Goal: Task Accomplishment & Management: Use online tool/utility

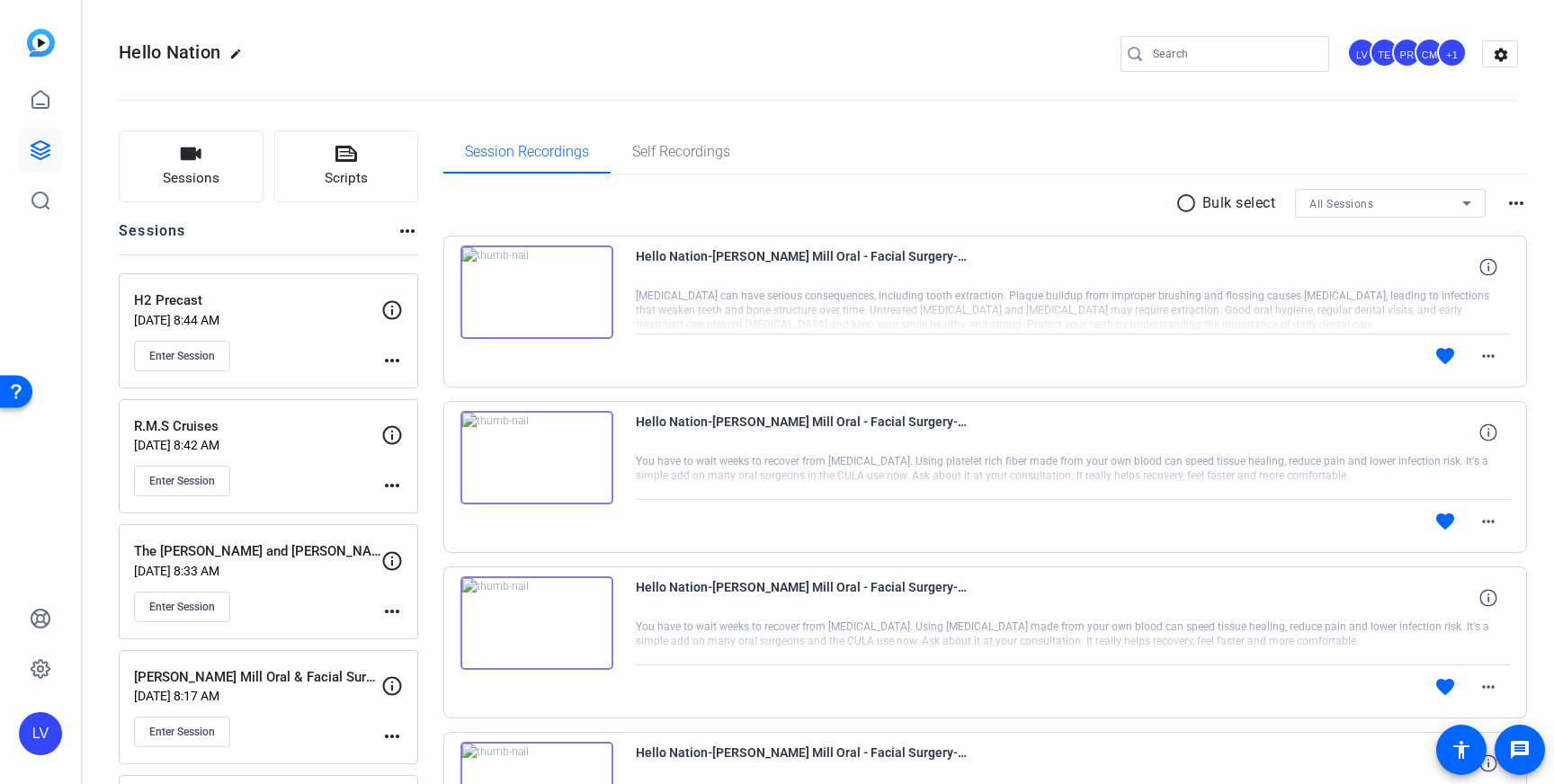
click at [259, 692] on p "Aug 21, 2025 @ 8:17 AM" at bounding box center [258, 695] width 247 height 14
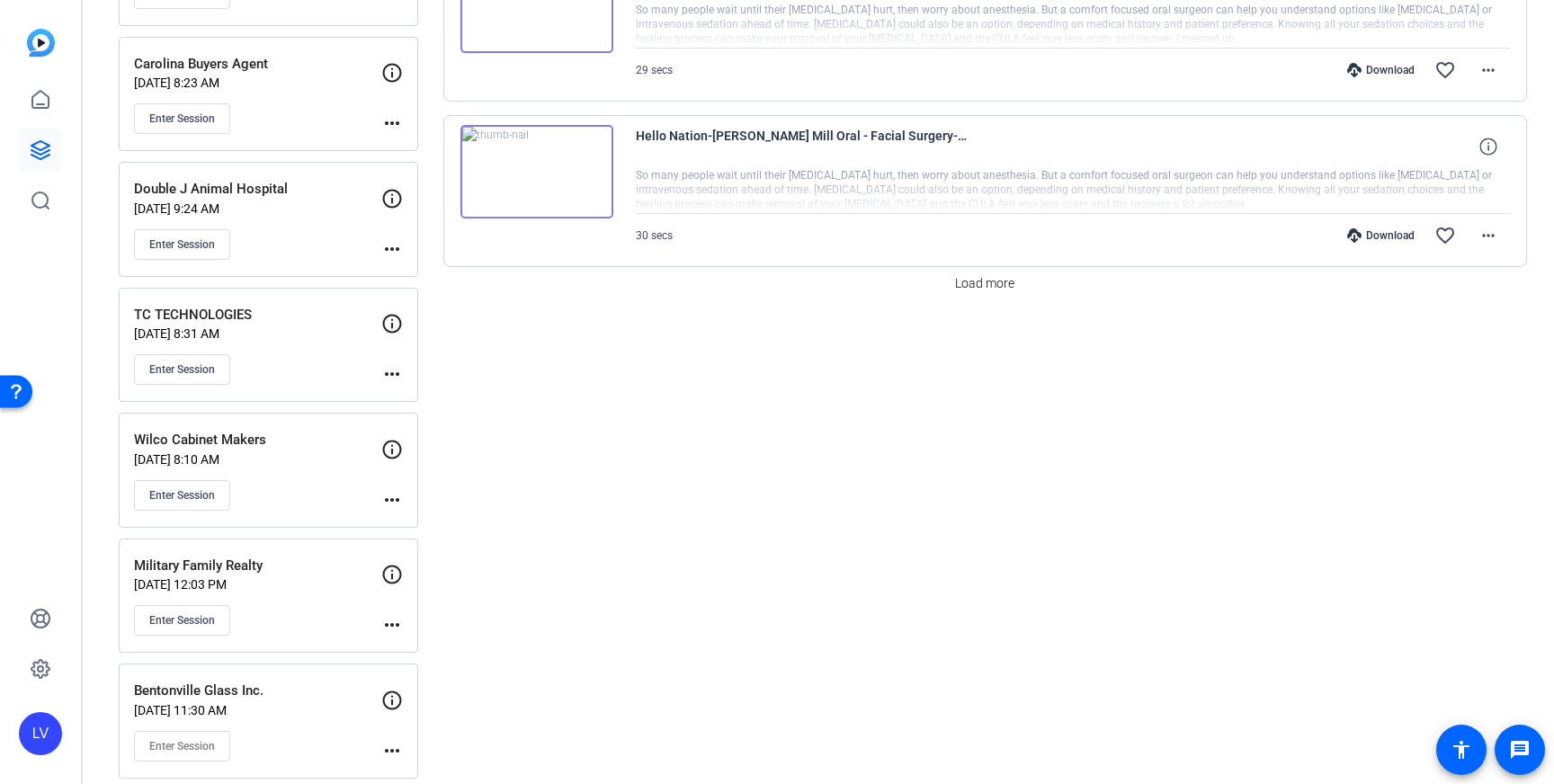
scroll to position [1632, 0]
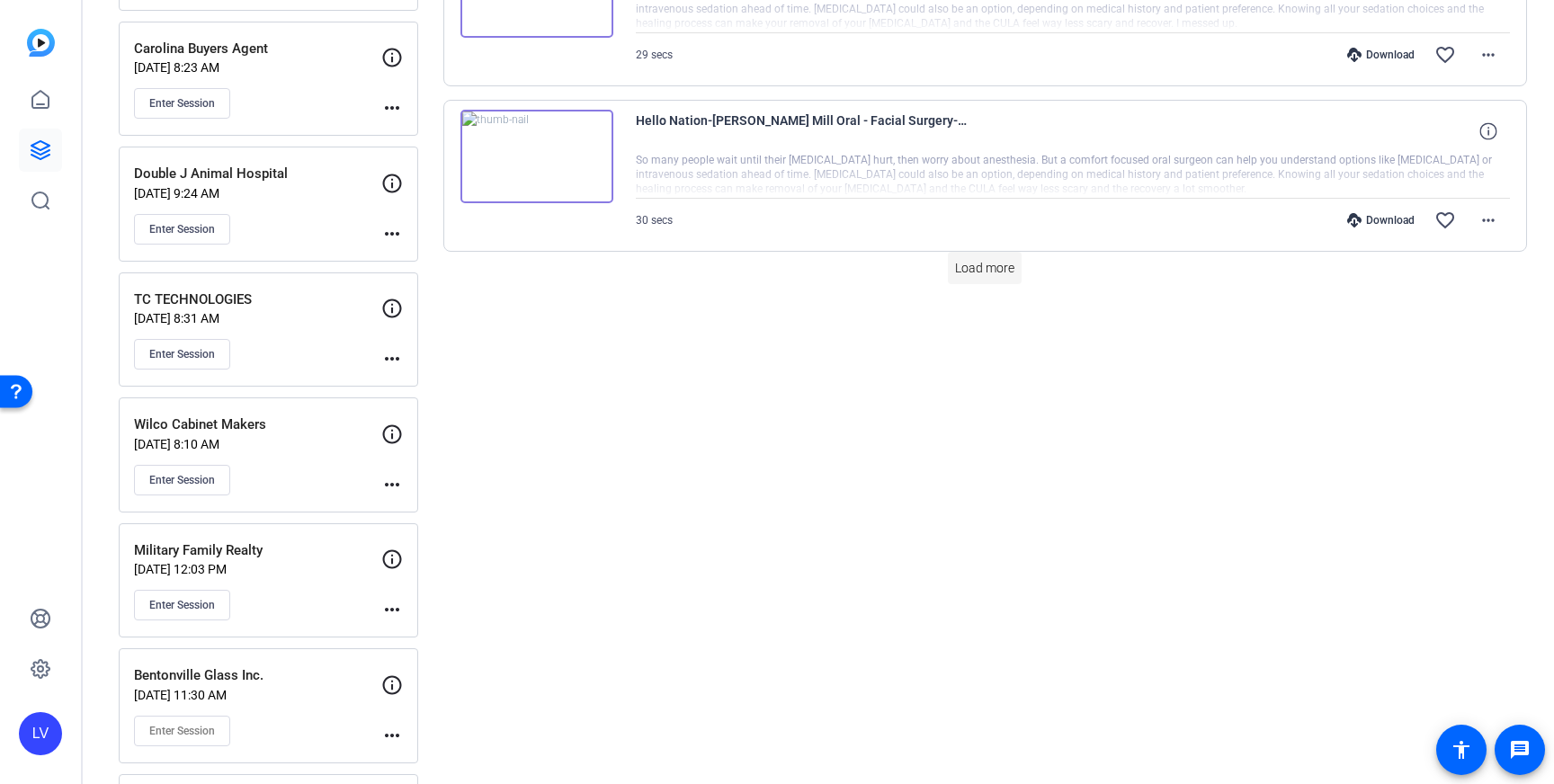
click at [967, 274] on span "Load more" at bounding box center [984, 268] width 59 height 19
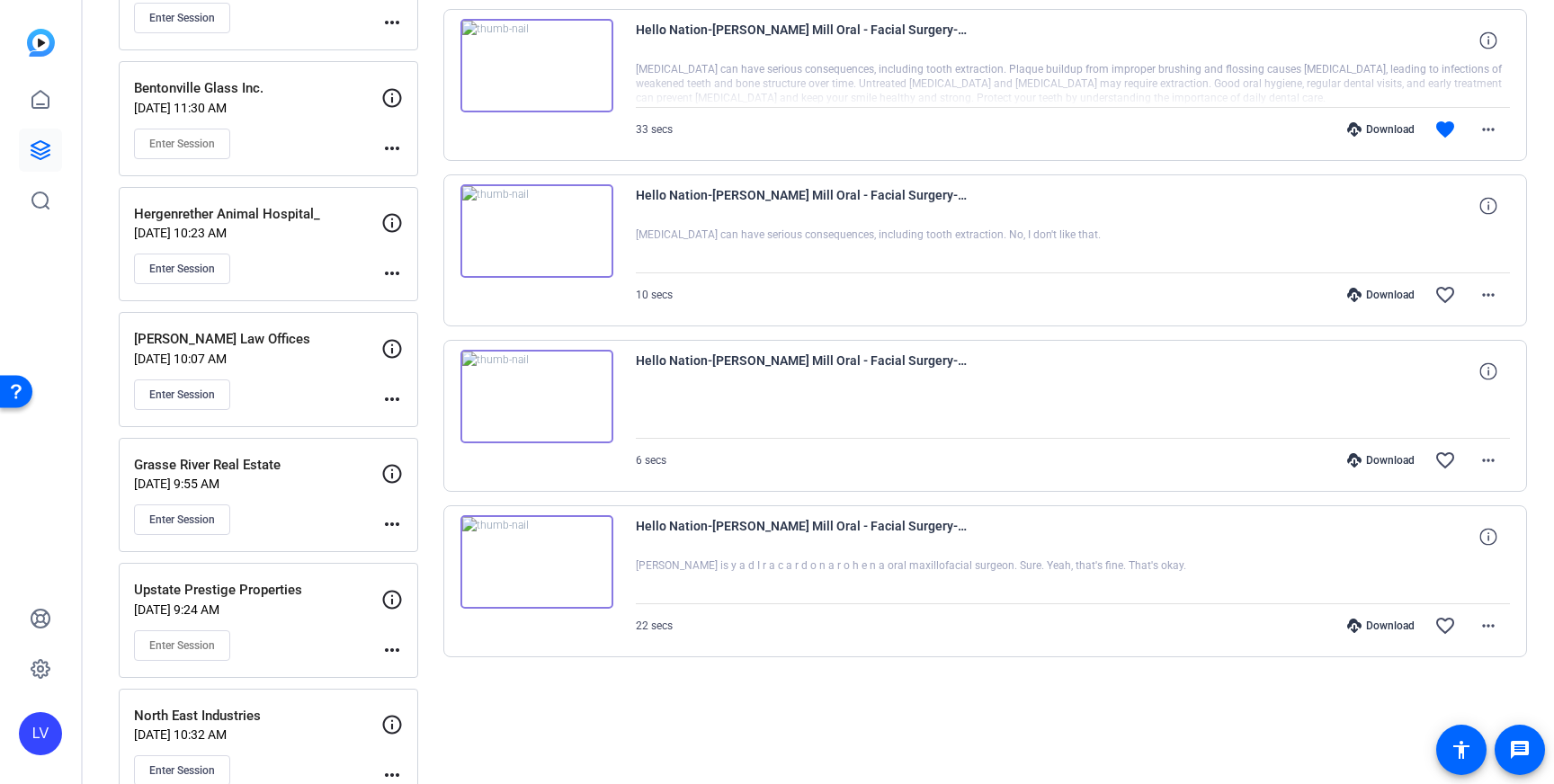
scroll to position [2224, 0]
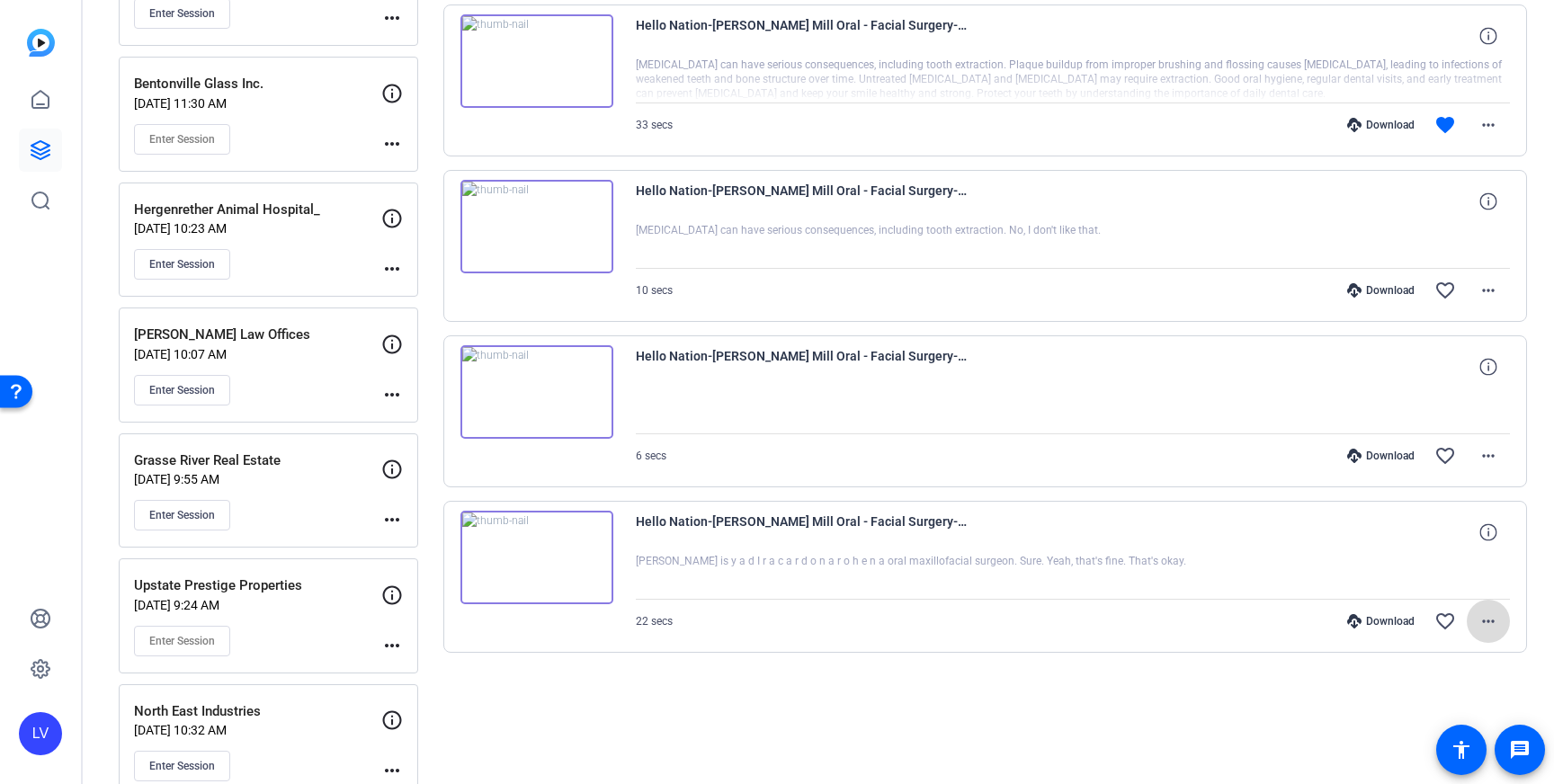
click at [1495, 622] on mat-icon "more_horiz" at bounding box center [1488, 621] width 22 height 22
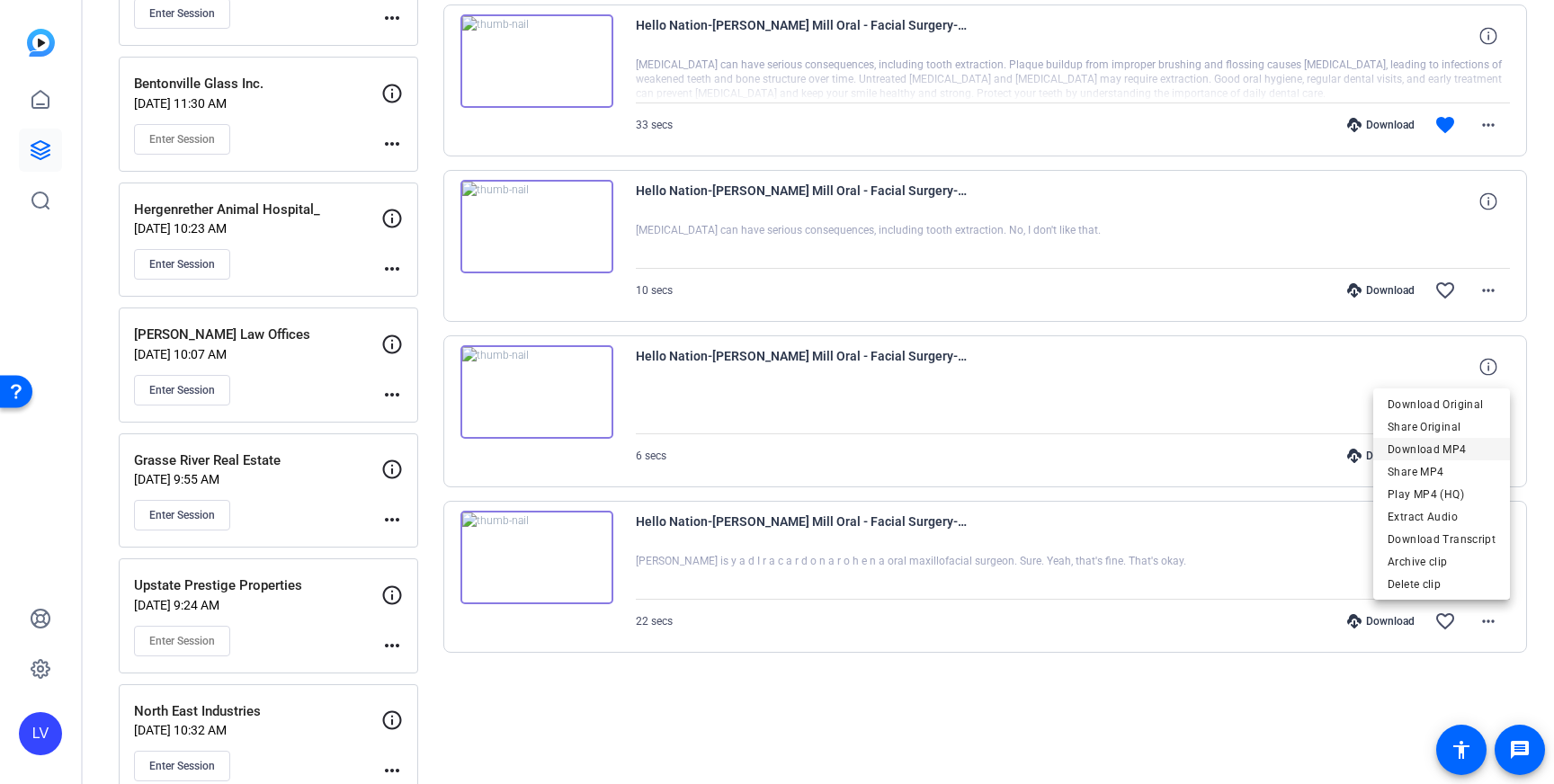
click at [1439, 444] on span "Download MP4" at bounding box center [1442, 449] width 108 height 22
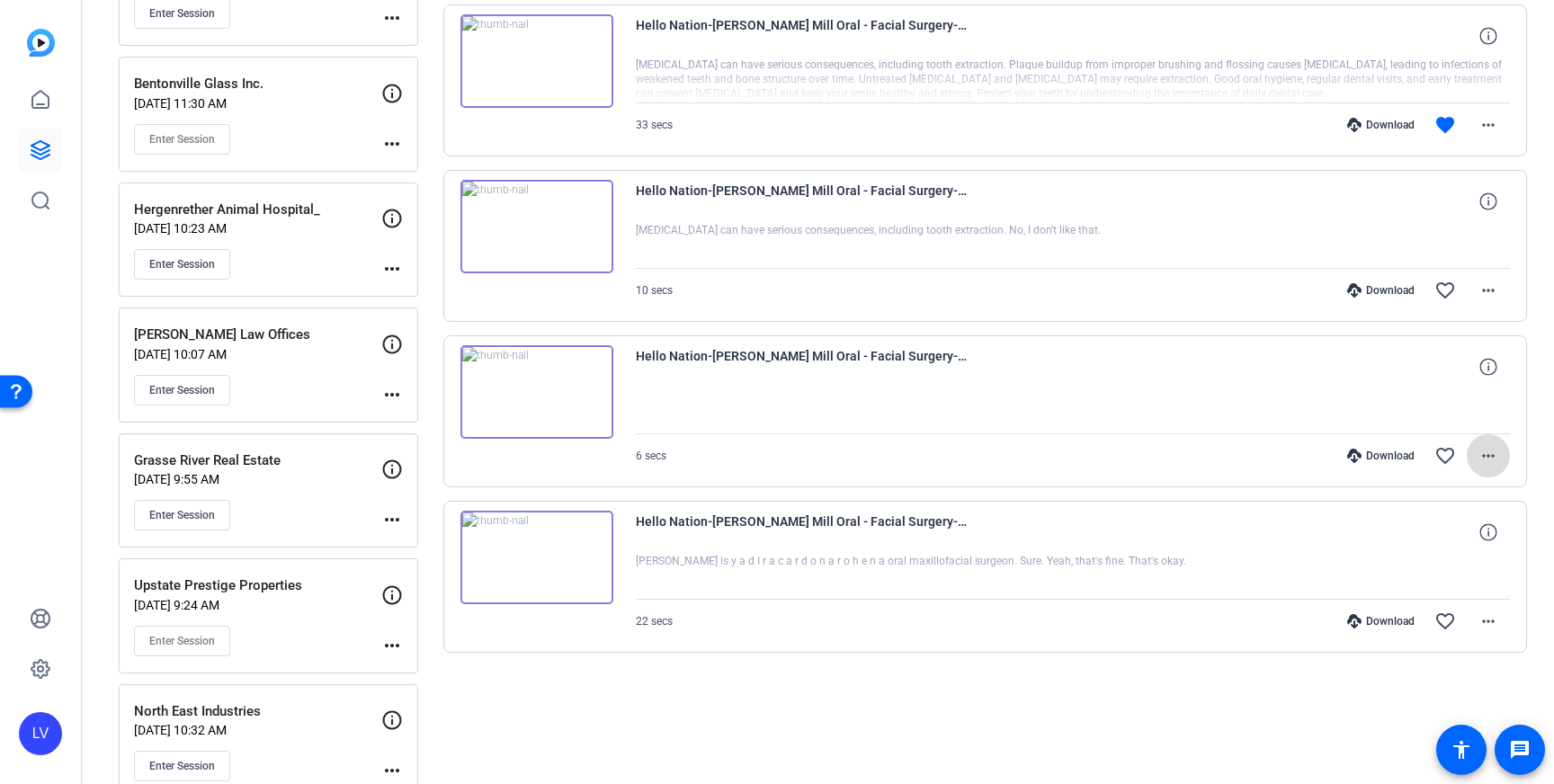
click at [1486, 450] on mat-icon "more_horiz" at bounding box center [1488, 455] width 22 height 22
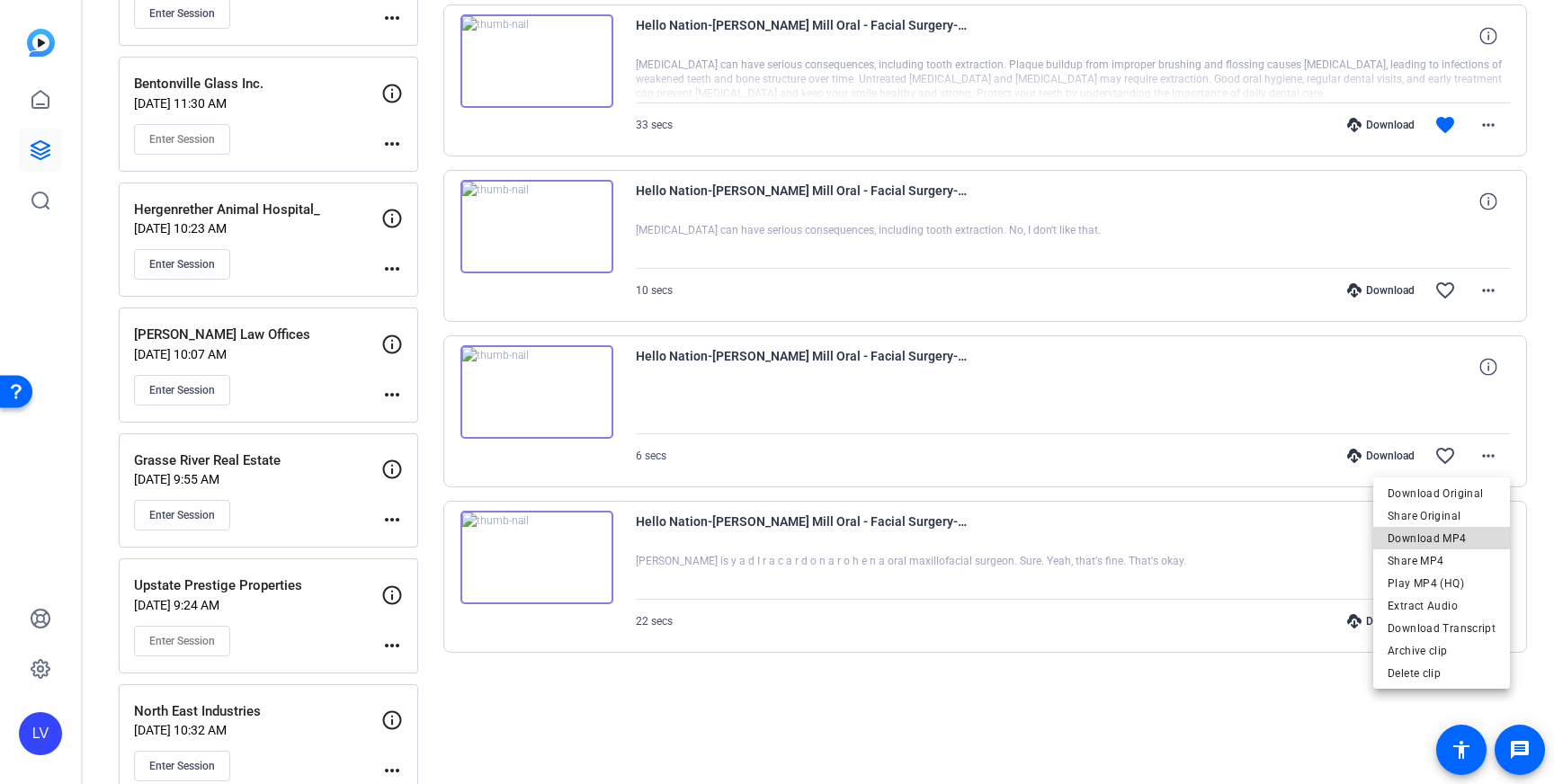
click at [1448, 531] on span "Download MP4" at bounding box center [1442, 538] width 108 height 22
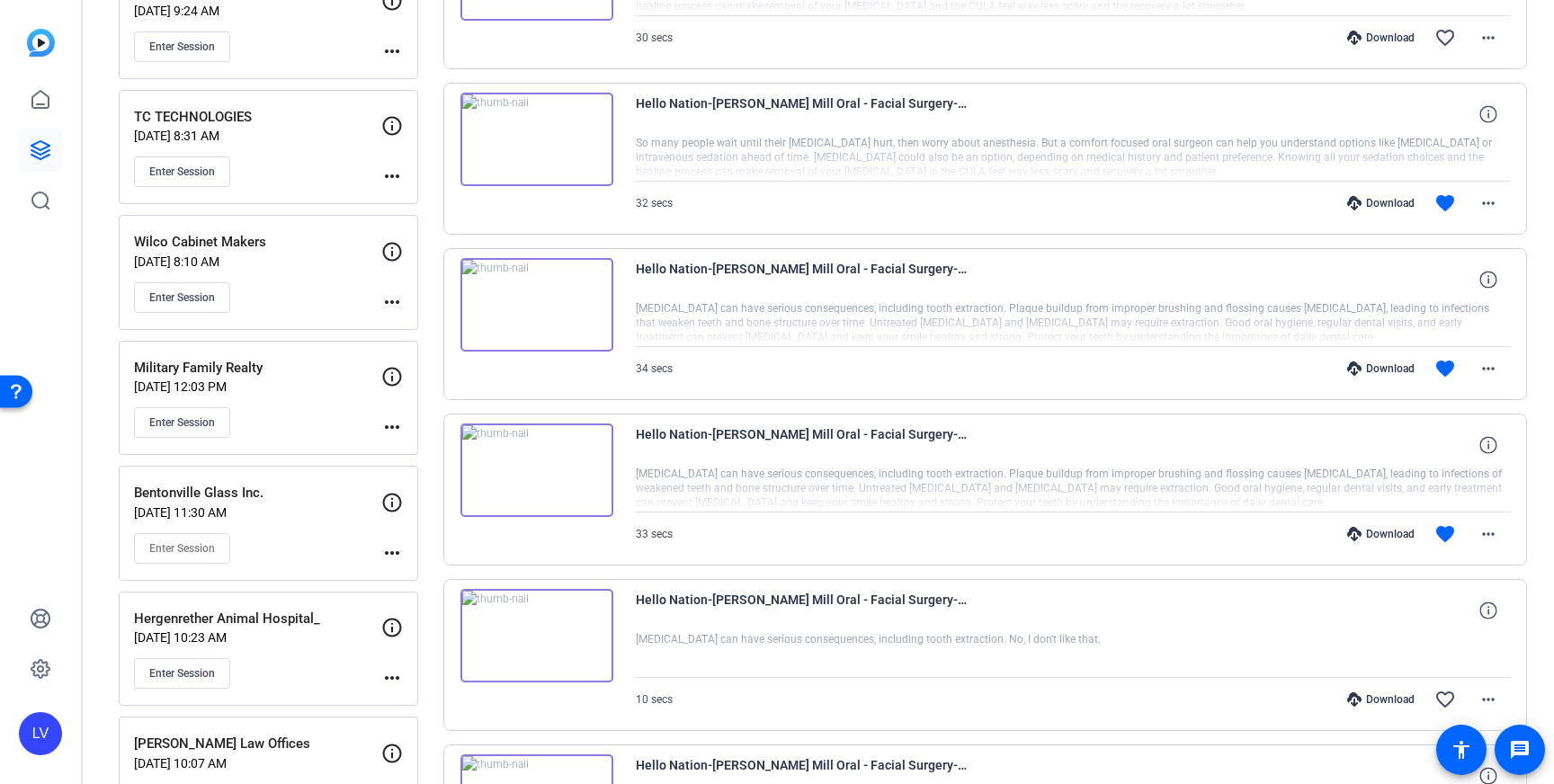
scroll to position [1808, 0]
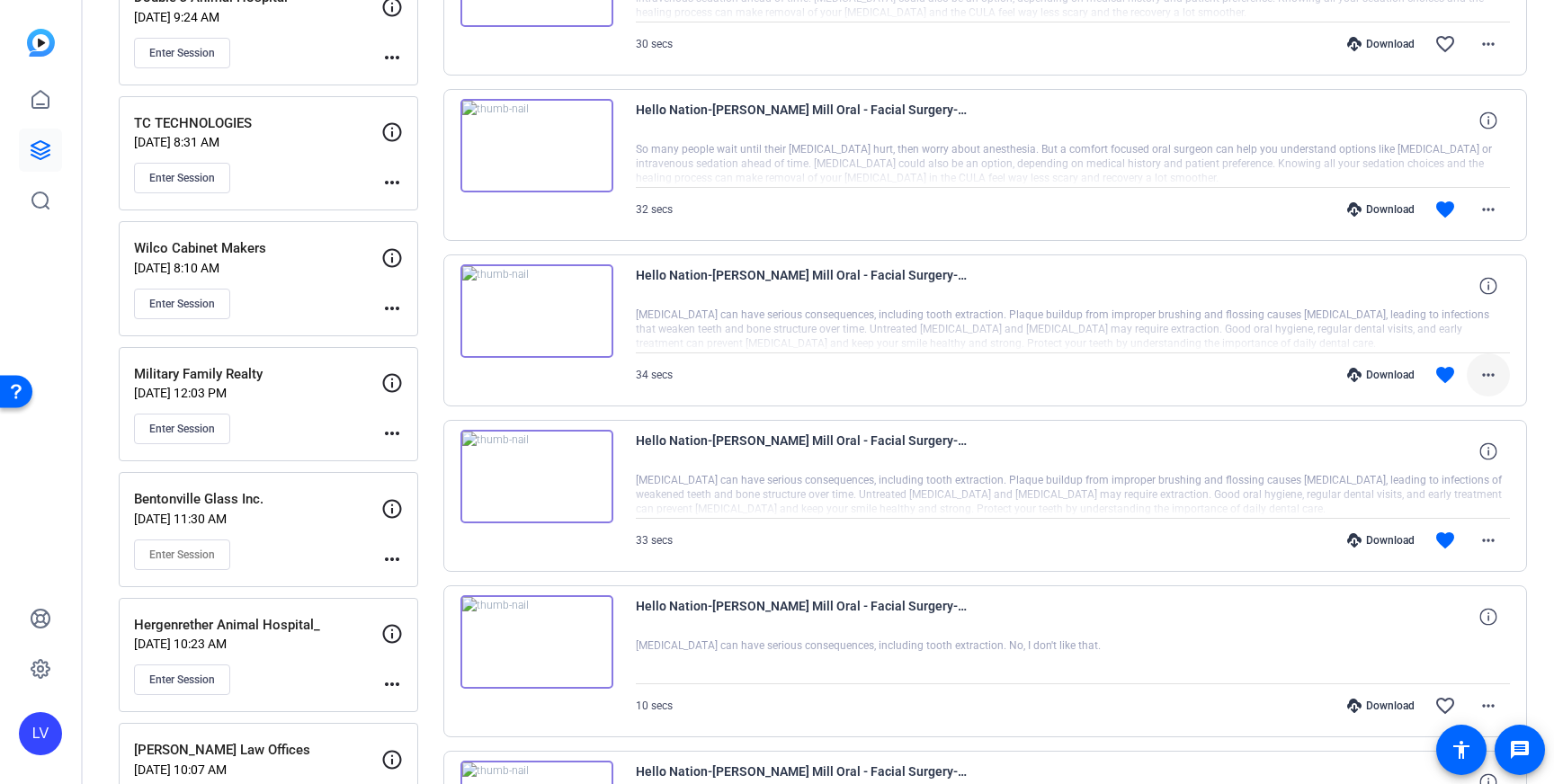
click at [1479, 381] on mat-icon "more_horiz" at bounding box center [1488, 375] width 22 height 22
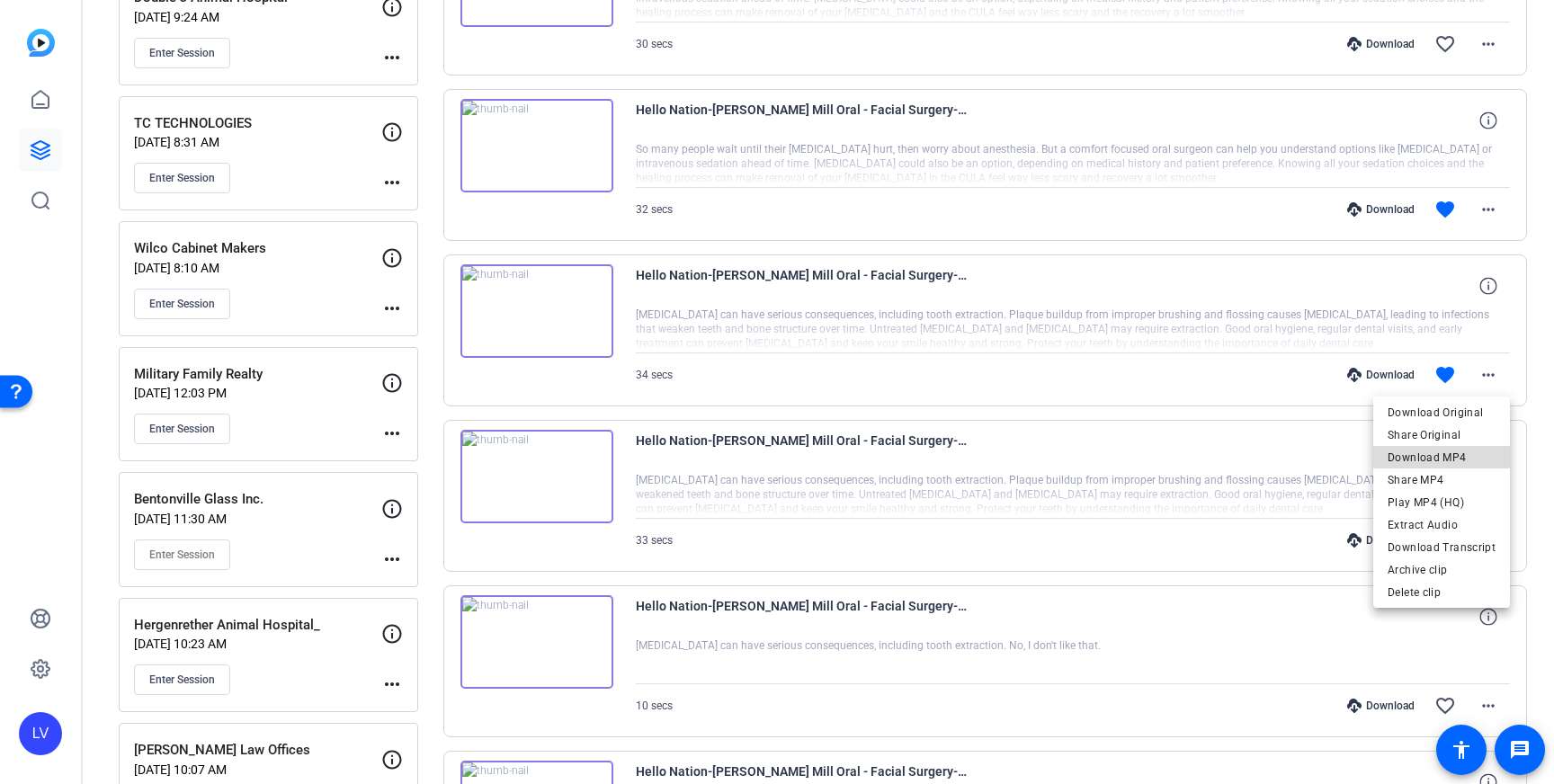
click at [1453, 454] on span "Download MP4" at bounding box center [1442, 457] width 108 height 22
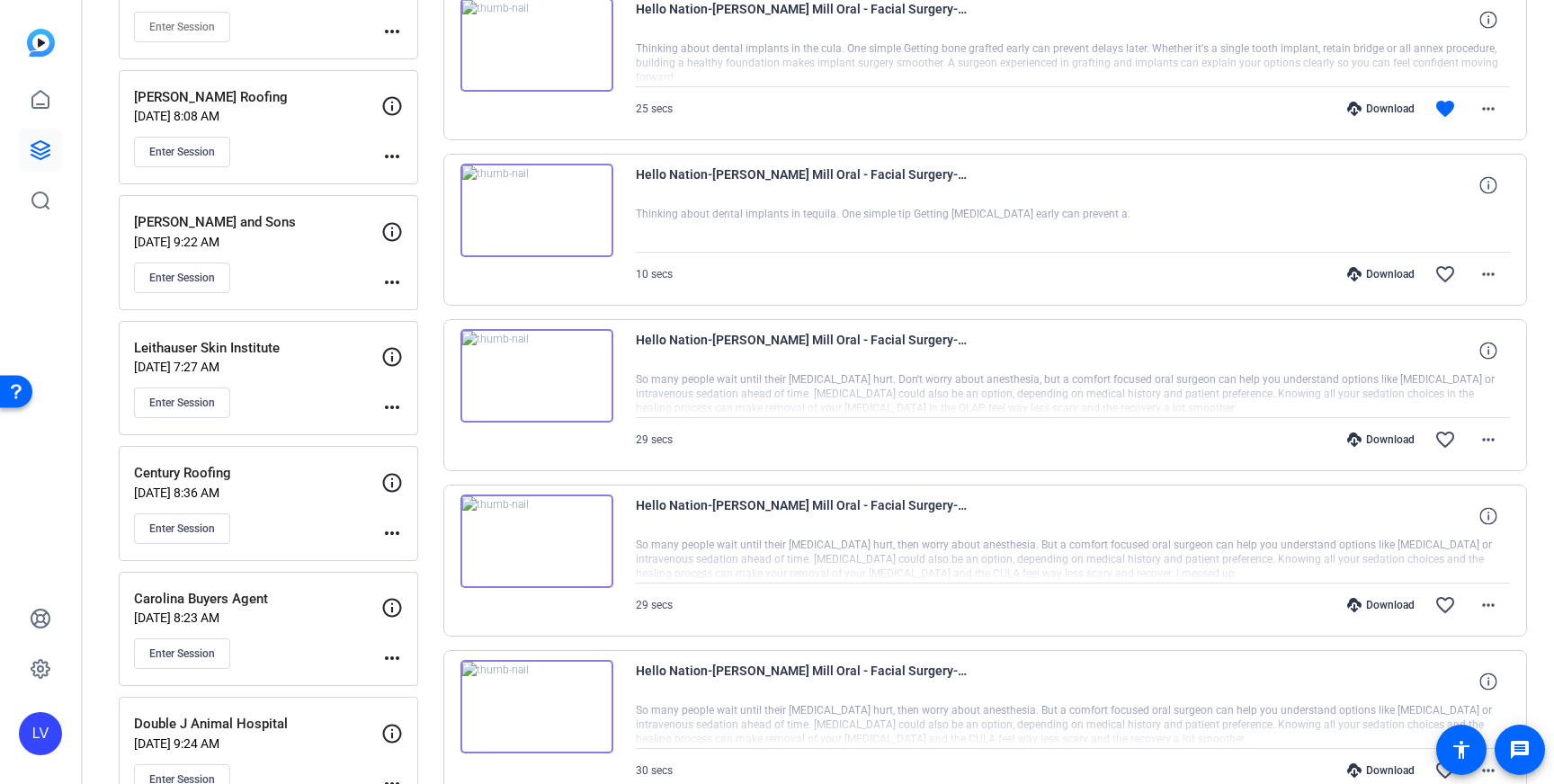
scroll to position [0, 0]
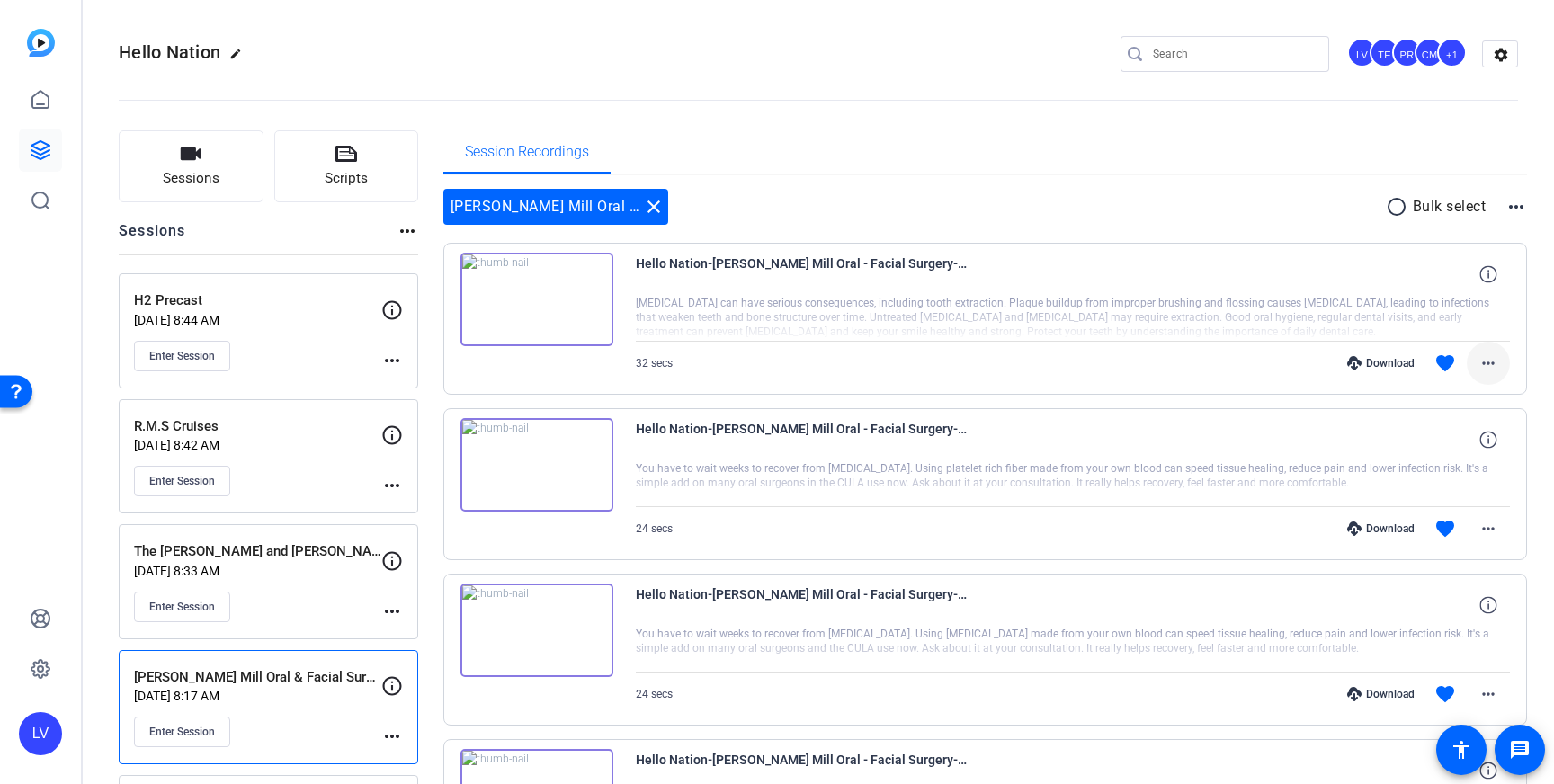
click at [1490, 353] on mat-icon "more_horiz" at bounding box center [1488, 362] width 22 height 22
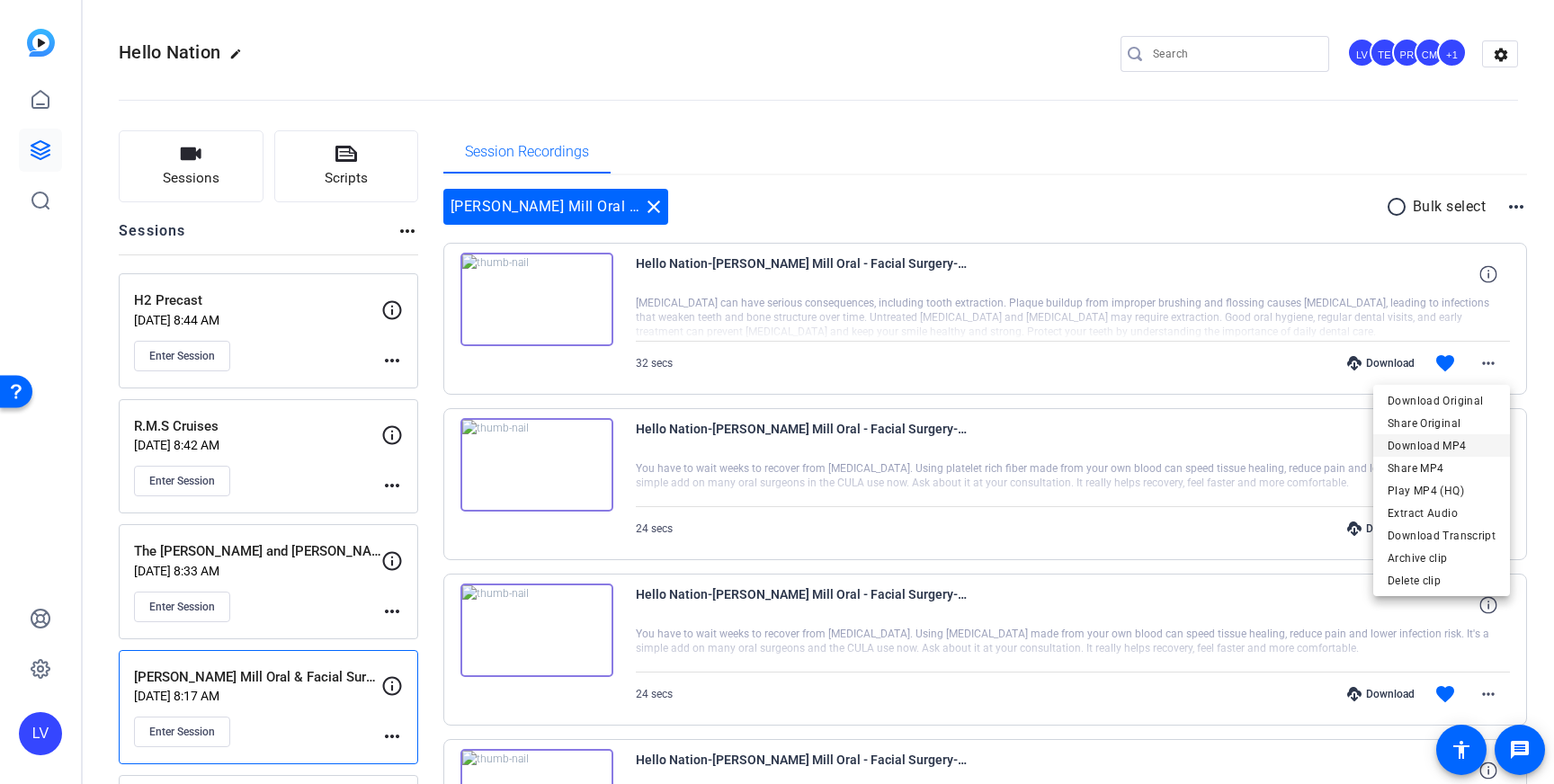
click at [1457, 439] on span "Download MP4" at bounding box center [1442, 446] width 108 height 22
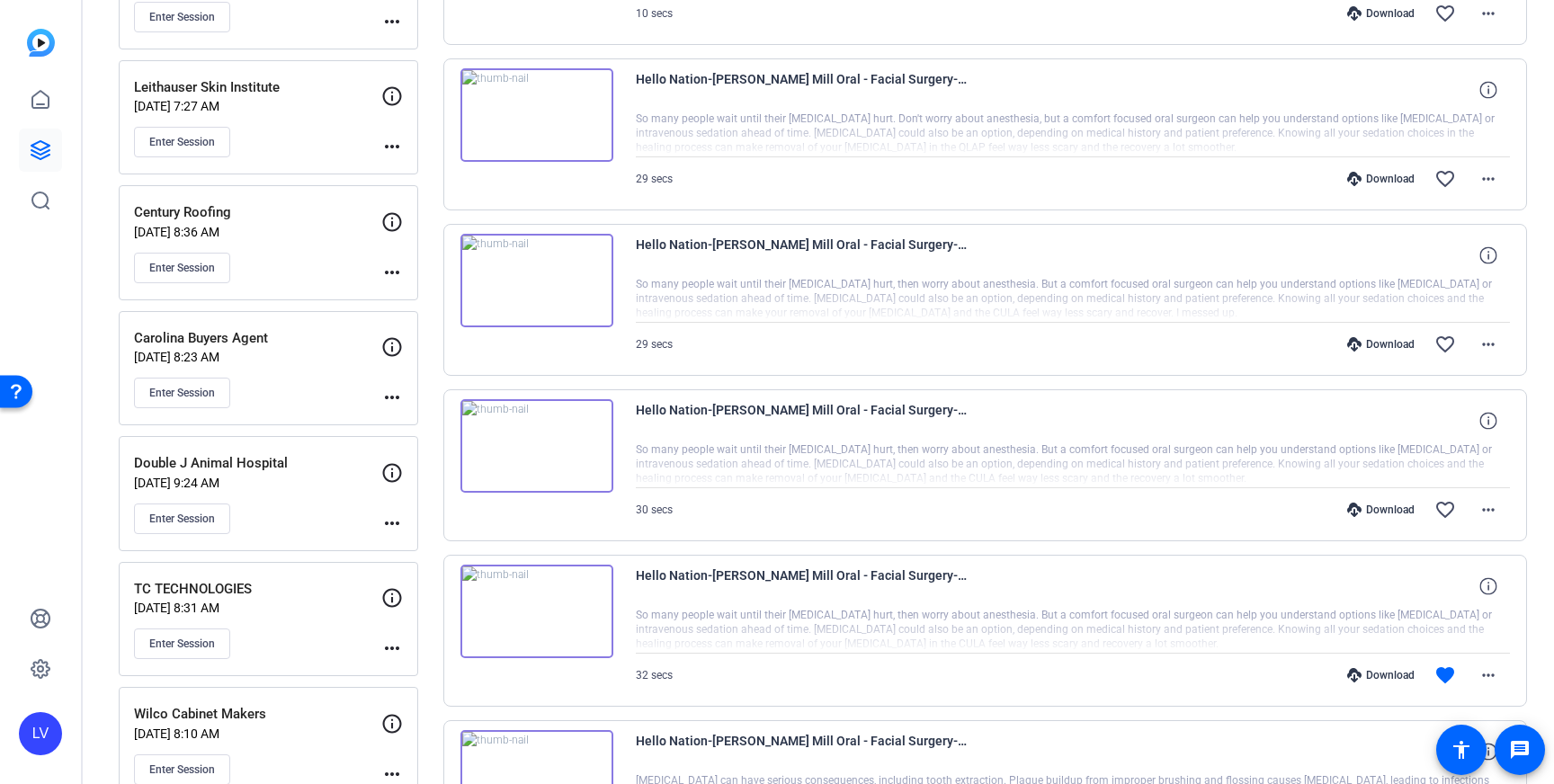
scroll to position [1351, 0]
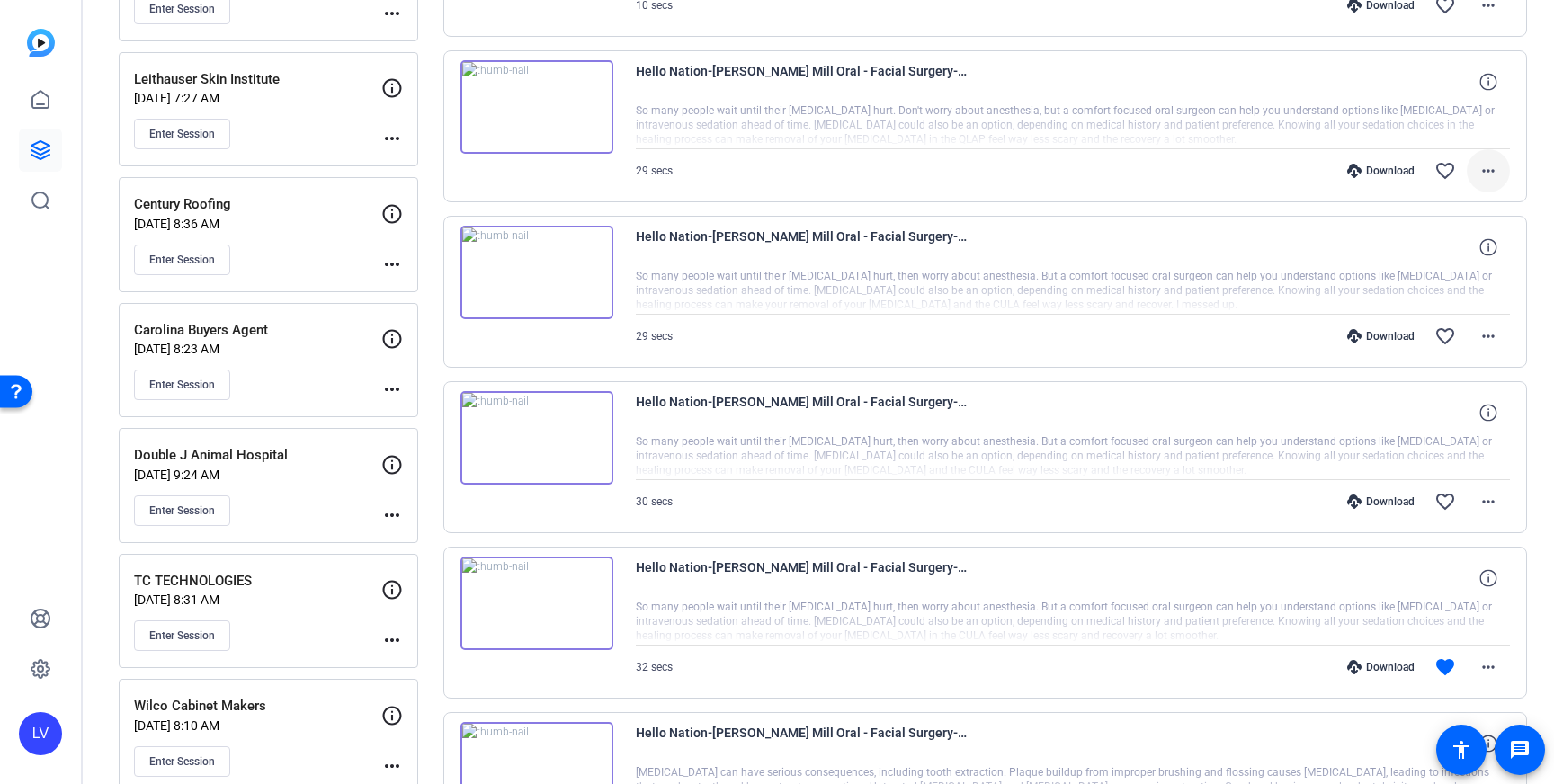
click at [1478, 164] on mat-icon "more_horiz" at bounding box center [1488, 170] width 22 height 22
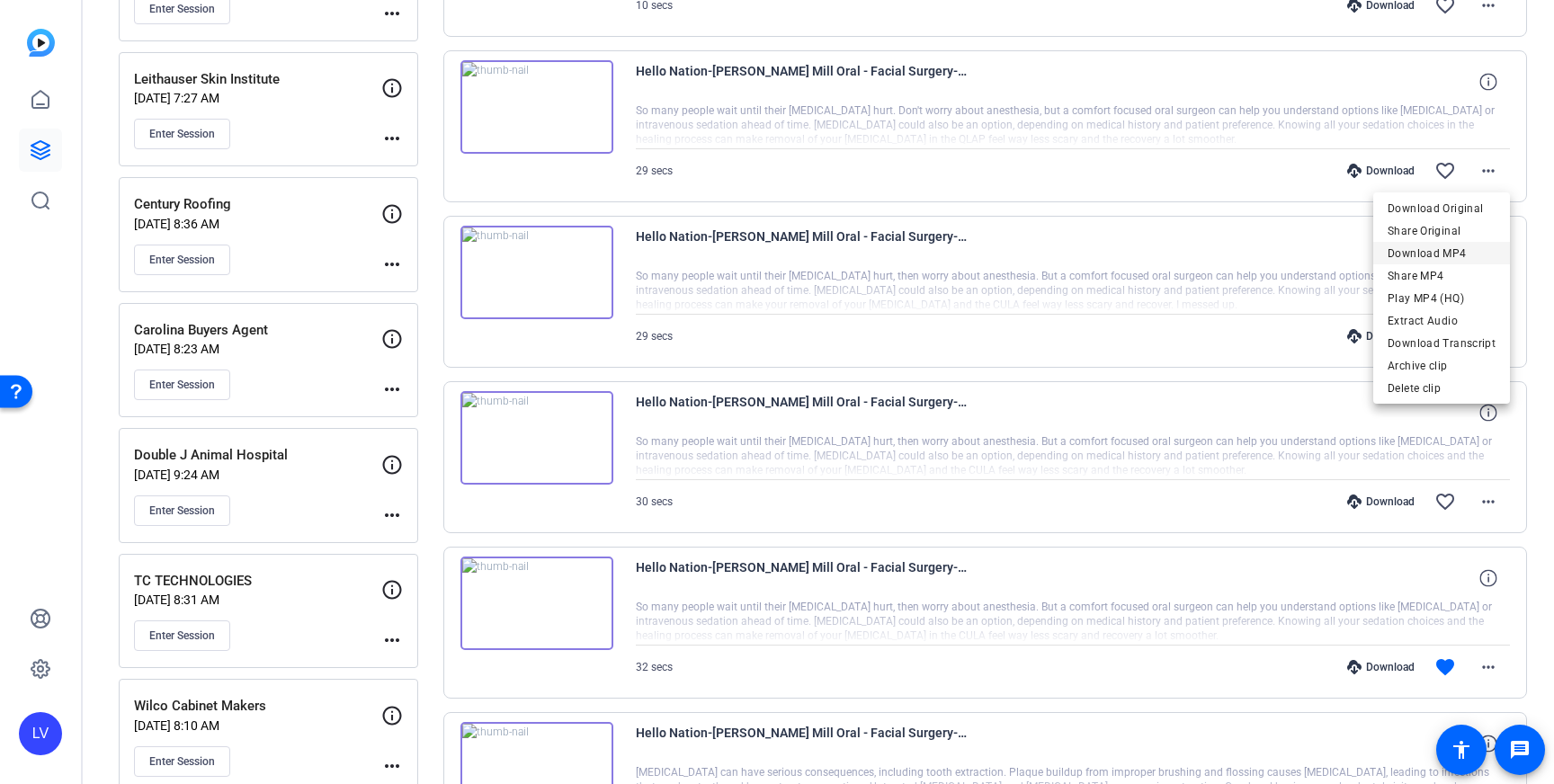
click at [1460, 250] on span "Download MP4" at bounding box center [1442, 253] width 108 height 22
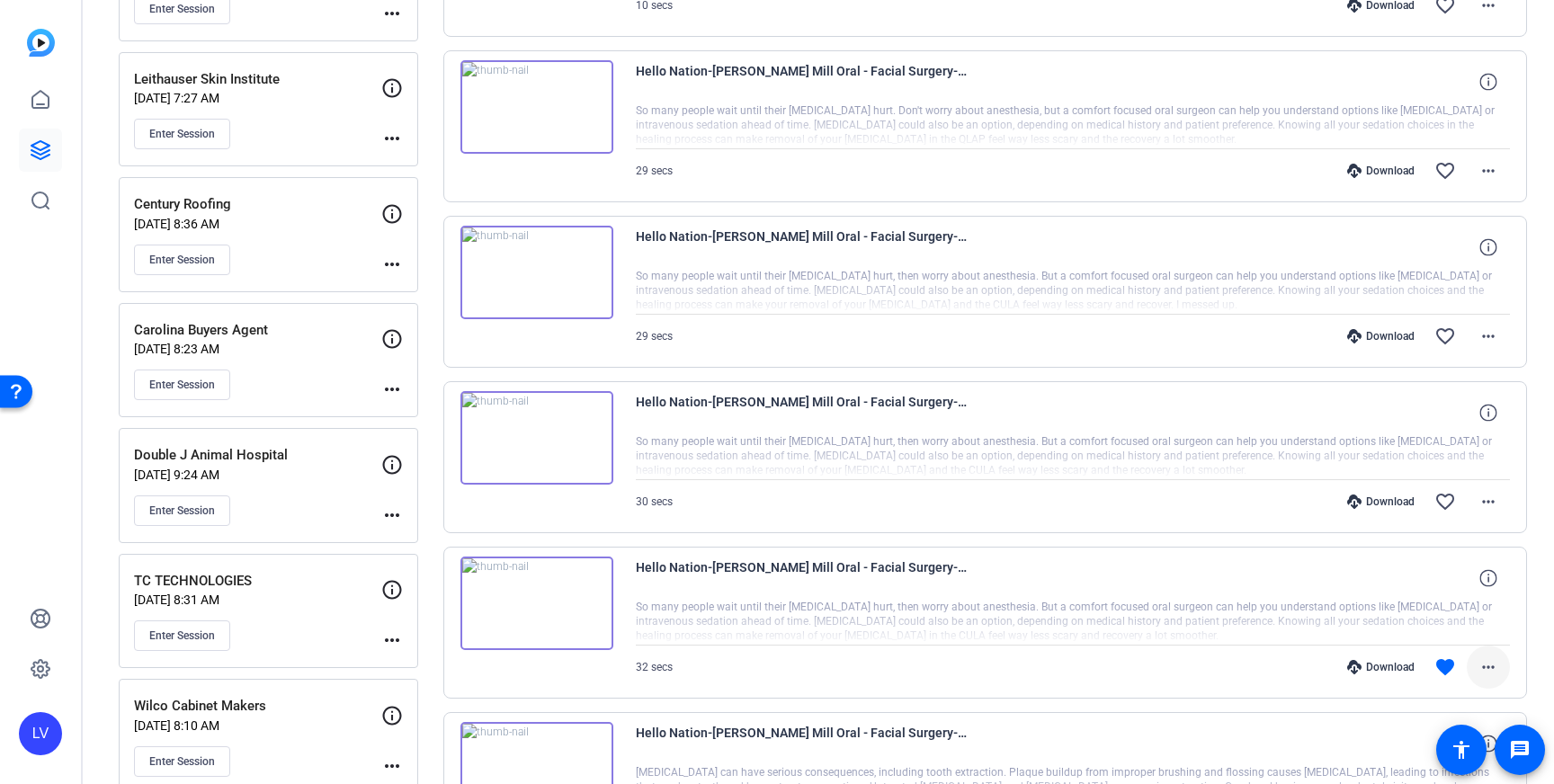
click at [1491, 653] on span at bounding box center [1488, 667] width 43 height 43
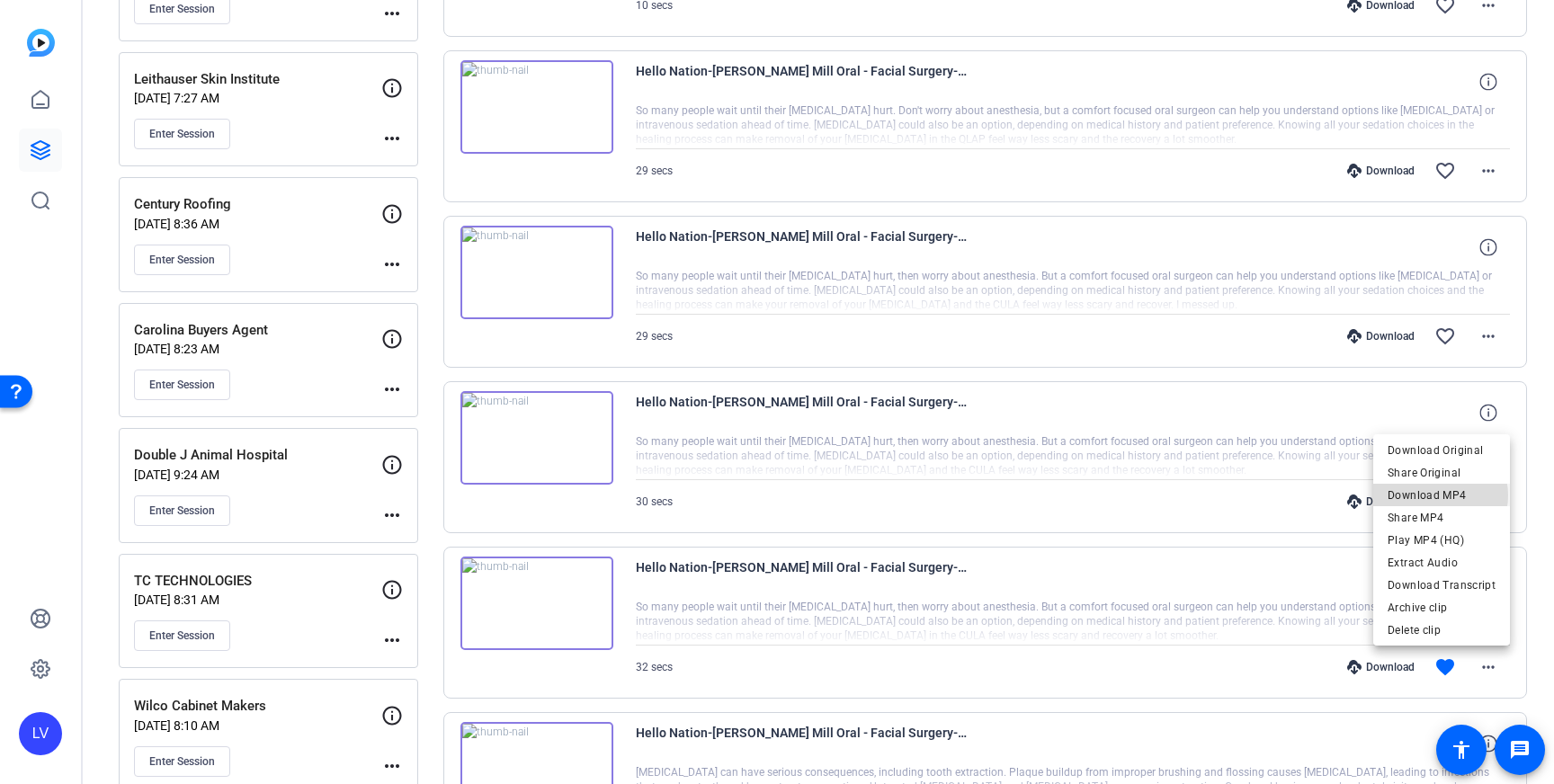
click at [1438, 496] on span "Download MP4" at bounding box center [1442, 495] width 108 height 22
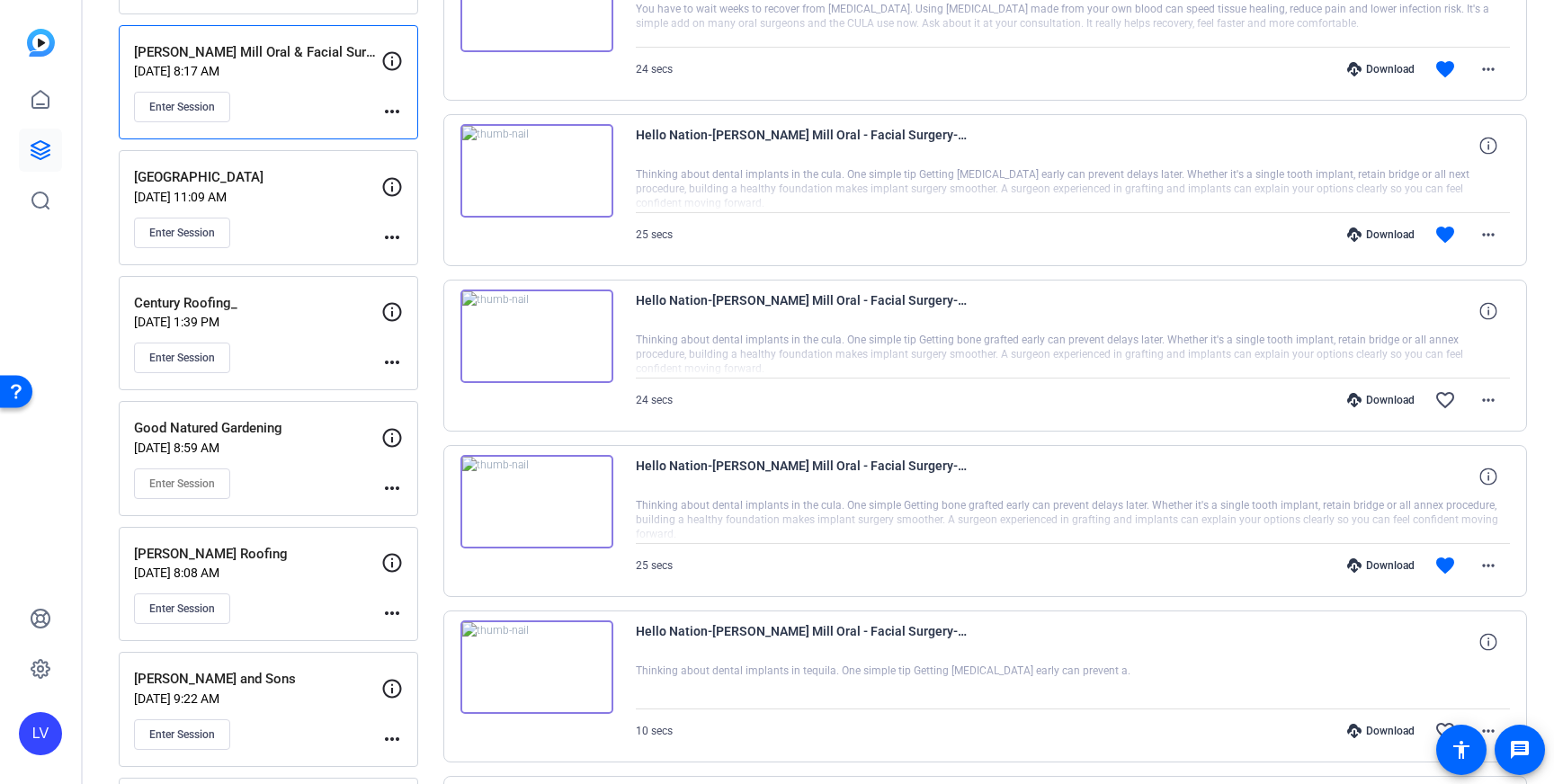
scroll to position [626, 0]
click at [1489, 548] on span at bounding box center [1488, 565] width 43 height 43
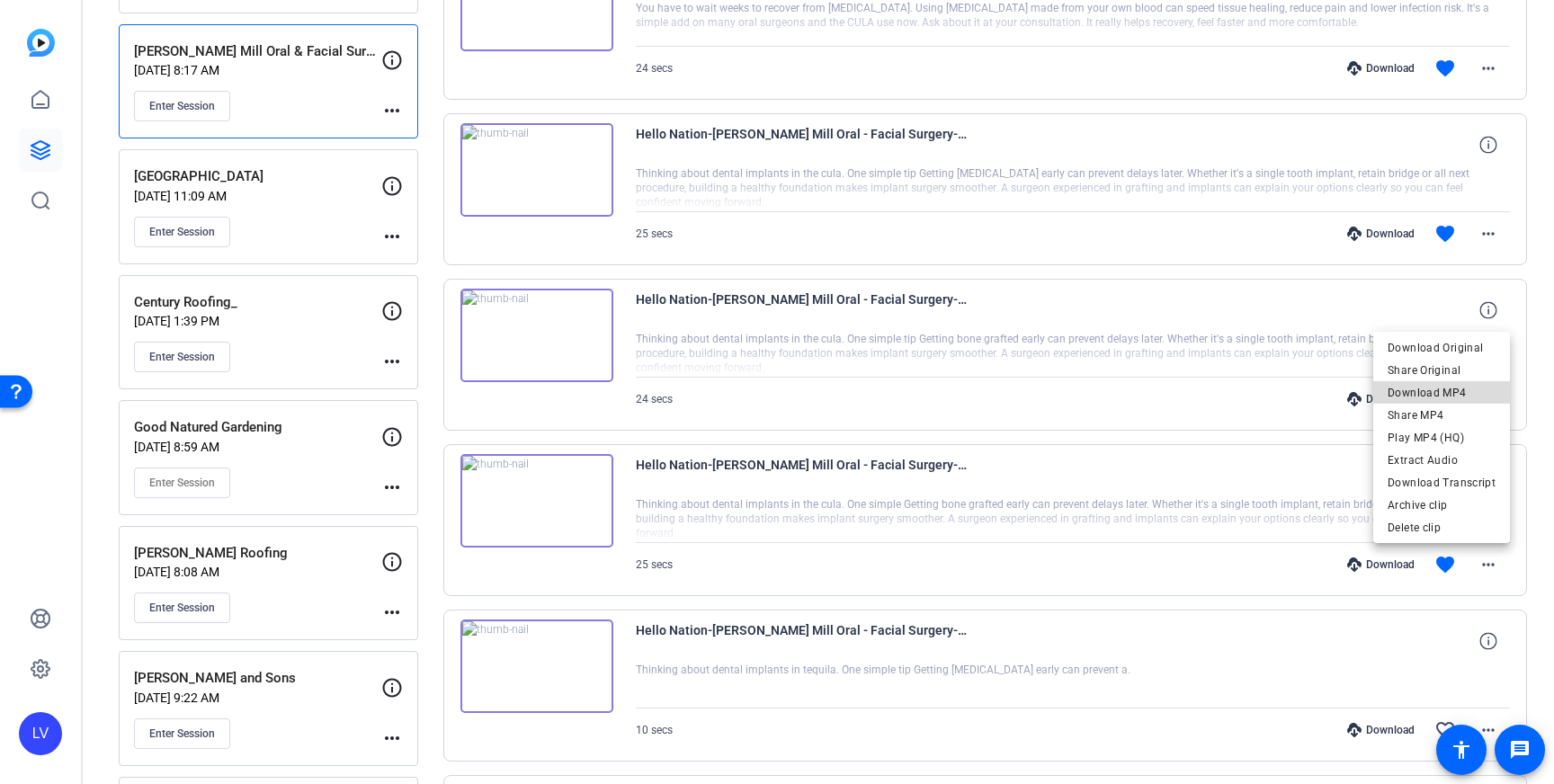
click at [1457, 385] on span "Download MP4" at bounding box center [1442, 392] width 108 height 22
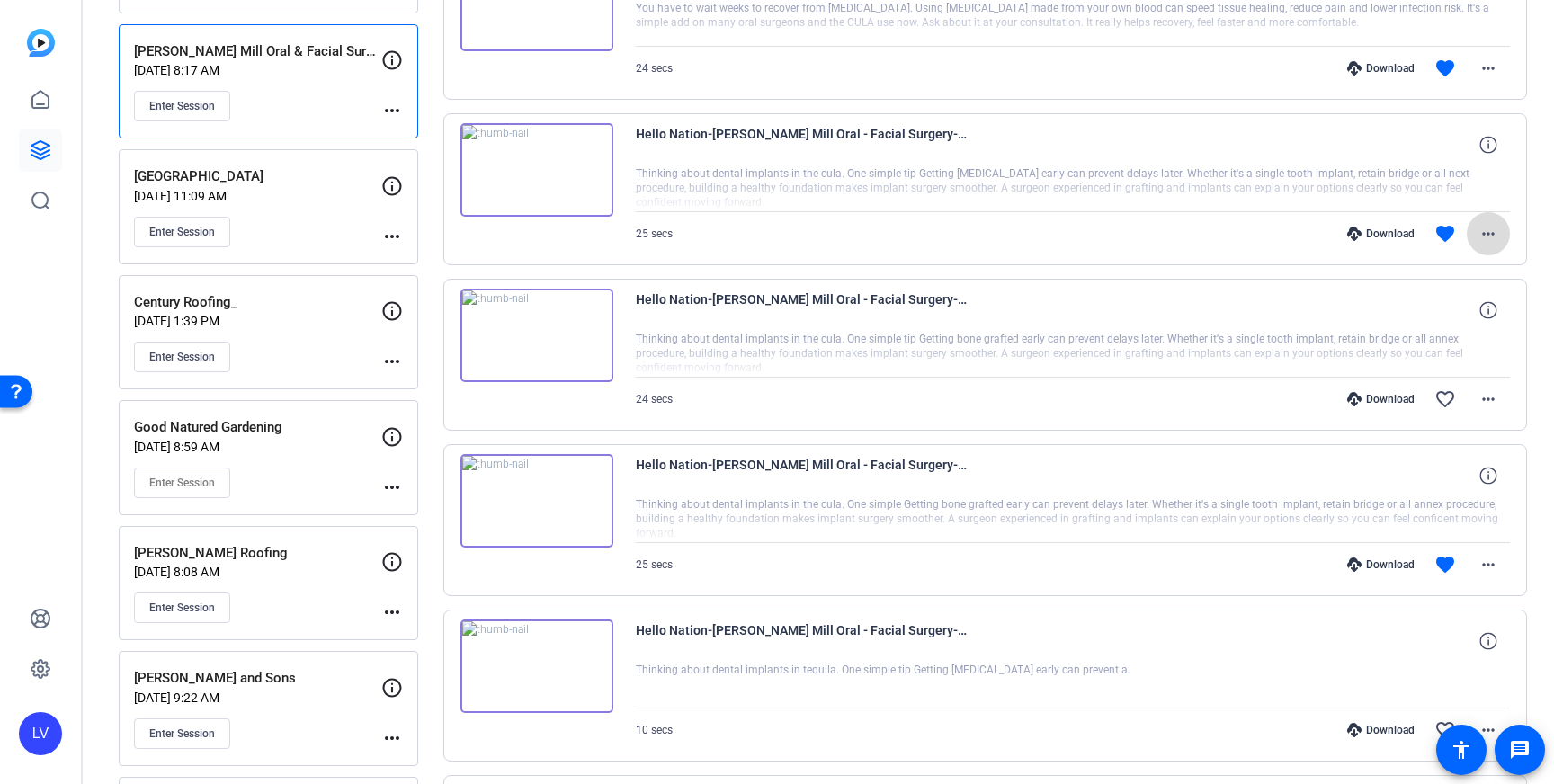
click at [1502, 242] on span at bounding box center [1488, 234] width 43 height 43
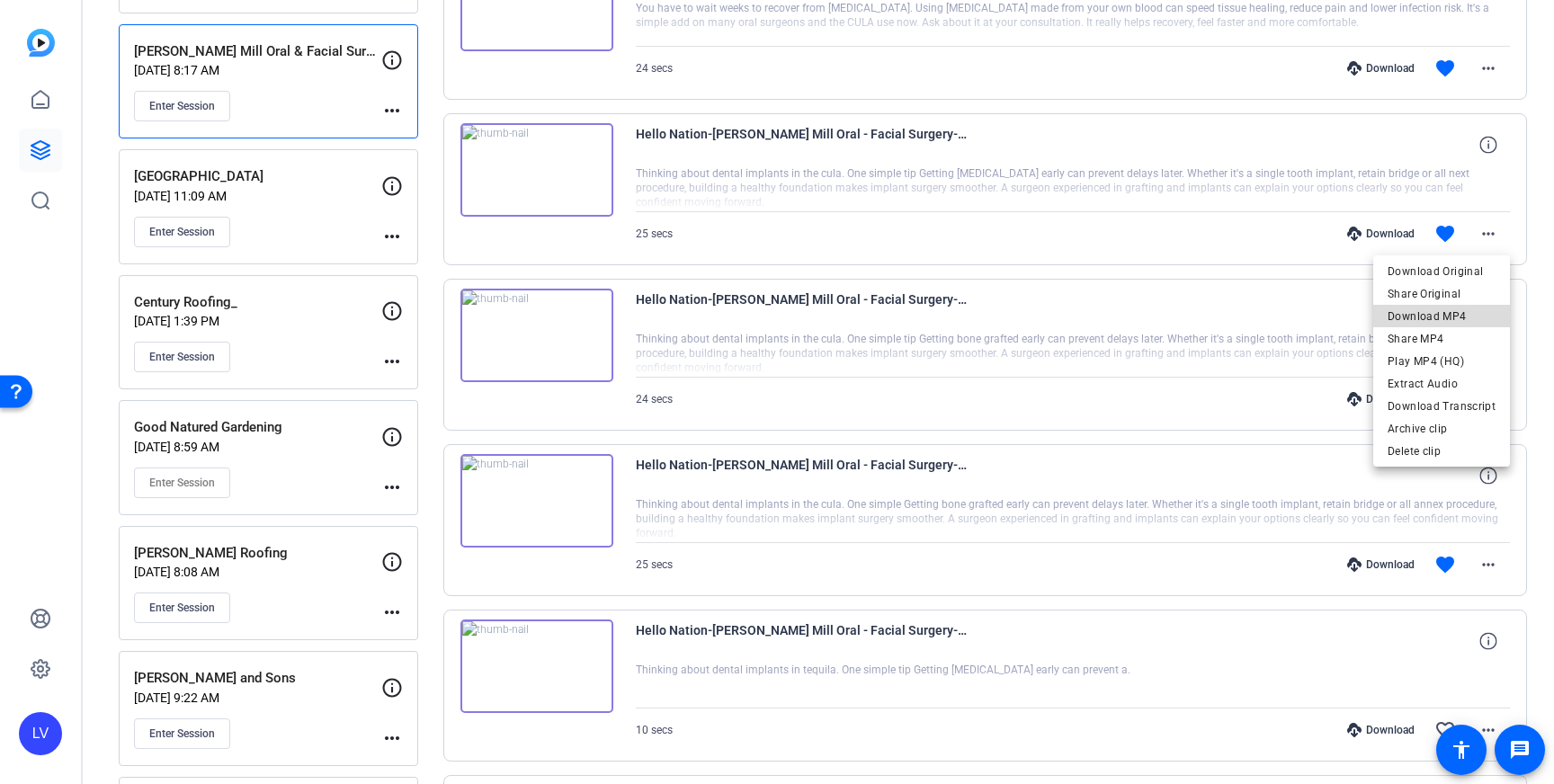
click at [1457, 311] on span "Download MP4" at bounding box center [1442, 316] width 108 height 22
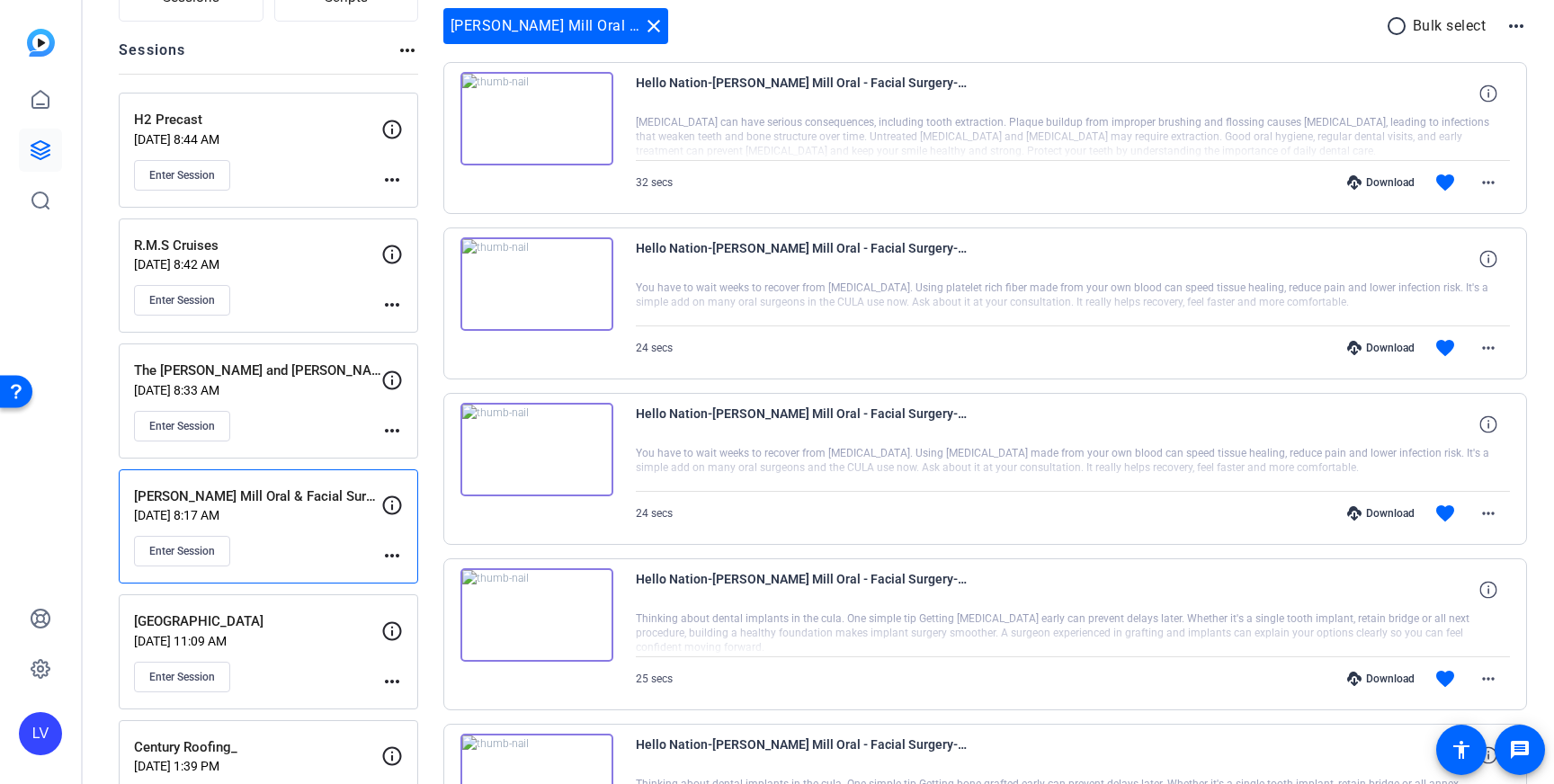
scroll to position [198, 0]
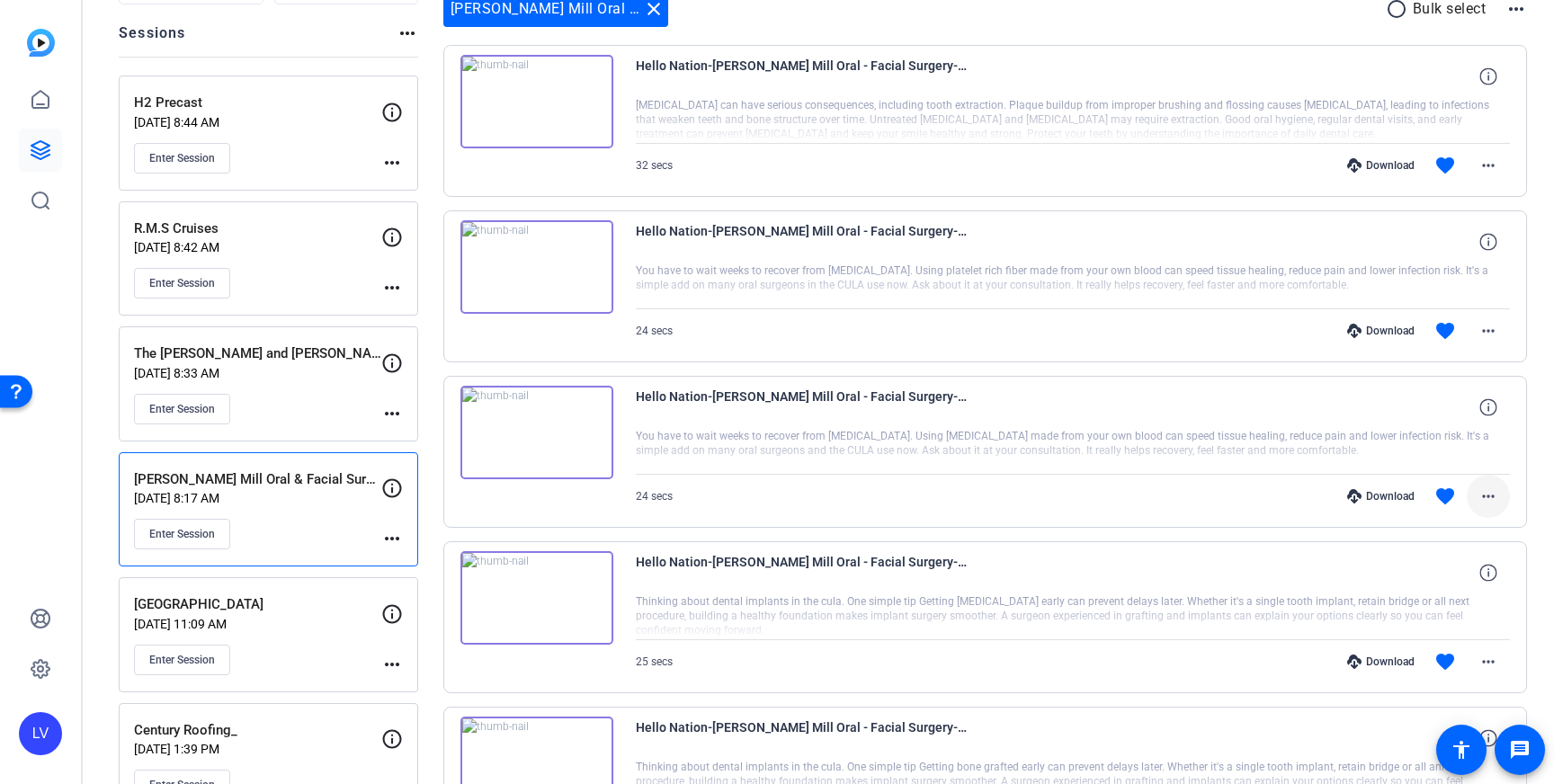
click at [1482, 485] on mat-icon "more_horiz" at bounding box center [1488, 496] width 22 height 22
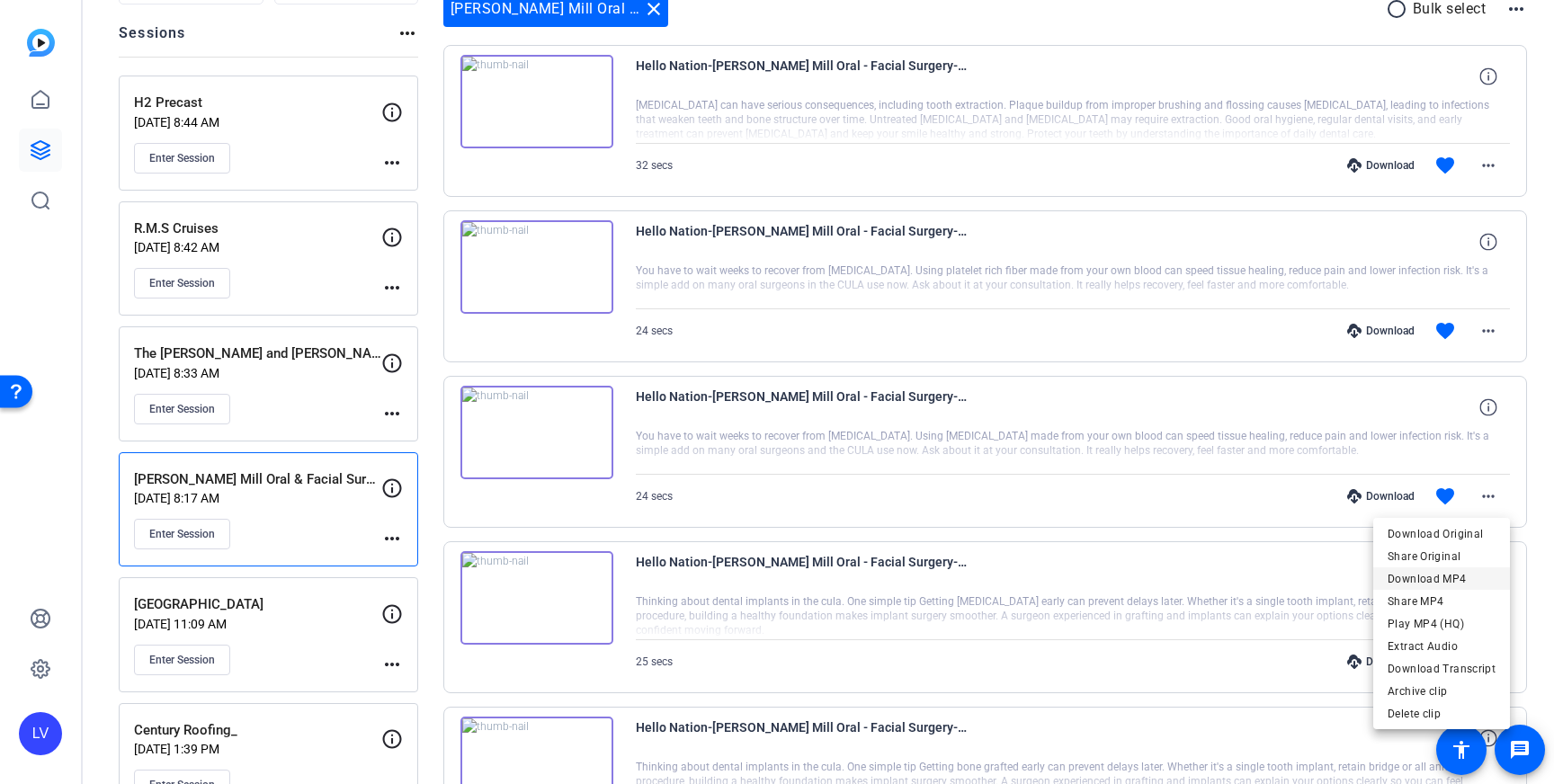
click at [1464, 571] on span "Download MP4" at bounding box center [1442, 579] width 108 height 22
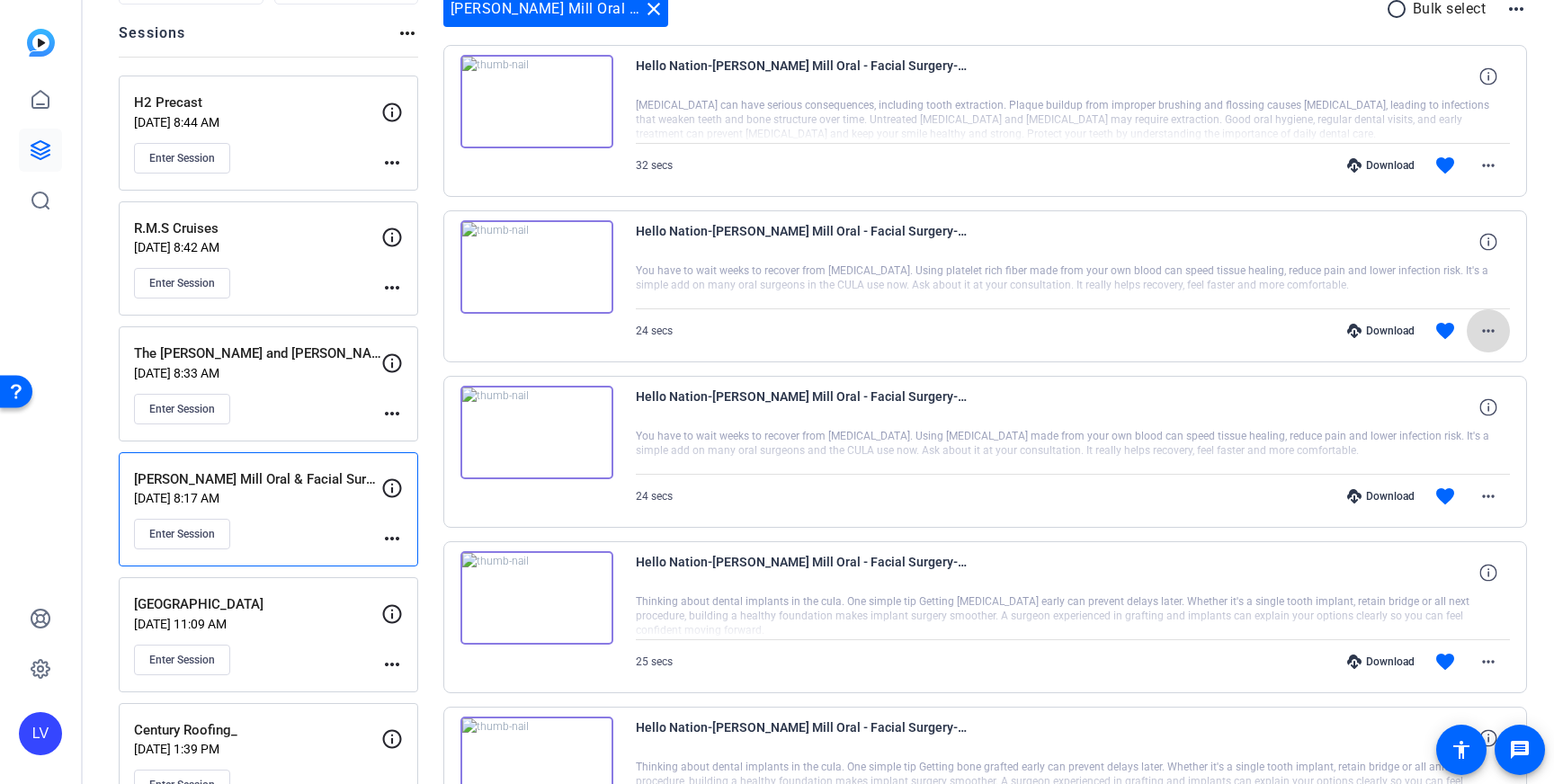
click at [1501, 333] on span at bounding box center [1488, 331] width 43 height 43
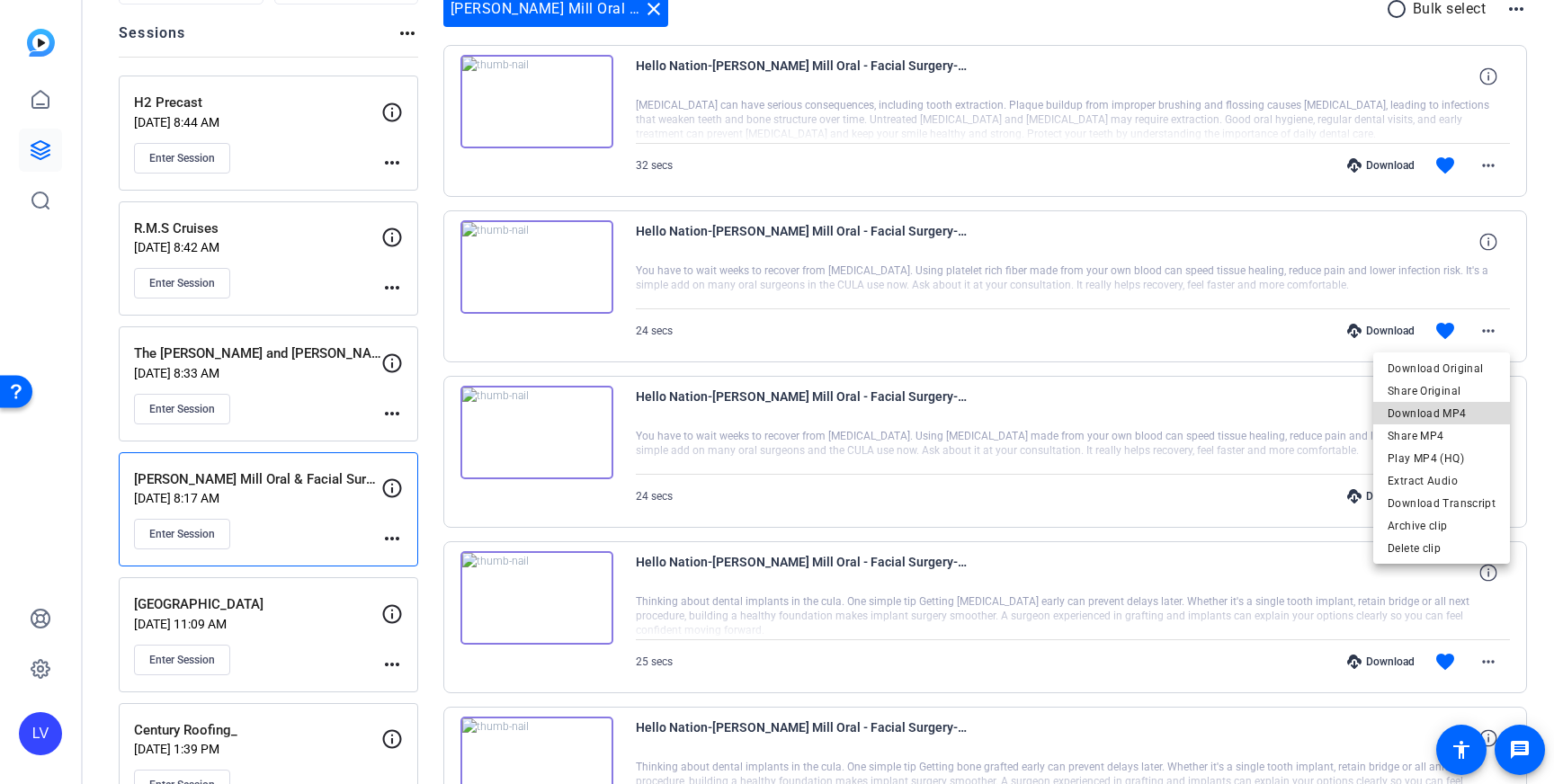
click at [1479, 406] on span "Download MP4" at bounding box center [1442, 413] width 108 height 22
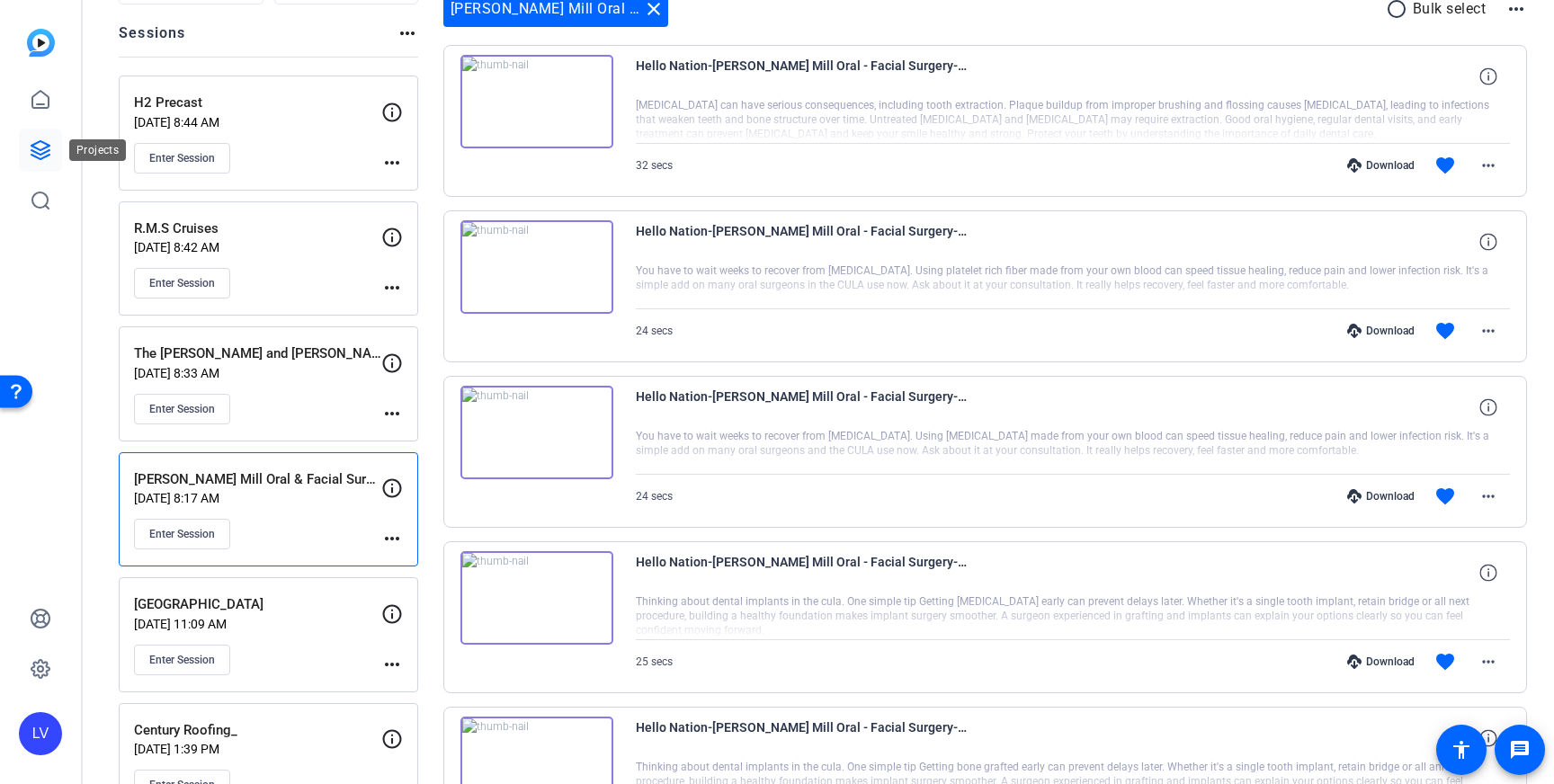
click at [27, 136] on link at bounding box center [40, 150] width 43 height 43
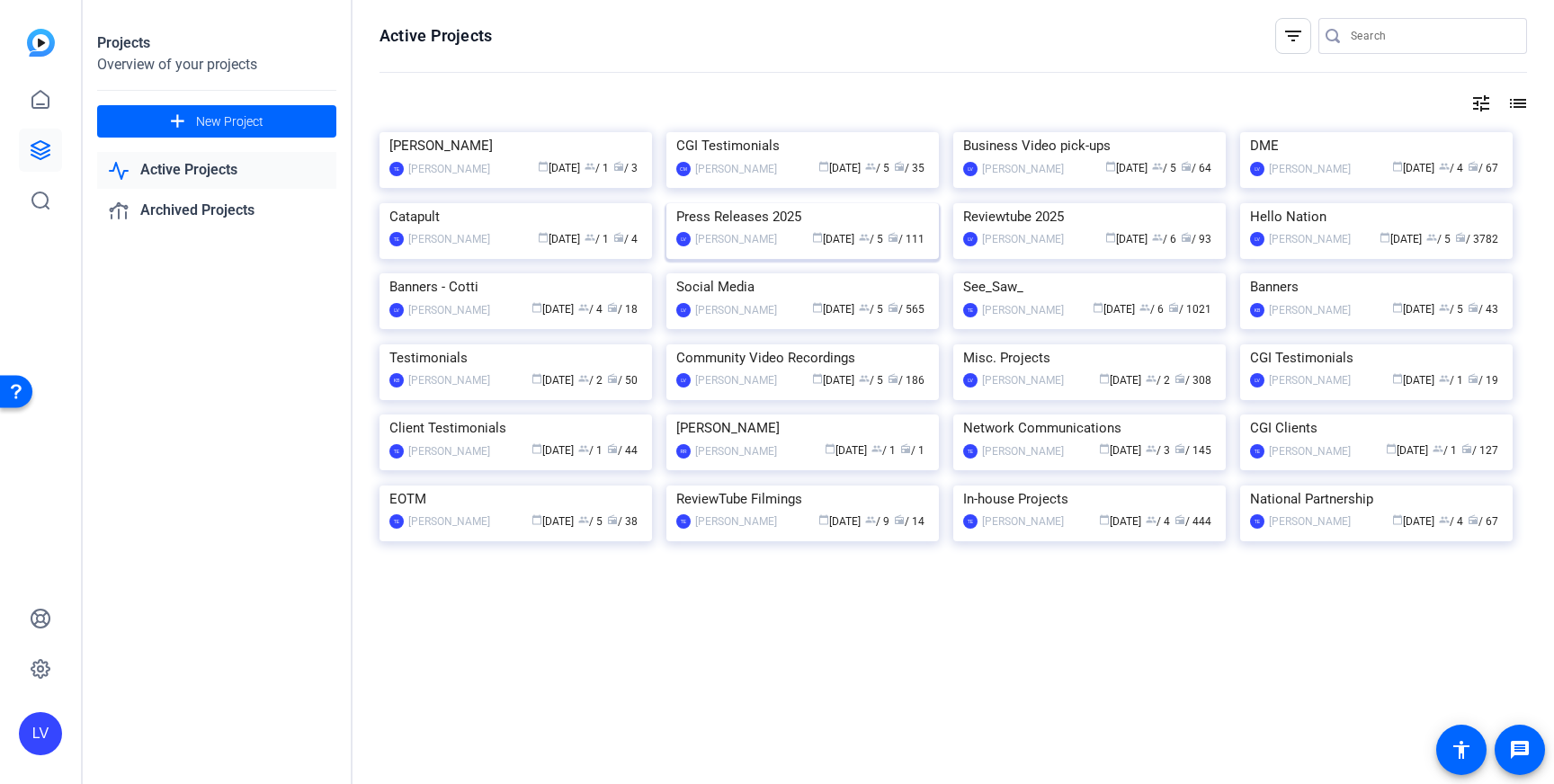
click at [829, 203] on img at bounding box center [802, 203] width 273 height 0
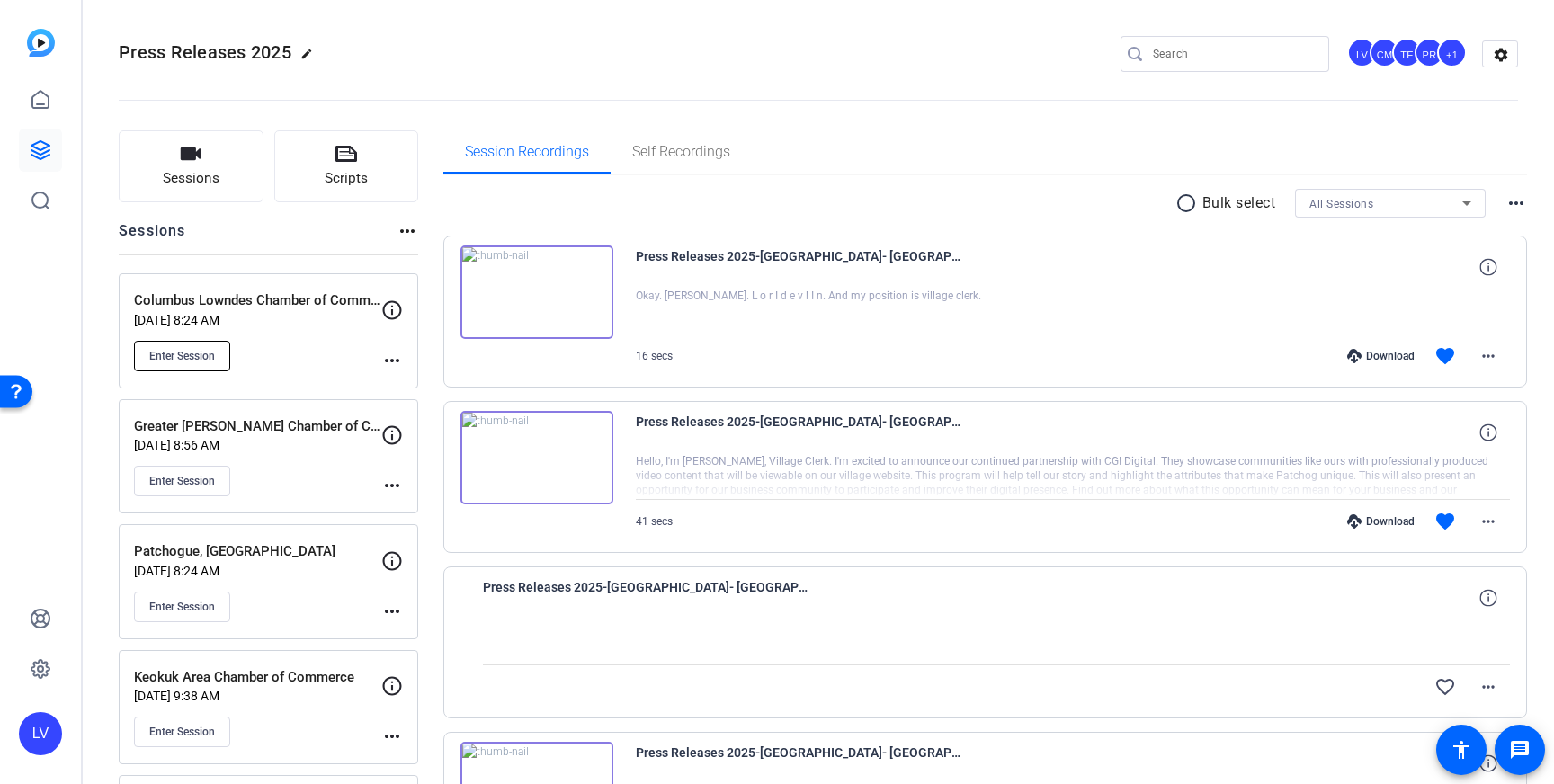
click at [190, 355] on span "Enter Session" at bounding box center [182, 355] width 66 height 14
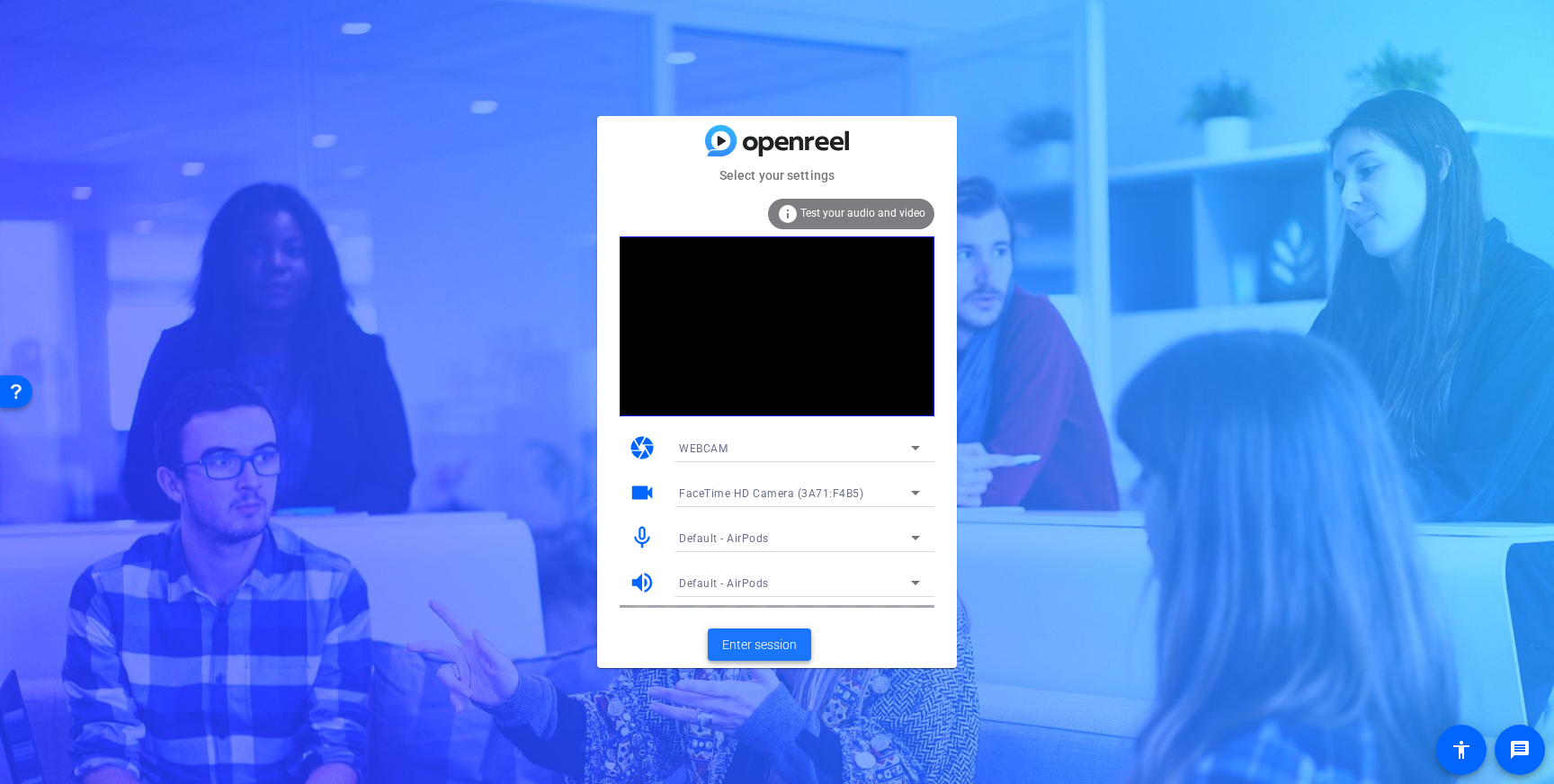
click at [755, 647] on span "Enter session" at bounding box center [760, 645] width 75 height 19
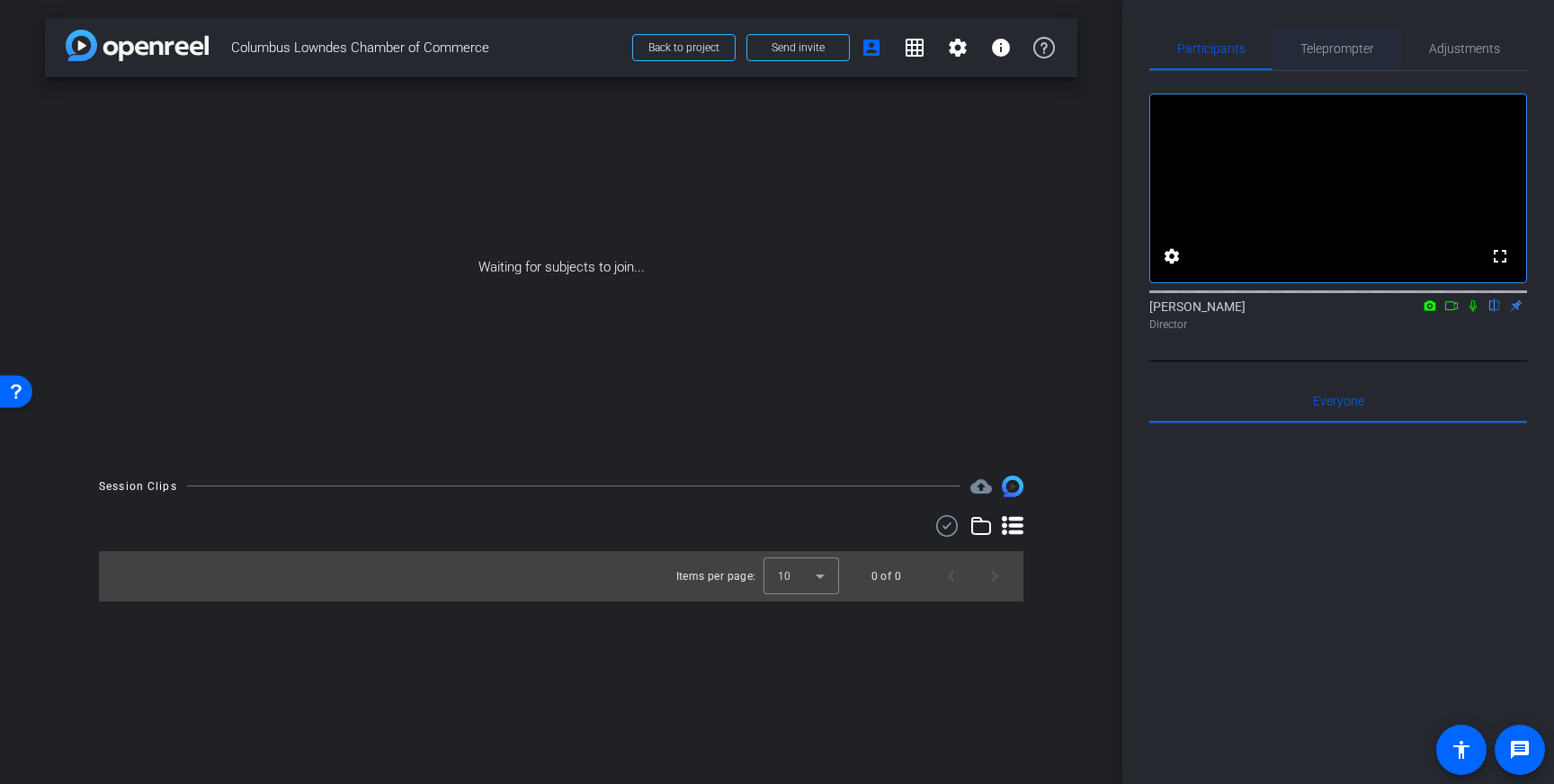
click at [1353, 42] on span "Teleprompter" at bounding box center [1337, 48] width 74 height 12
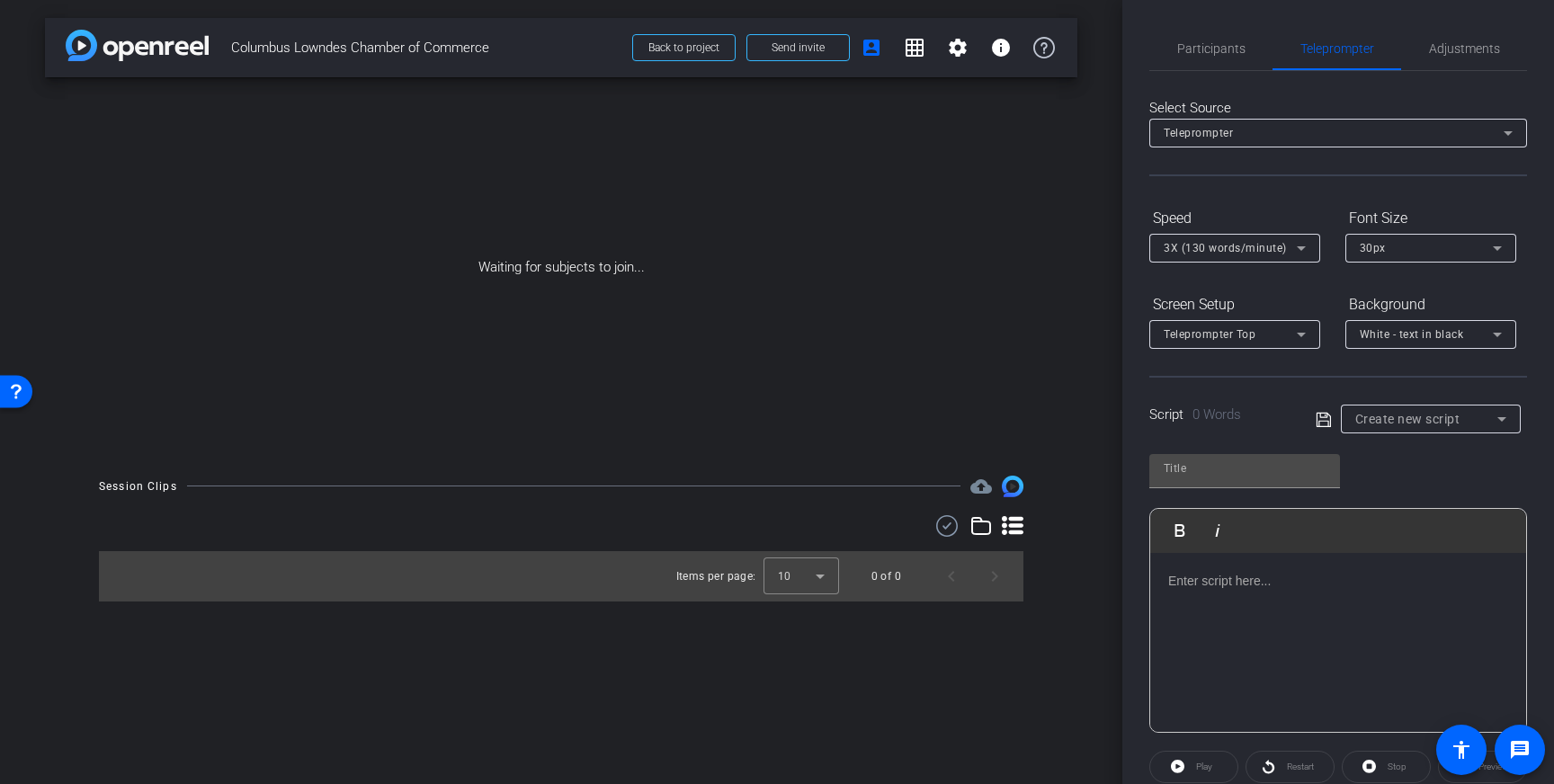
click at [1211, 607] on div at bounding box center [1338, 643] width 376 height 180
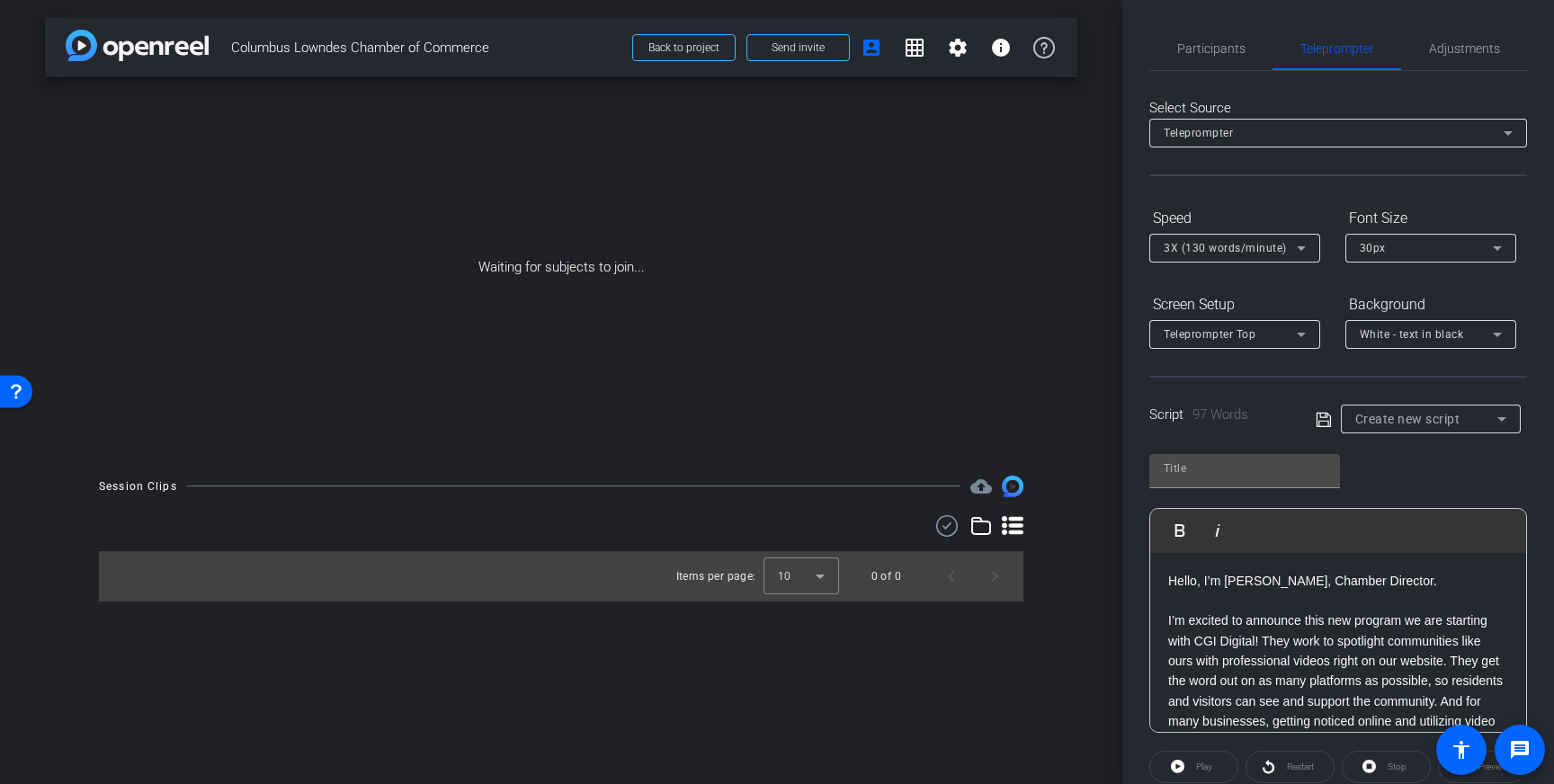
scroll to position [80, 0]
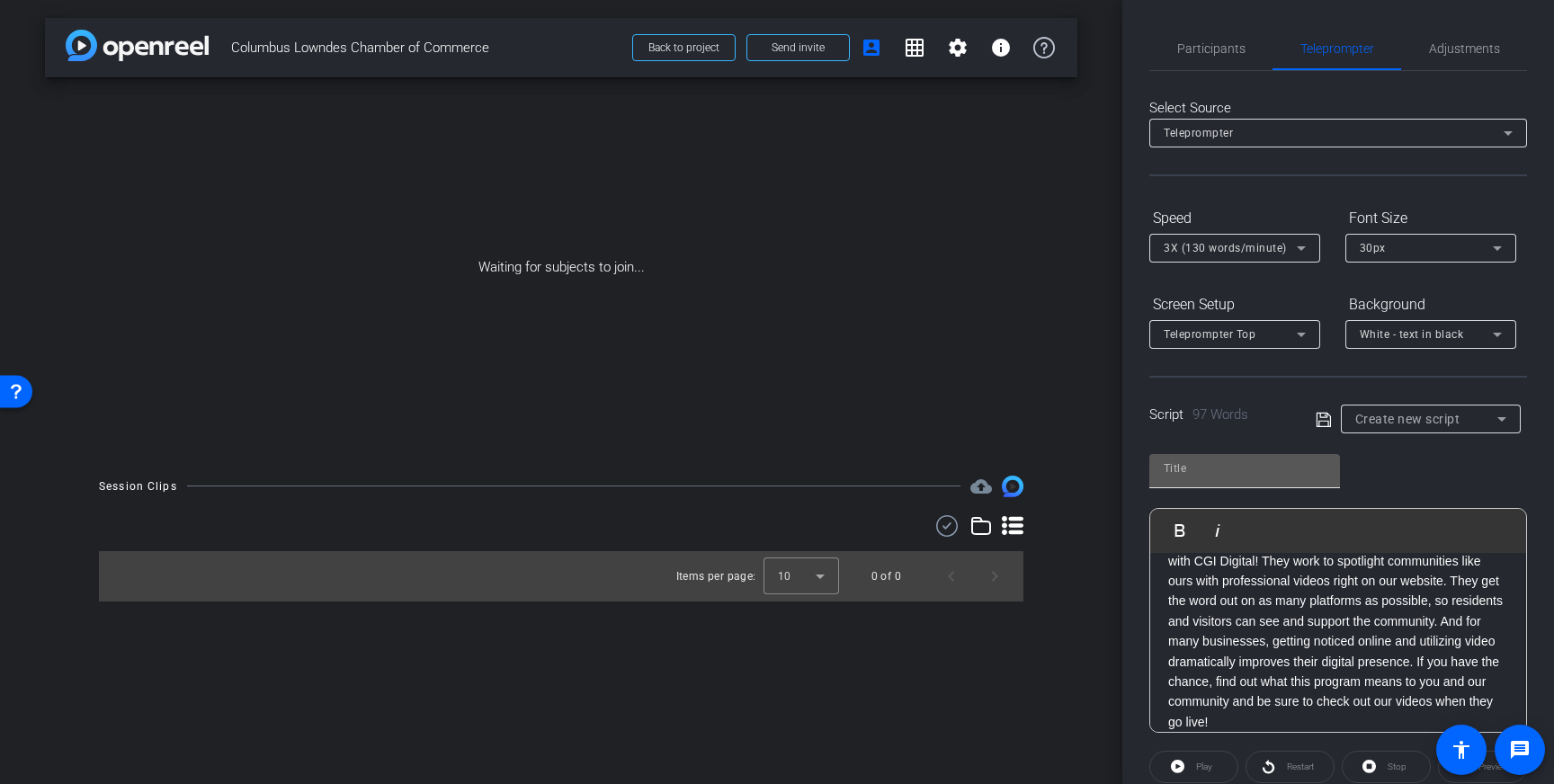
click at [1191, 468] on input "text" at bounding box center [1245, 468] width 162 height 22
type input "Columbus, lowndes COC"
click at [1321, 414] on icon at bounding box center [1322, 419] width 14 height 14
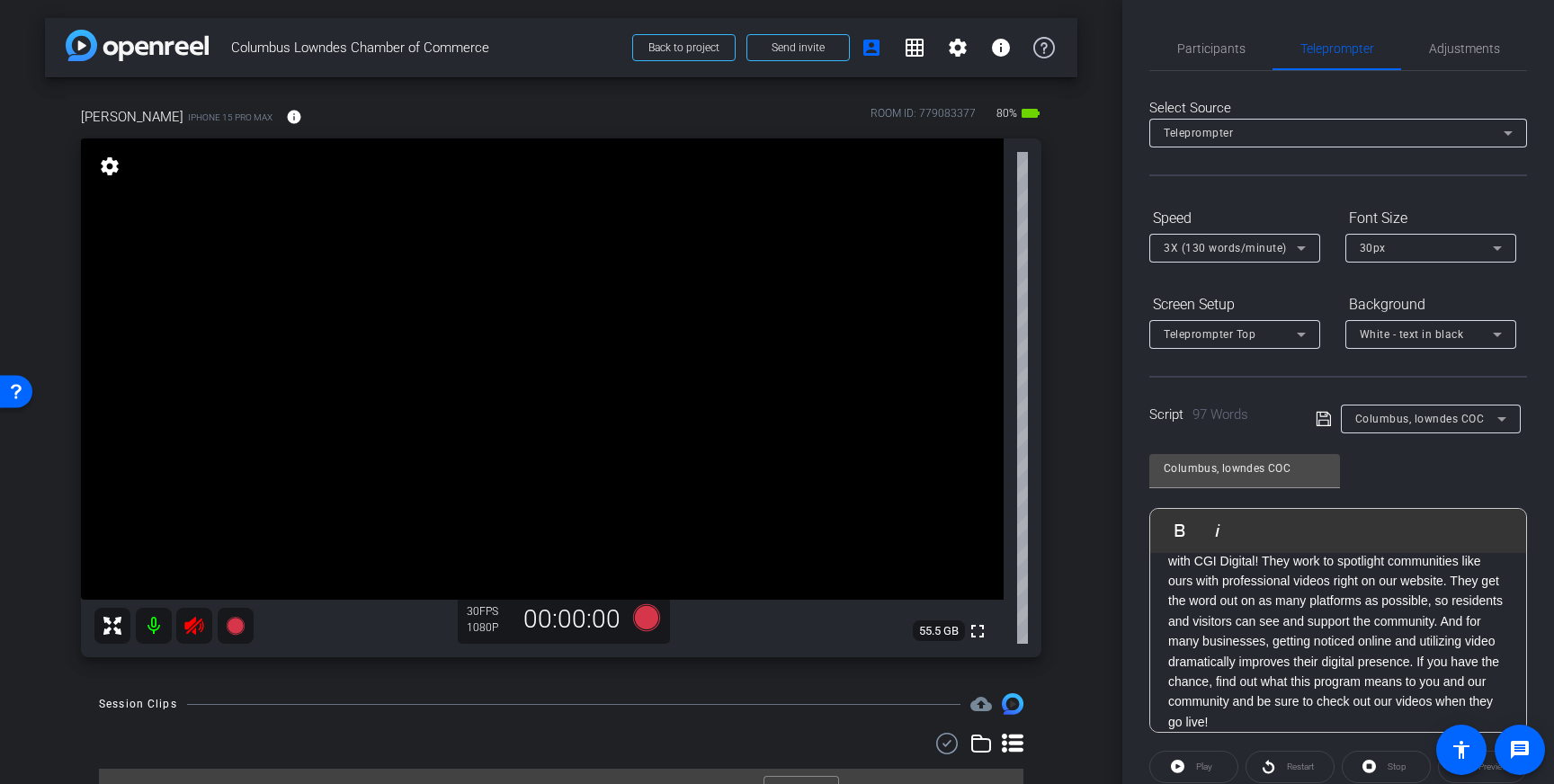
click at [187, 631] on icon at bounding box center [194, 625] width 22 height 22
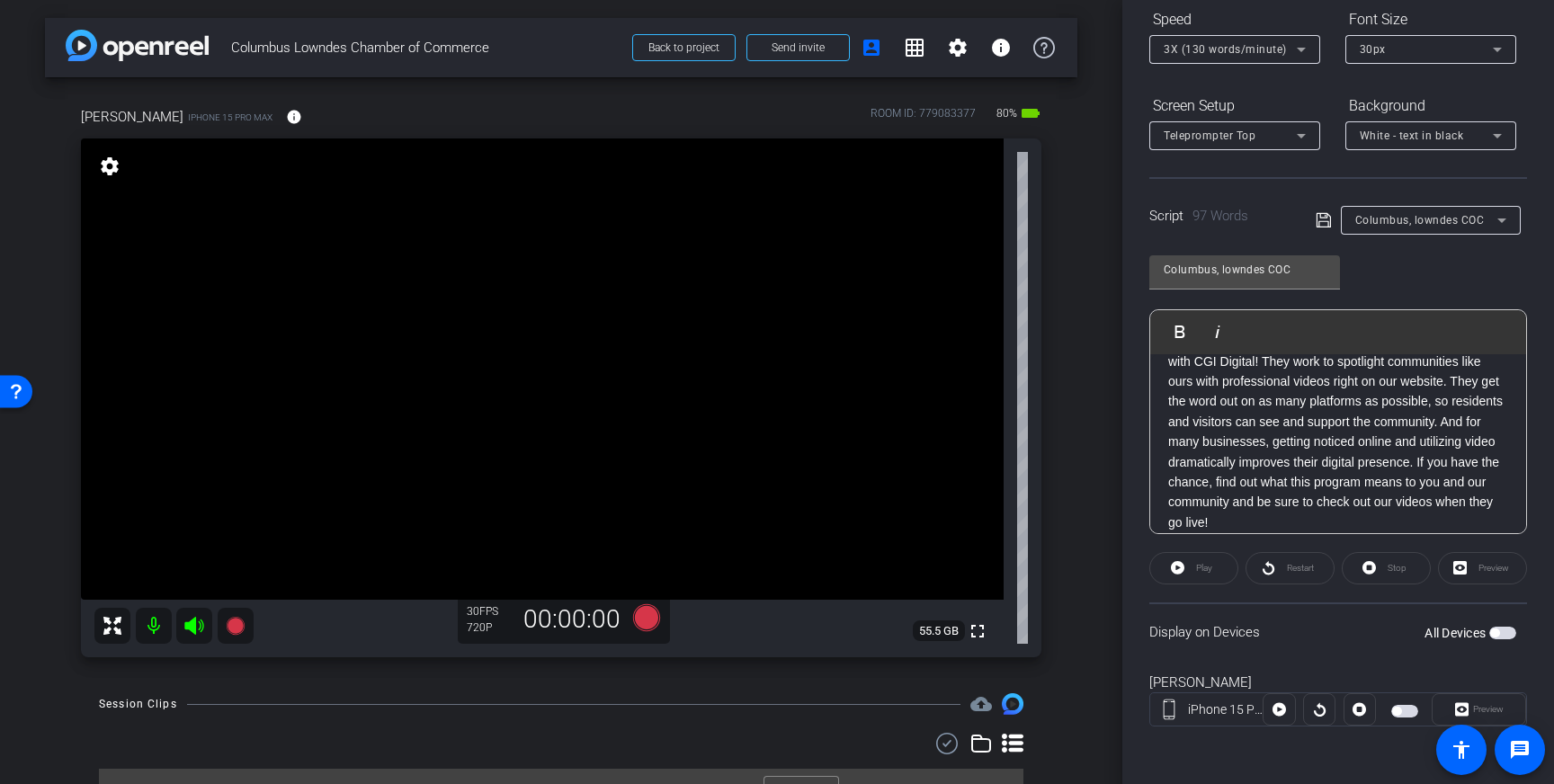
scroll to position [0, 0]
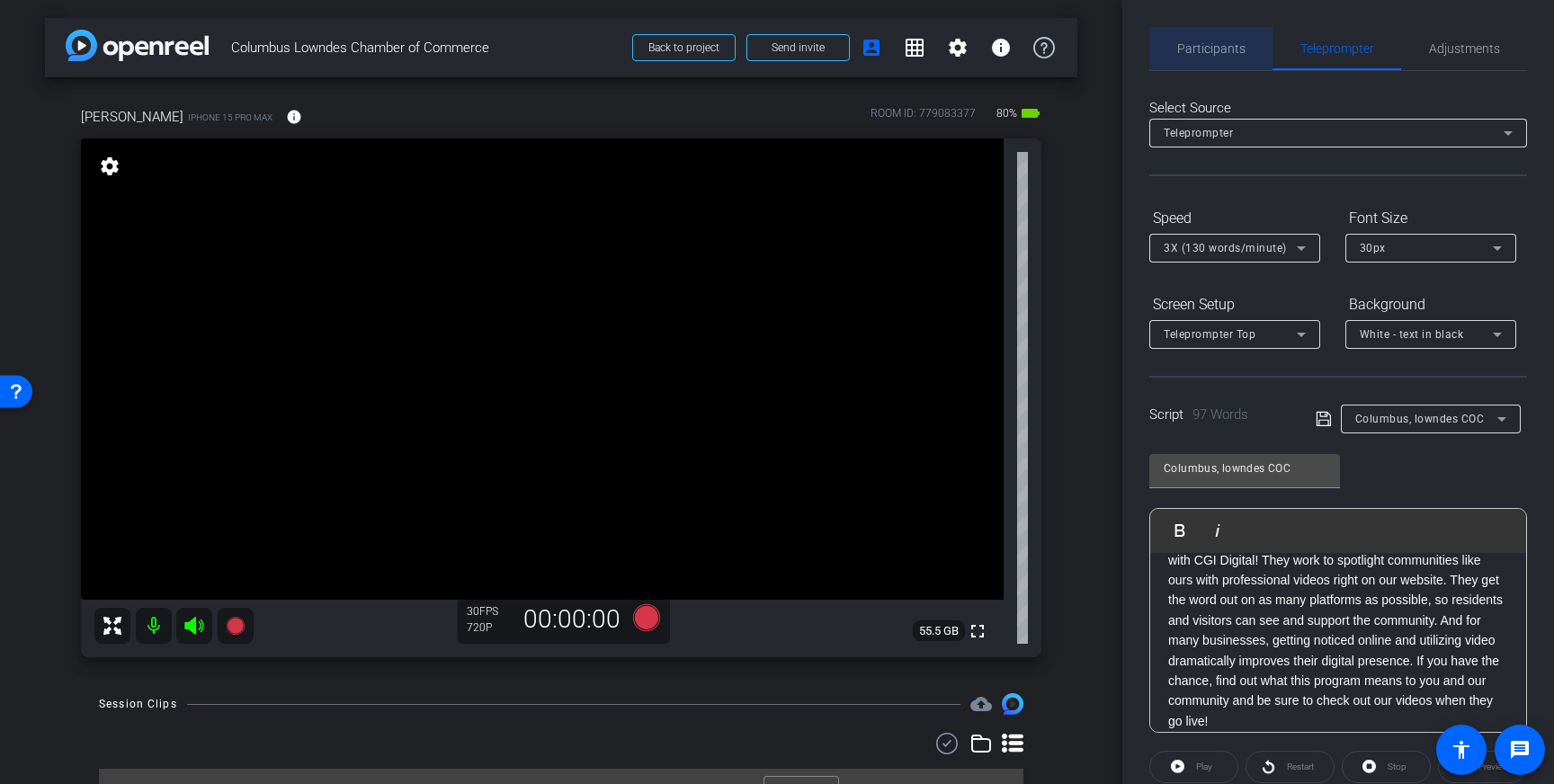
click at [1226, 52] on span "Participants" at bounding box center [1211, 48] width 68 height 12
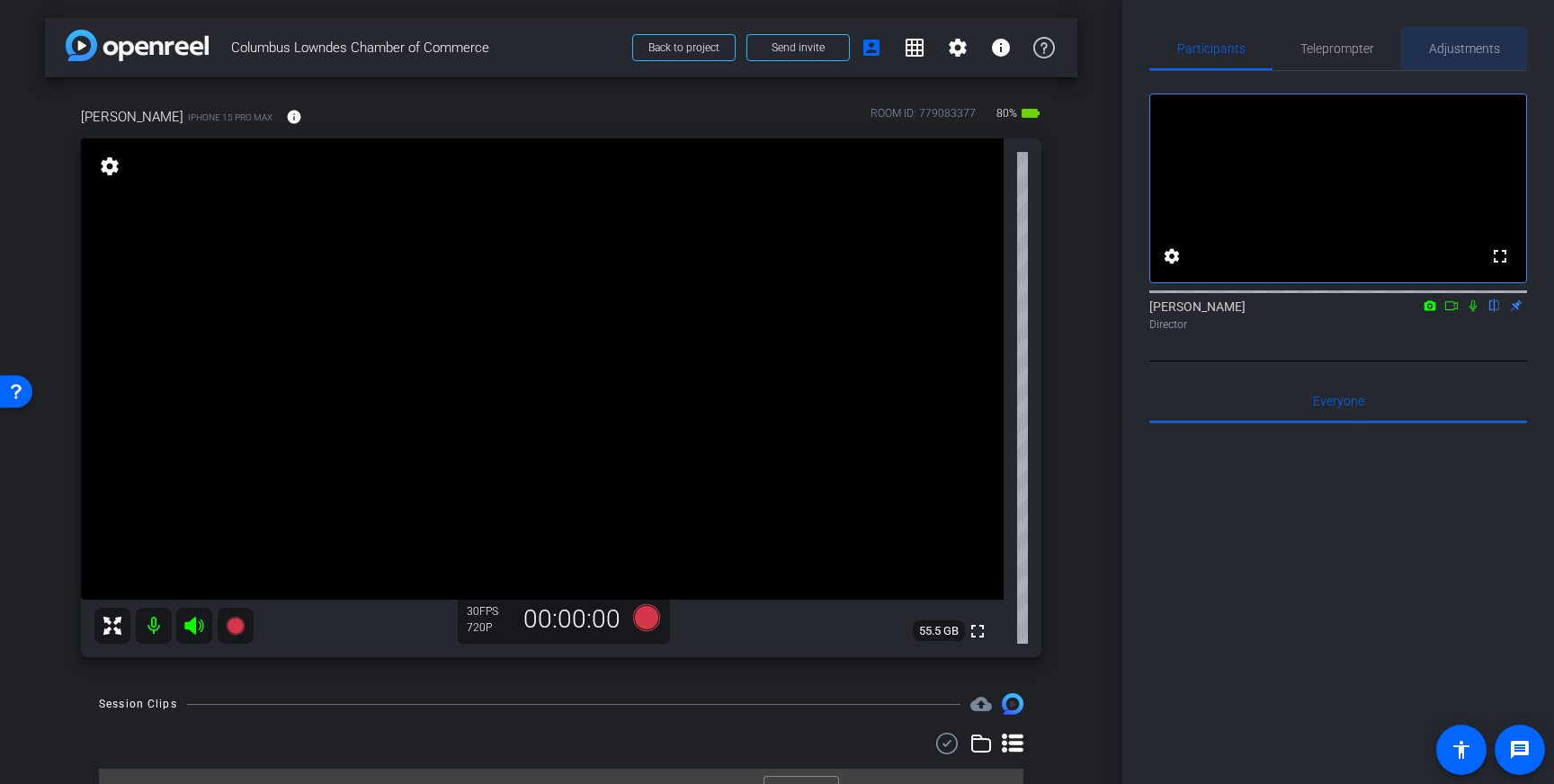
click at [1469, 61] on span "Adjustments" at bounding box center [1465, 49] width 71 height 43
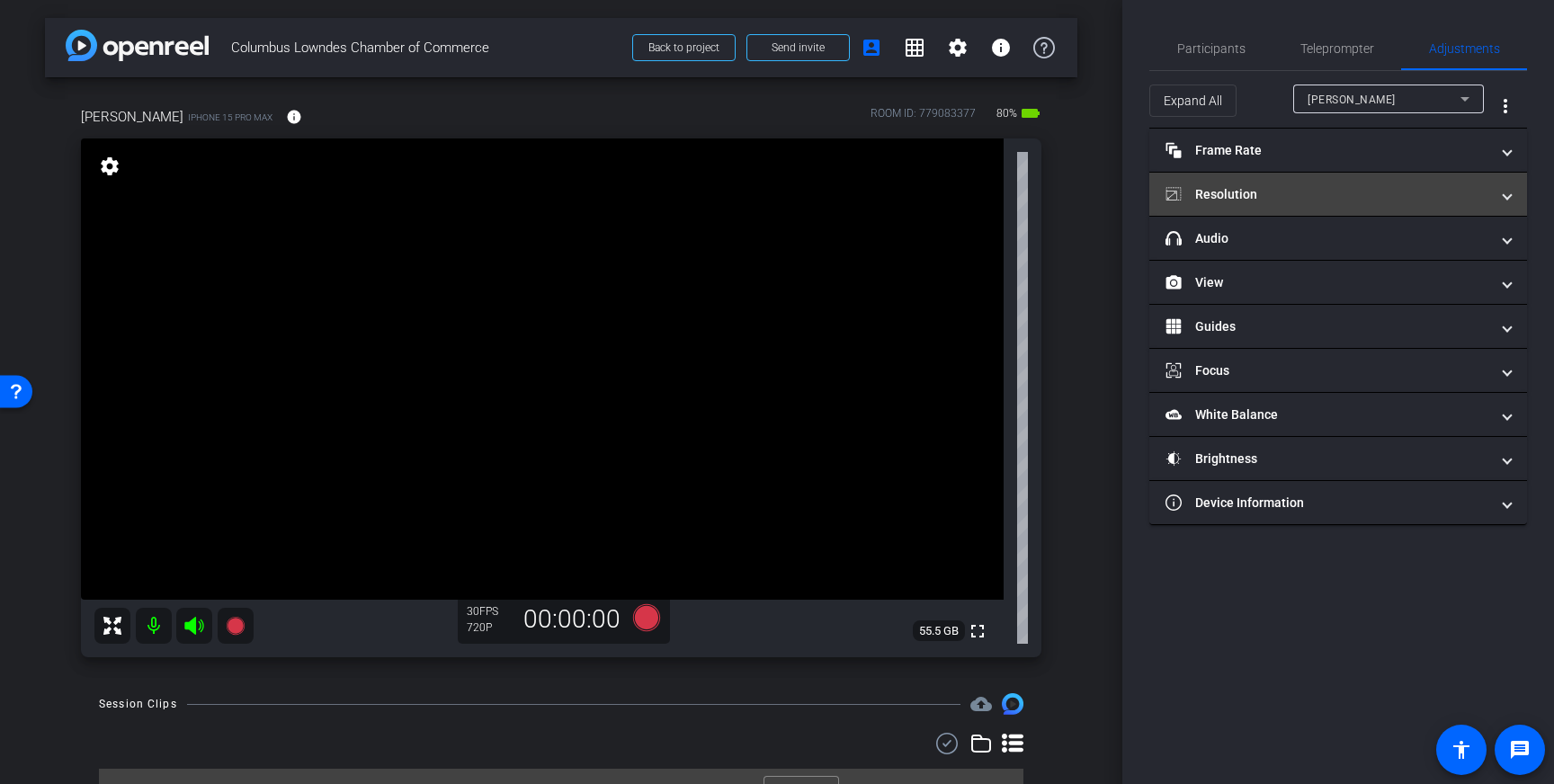
click at [1400, 198] on mat-panel-title "Resolution" at bounding box center [1328, 195] width 324 height 19
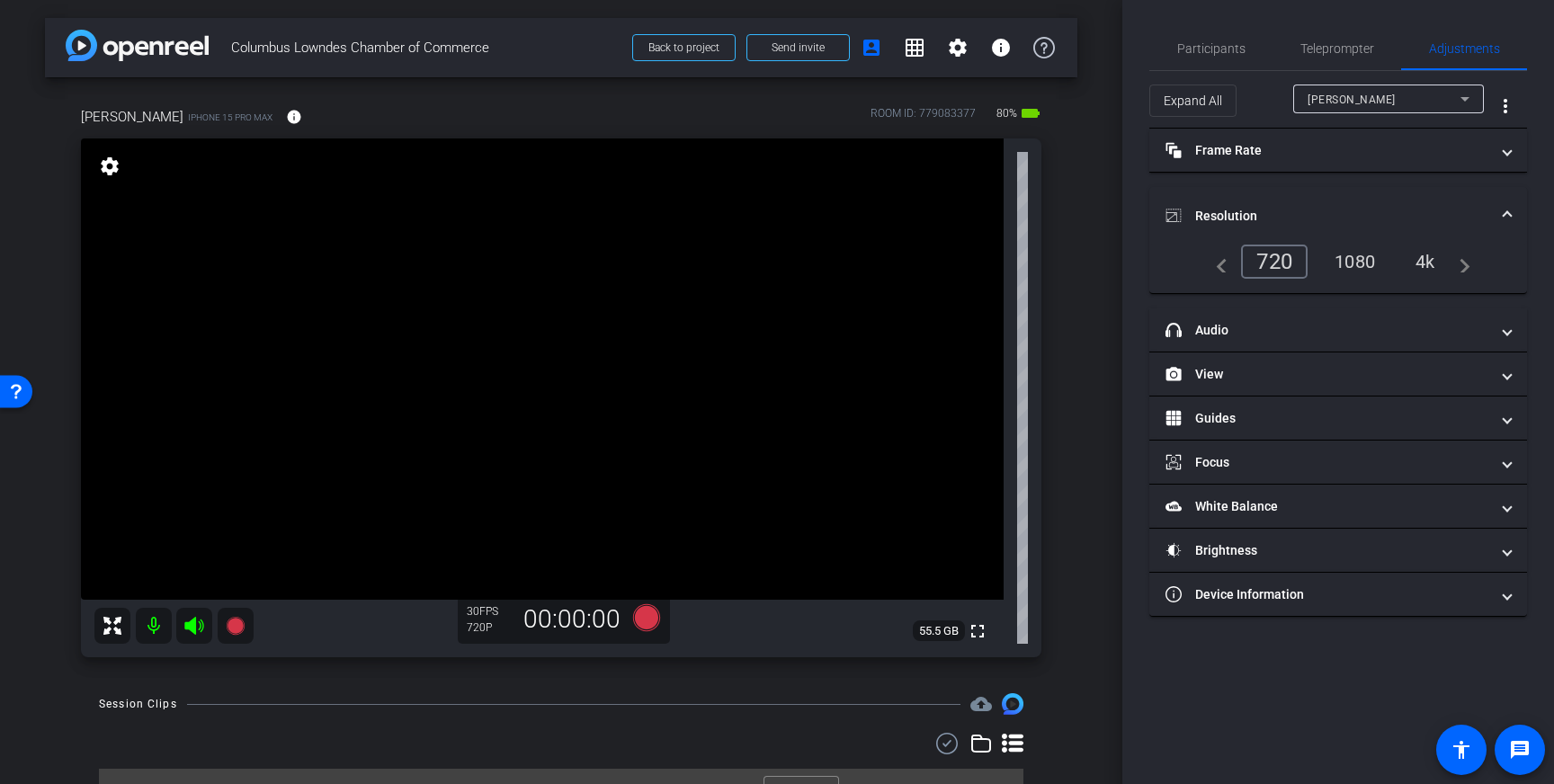
click at [1420, 259] on div "4k" at bounding box center [1426, 261] width 47 height 31
click at [1325, 37] on span "Teleprompter" at bounding box center [1337, 49] width 74 height 43
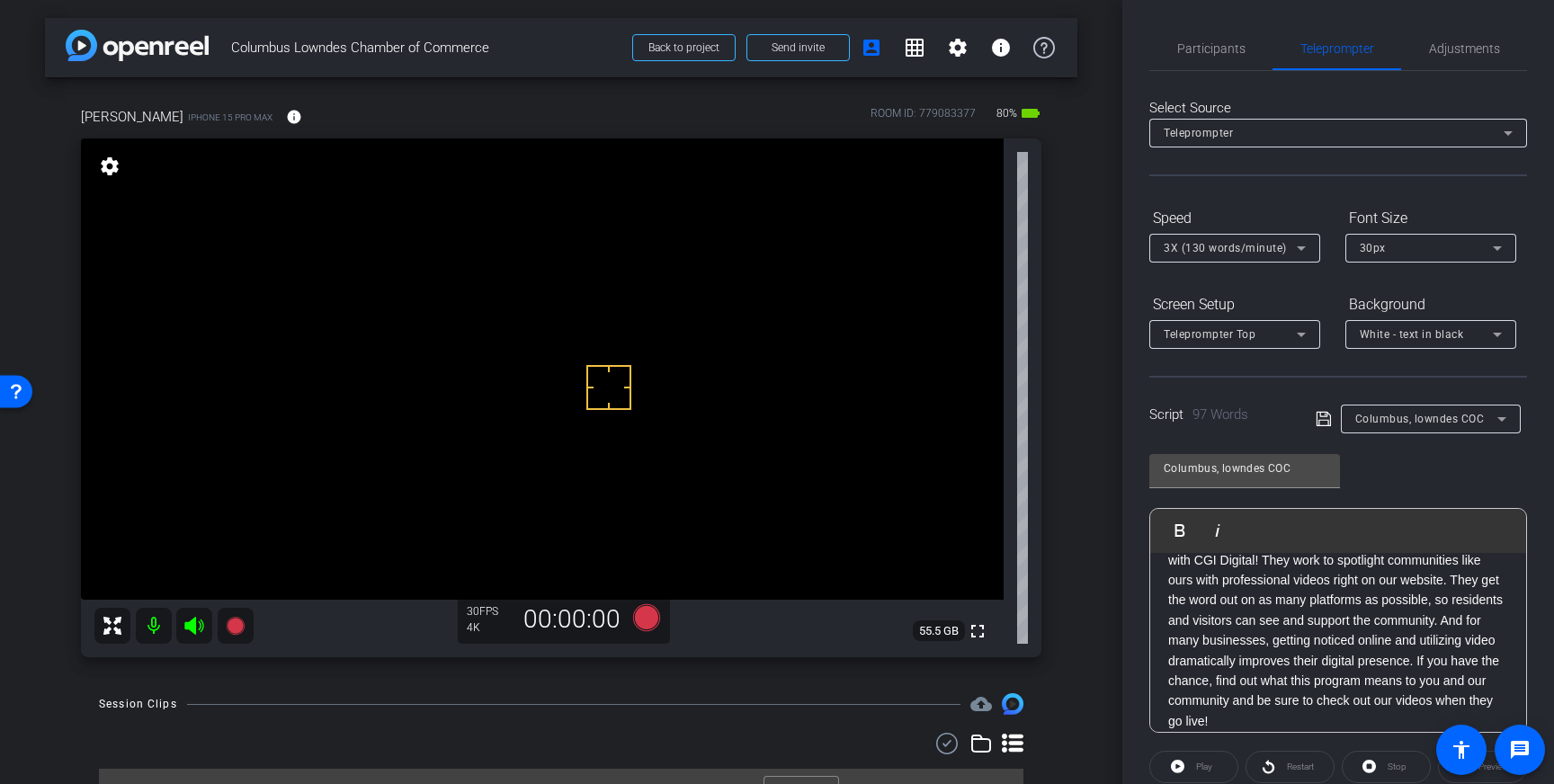
scroll to position [199, 0]
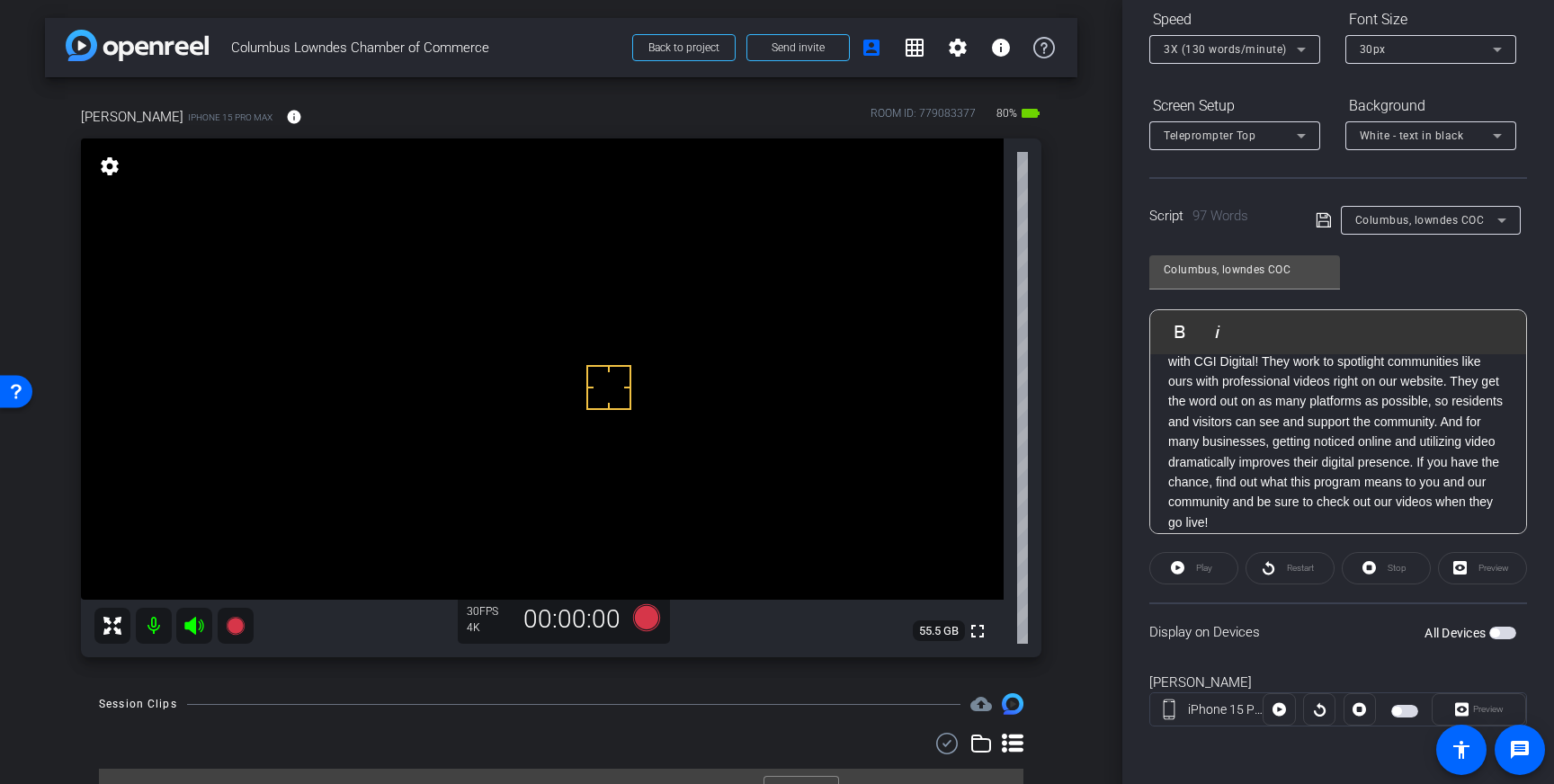
click at [1501, 636] on span "button" at bounding box center [1502, 632] width 27 height 12
drag, startPoint x: 1506, startPoint y: 635, endPoint x: 1542, endPoint y: 667, distance: 48.2
click at [1506, 636] on span "button" at bounding box center [1508, 633] width 9 height 9
click at [648, 619] on icon at bounding box center [647, 617] width 27 height 27
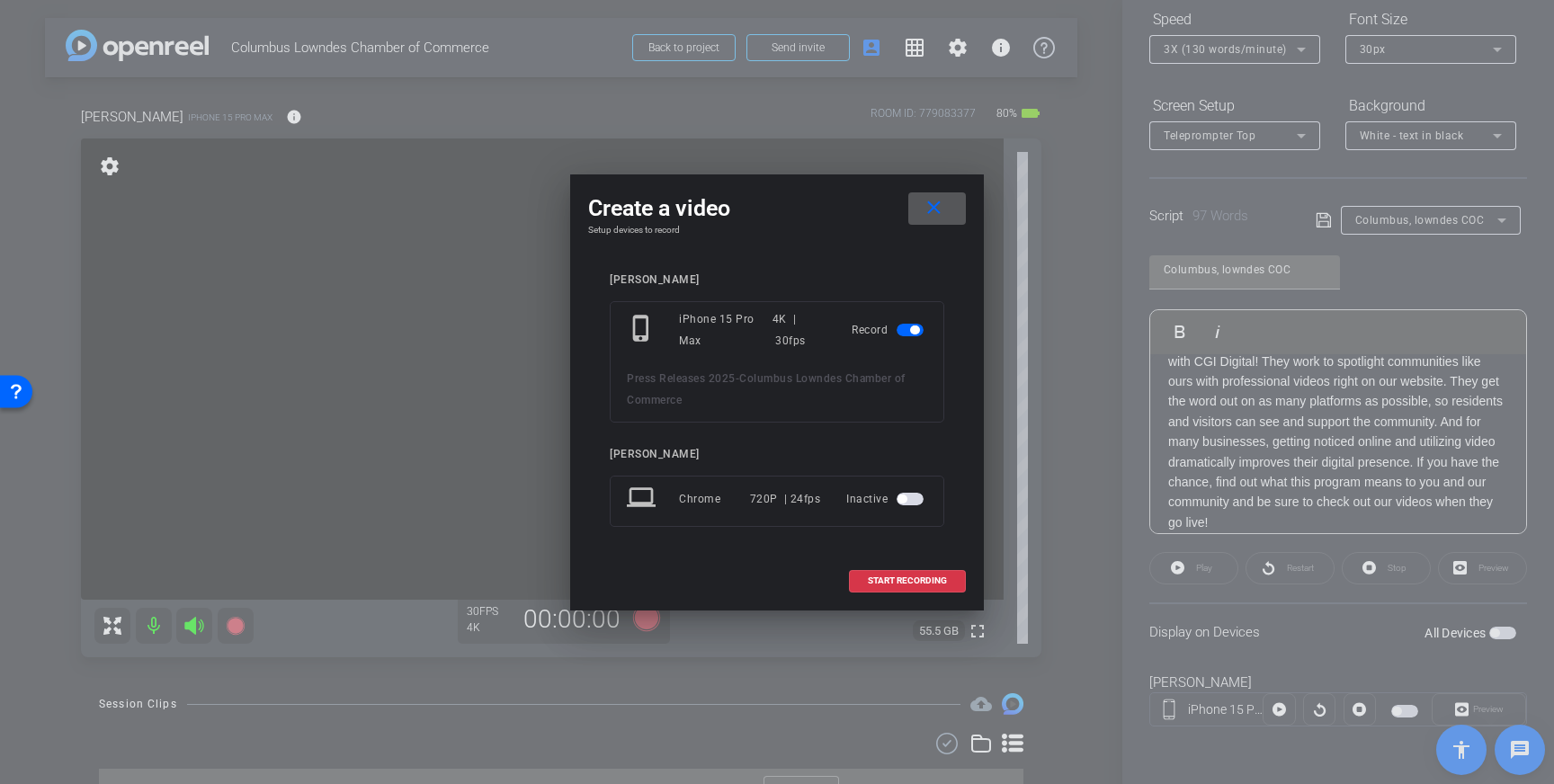
drag, startPoint x: 912, startPoint y: 580, endPoint x: 953, endPoint y: 556, distance: 47.5
click at [912, 581] on span "START RECORDING" at bounding box center [907, 581] width 79 height 9
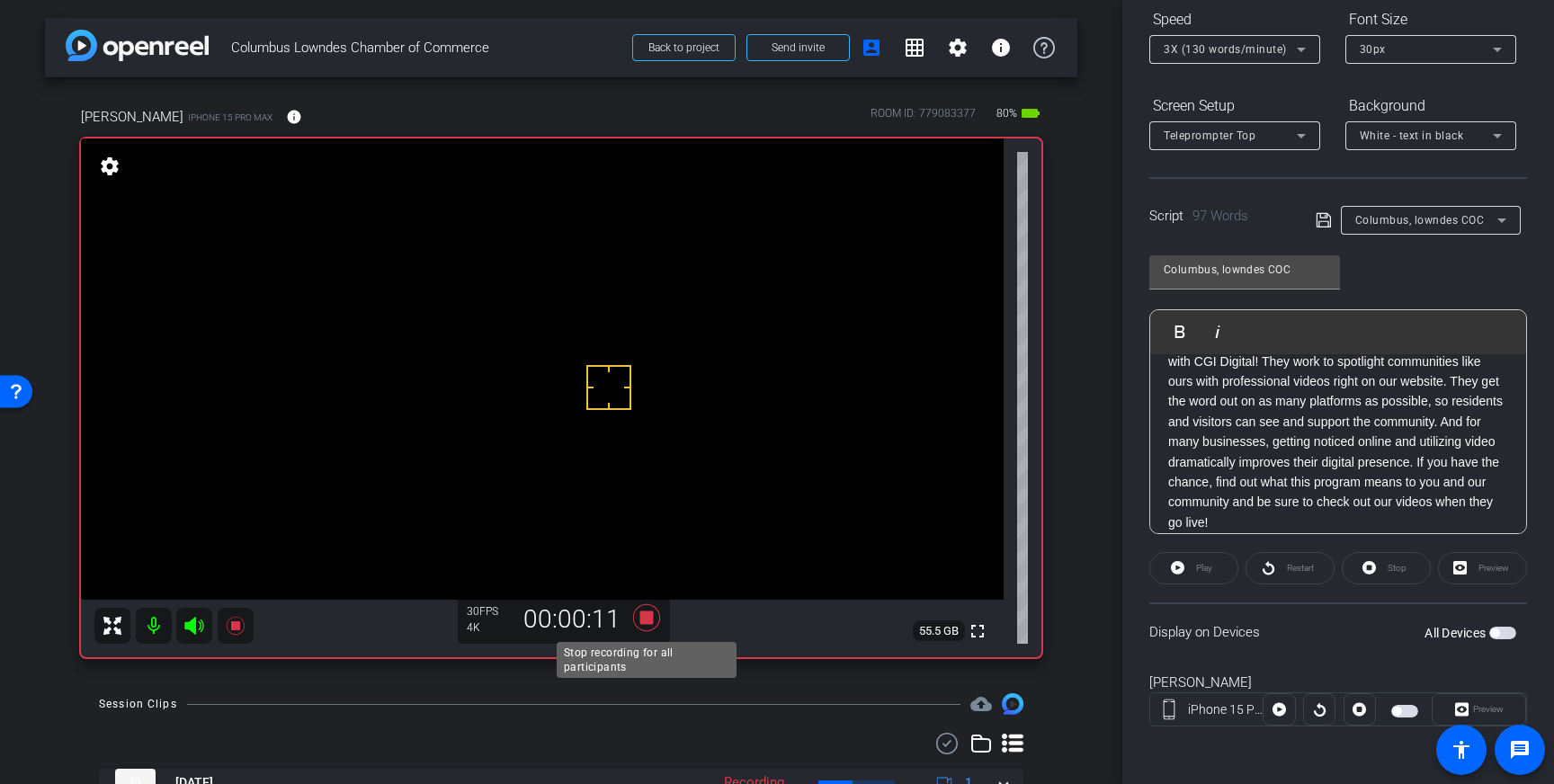
click at [648, 616] on icon at bounding box center [647, 617] width 27 height 27
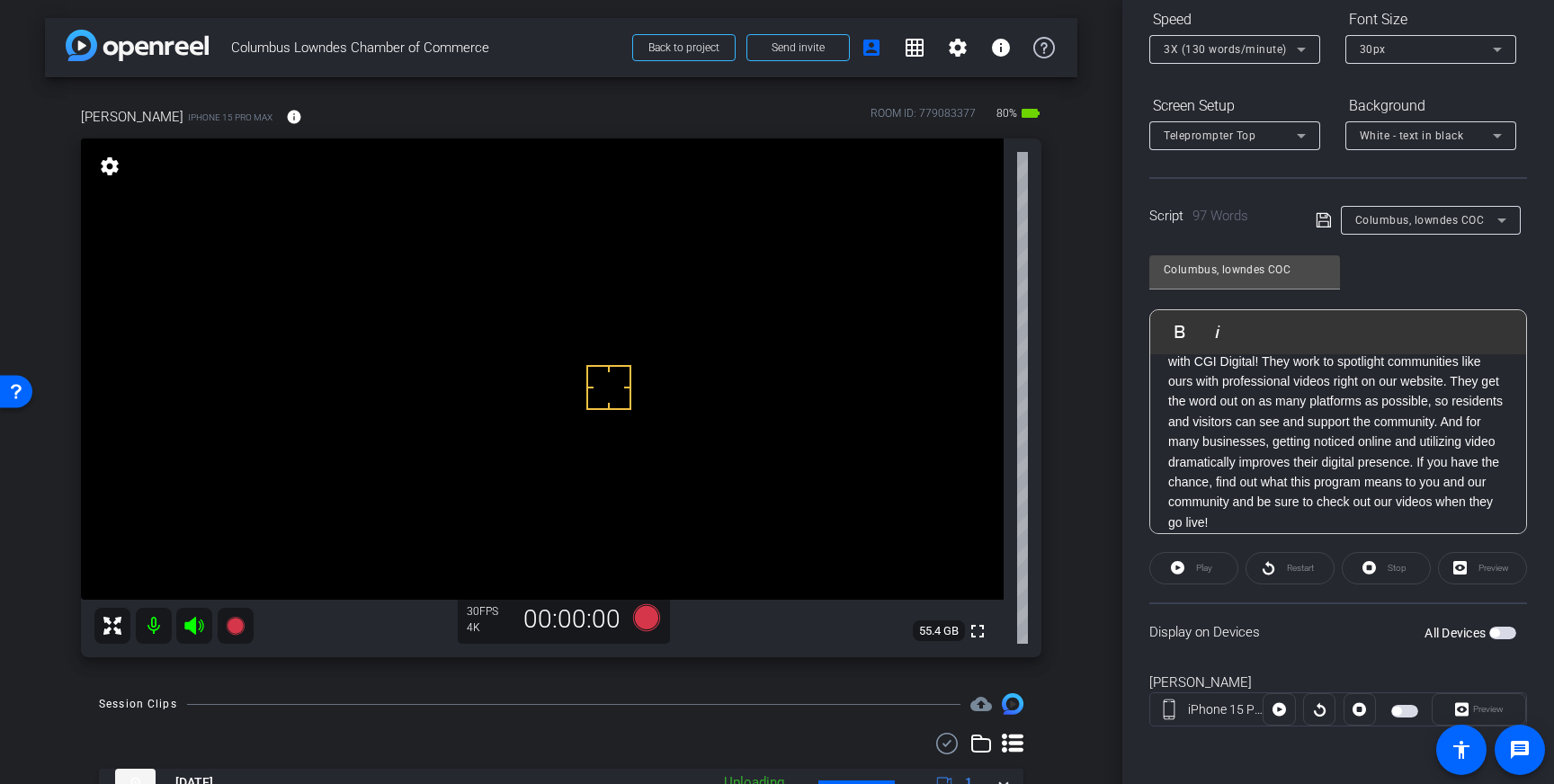
scroll to position [0, 0]
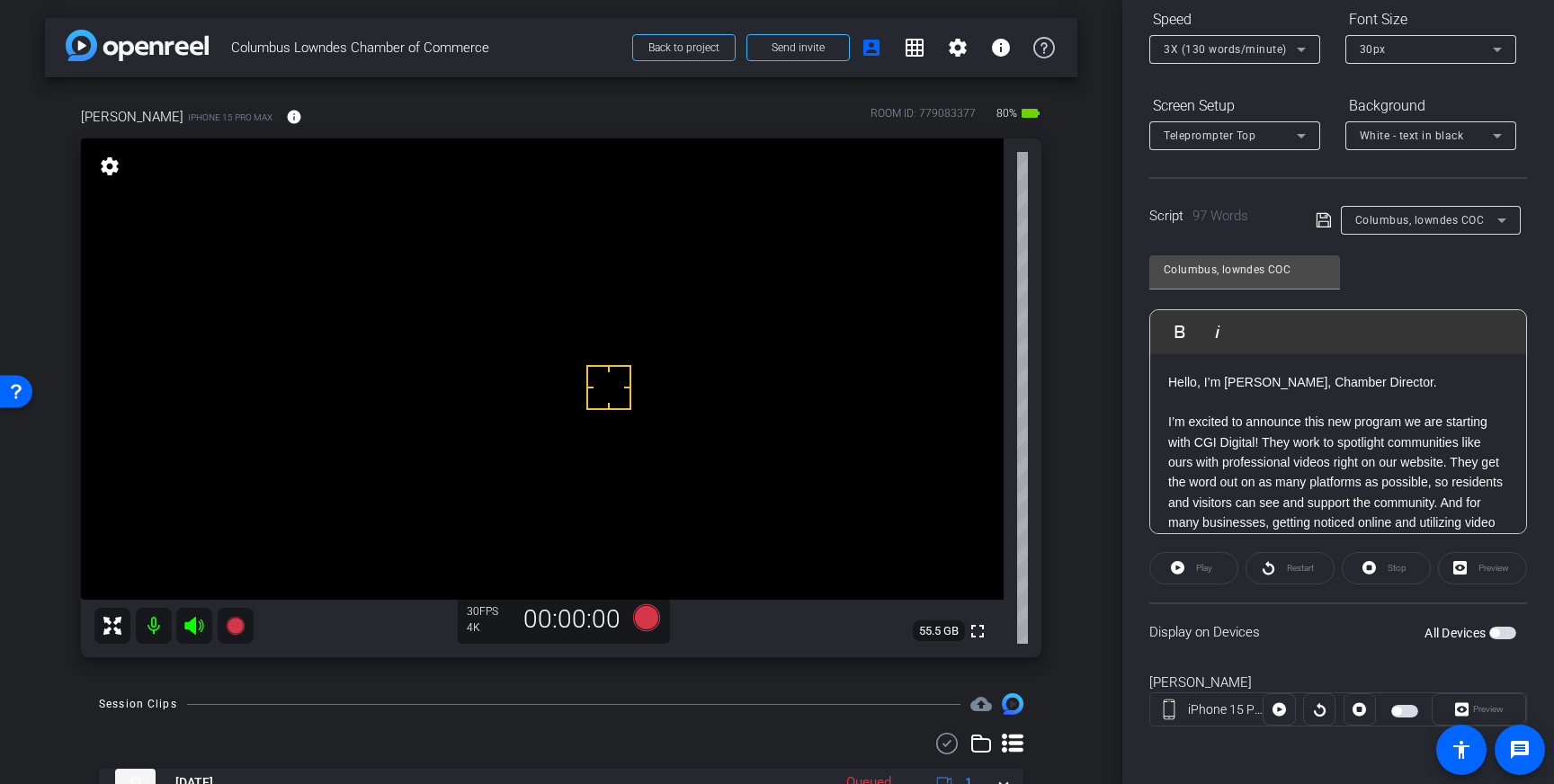
click at [1508, 631] on span "button" at bounding box center [1502, 632] width 27 height 12
click at [1164, 424] on div "Hello, I’m [PERSON_NAME], Chamber Director. I’m excited to announce this new pr…" at bounding box center [1338, 493] width 376 height 278
drag, startPoint x: 1355, startPoint y: 381, endPoint x: 1304, endPoint y: 389, distance: 51.6
click at [1305, 390] on p "Hello, I’m [PERSON_NAME], Chamber Director." at bounding box center [1338, 381] width 340 height 20
click at [1348, 382] on p "Hello, I’m [PERSON_NAME], Director." at bounding box center [1338, 381] width 340 height 20
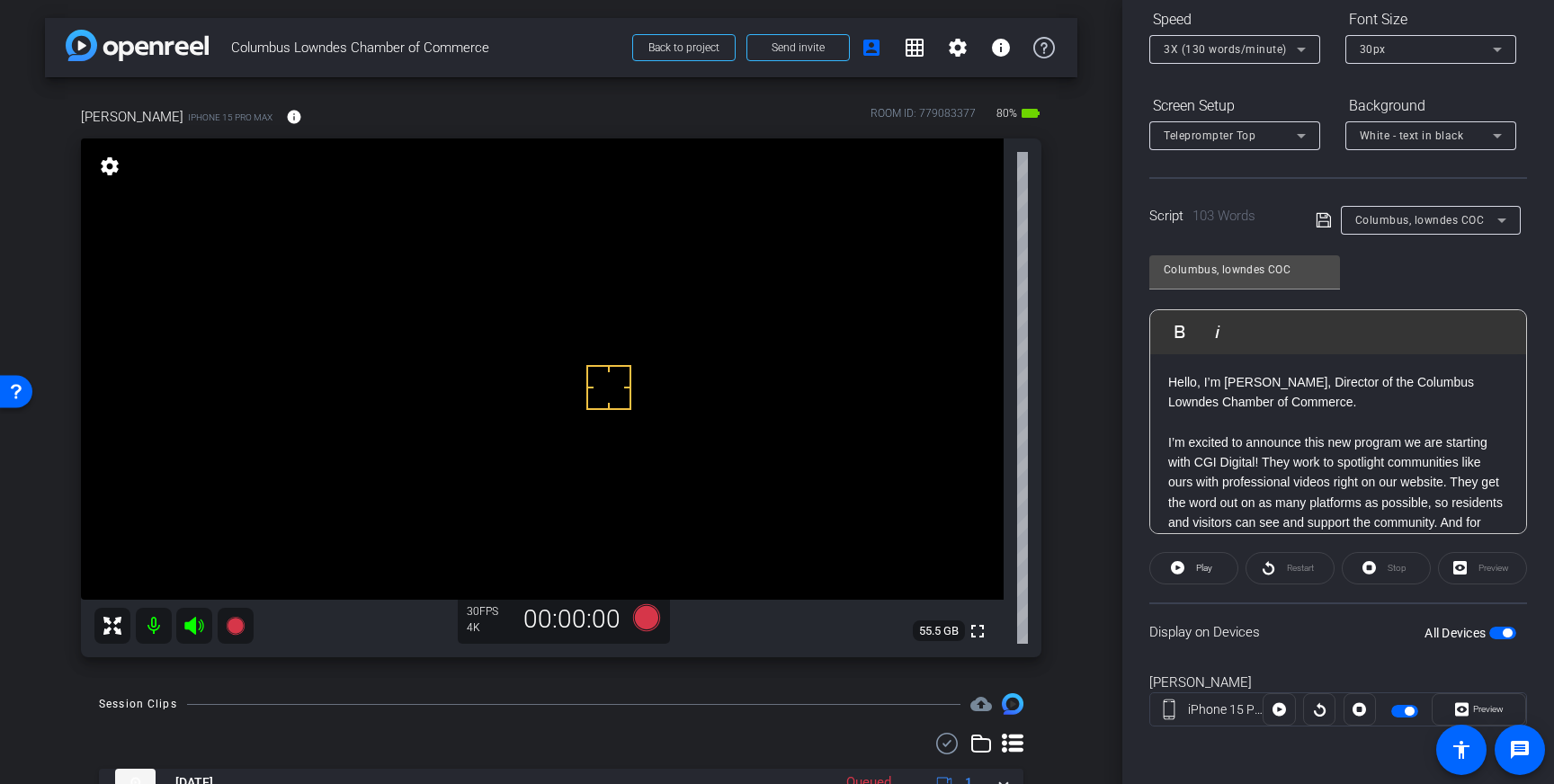
click at [1325, 223] on icon at bounding box center [1323, 220] width 16 height 22
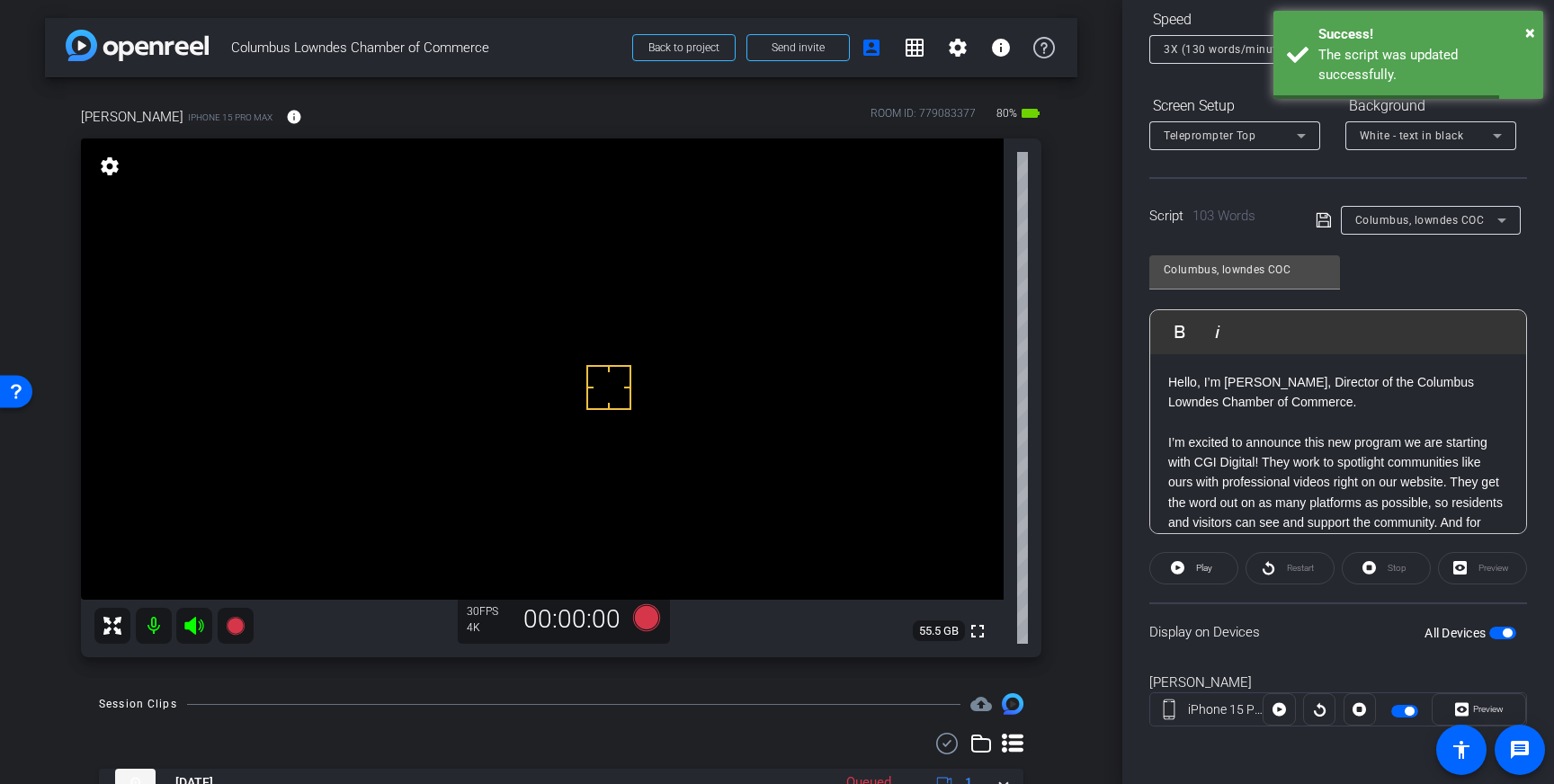
click at [1508, 633] on span "button" at bounding box center [1508, 633] width 9 height 9
click at [1508, 633] on span "button" at bounding box center [1502, 632] width 27 height 12
click at [1314, 214] on div "Script 103 Words [GEOGRAPHIC_DATA], lowndes COC" at bounding box center [1338, 205] width 378 height 57
click at [1322, 216] on icon at bounding box center [1323, 220] width 16 height 22
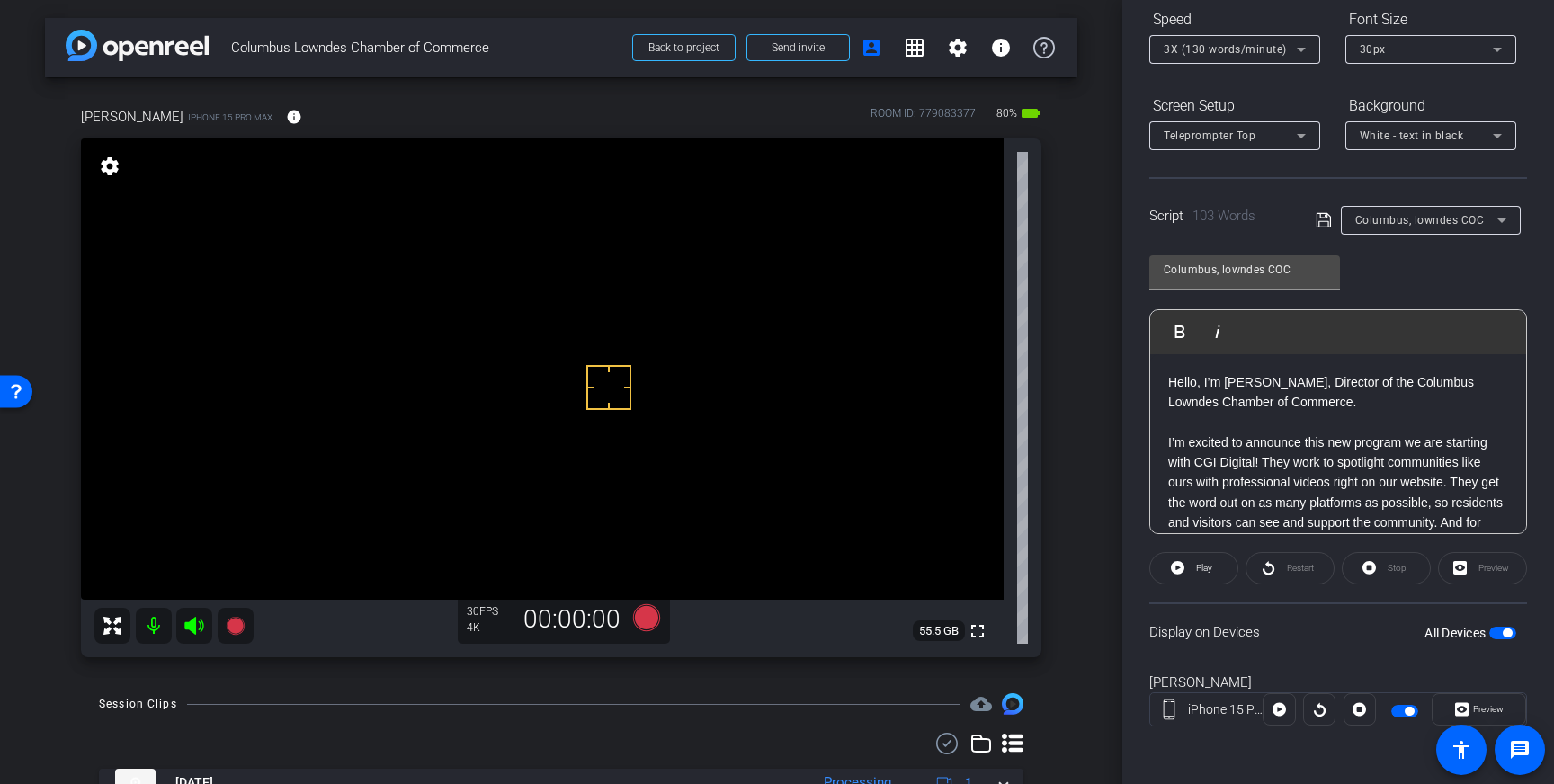
click at [1185, 433] on p "I’m excited to announce this new program we are starting with CGI Digital! They…" at bounding box center [1338, 533] width 340 height 201
click at [1184, 428] on p at bounding box center [1338, 422] width 340 height 20
click at [1322, 219] on icon at bounding box center [1323, 220] width 16 height 22
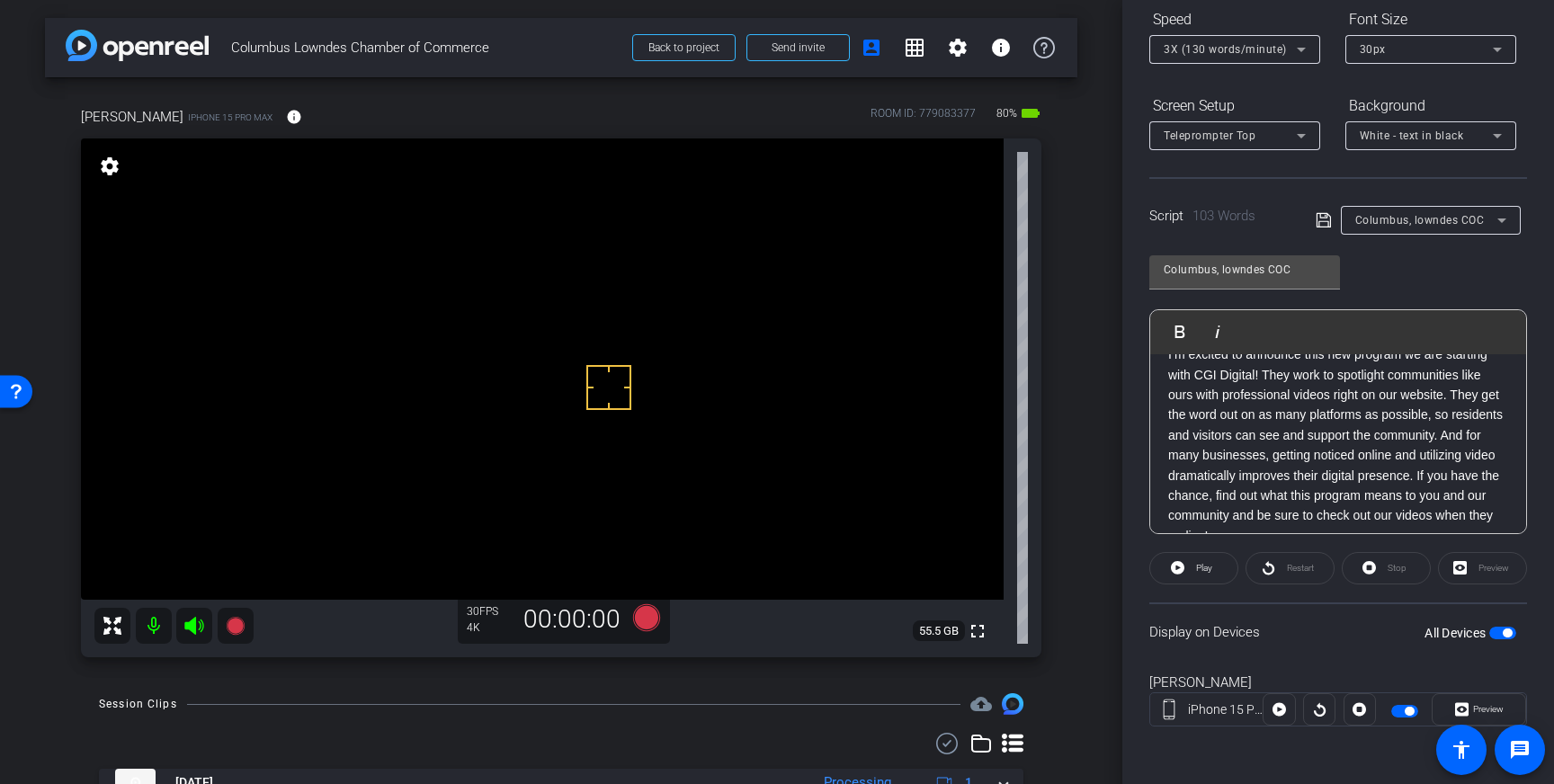
scroll to position [98, 0]
click at [1298, 48] on icon at bounding box center [1302, 50] width 9 height 5
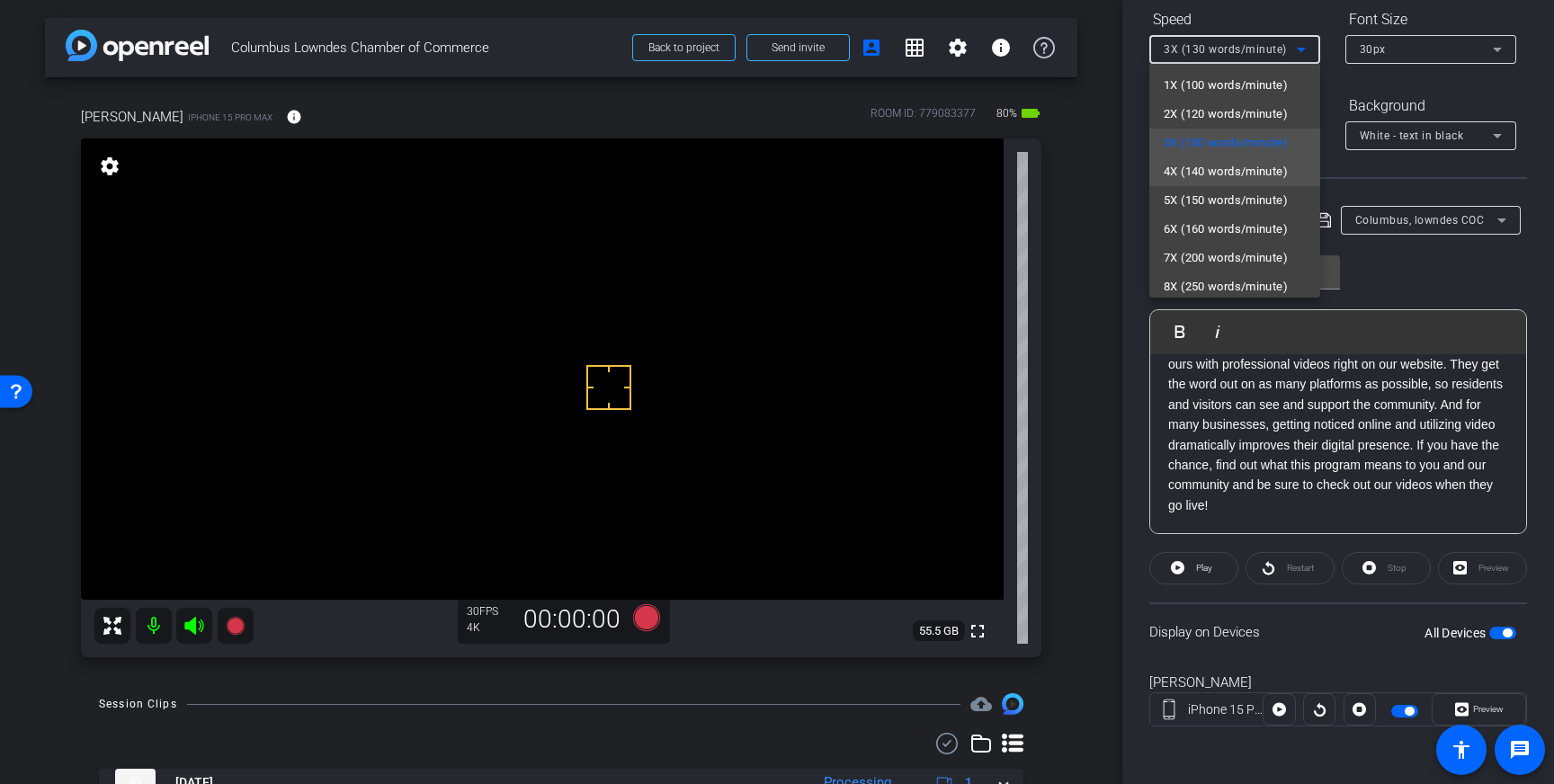
click at [1260, 176] on span "4X (140 words/minute)" at bounding box center [1226, 171] width 124 height 22
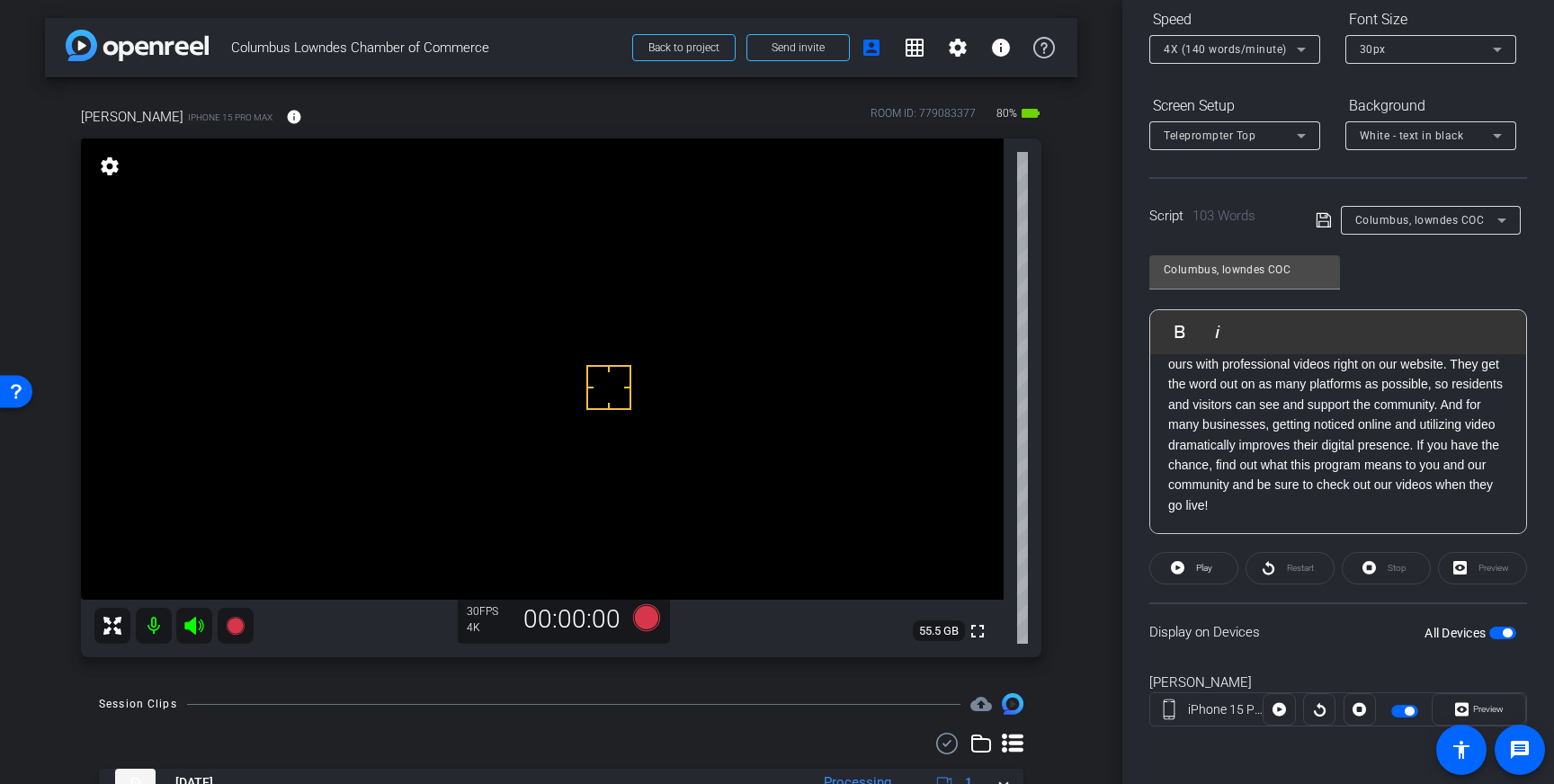
click at [1321, 214] on icon at bounding box center [1323, 220] width 16 height 22
click at [646, 627] on icon at bounding box center [647, 617] width 27 height 27
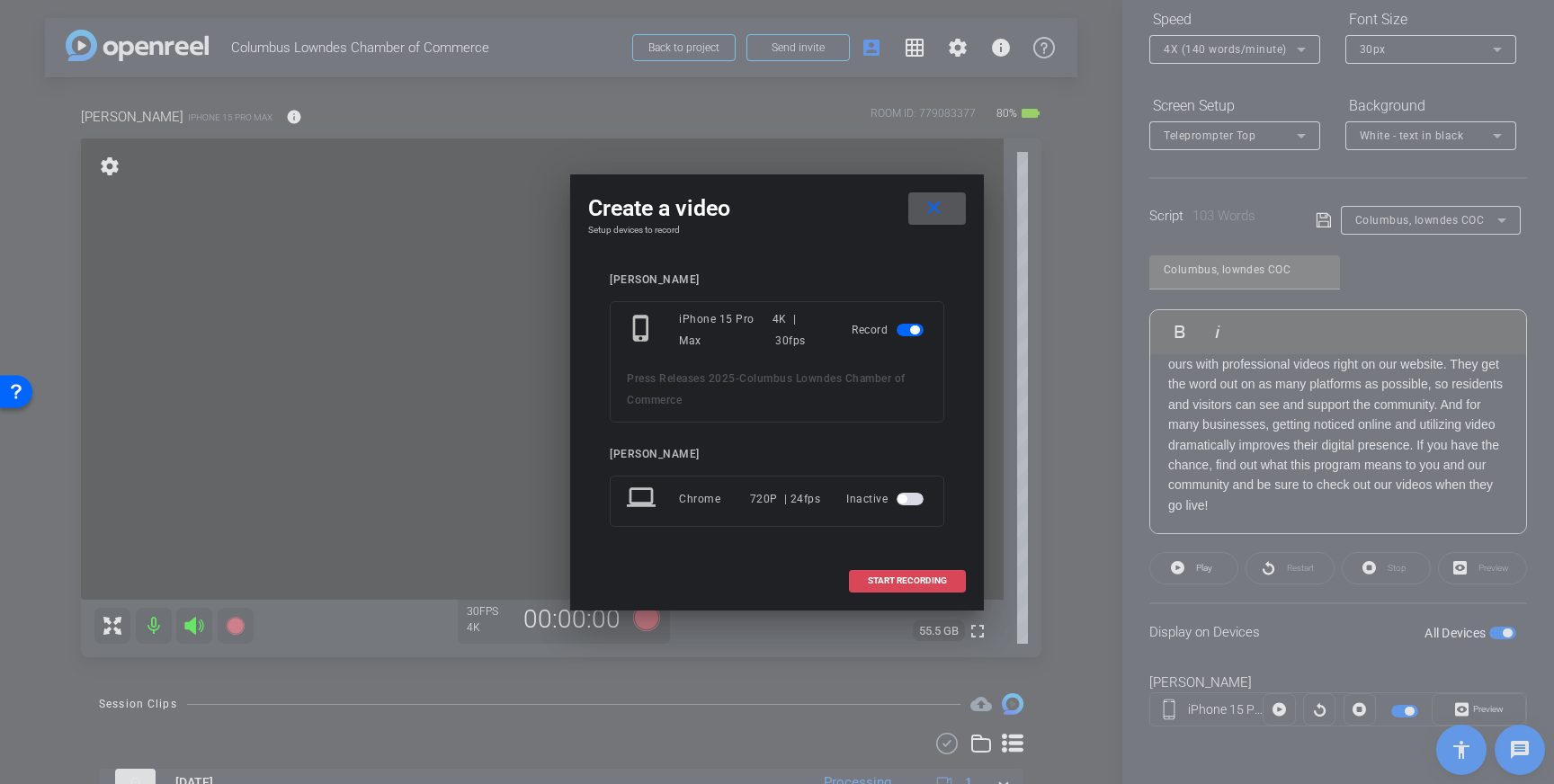
click at [905, 587] on span at bounding box center [907, 581] width 115 height 43
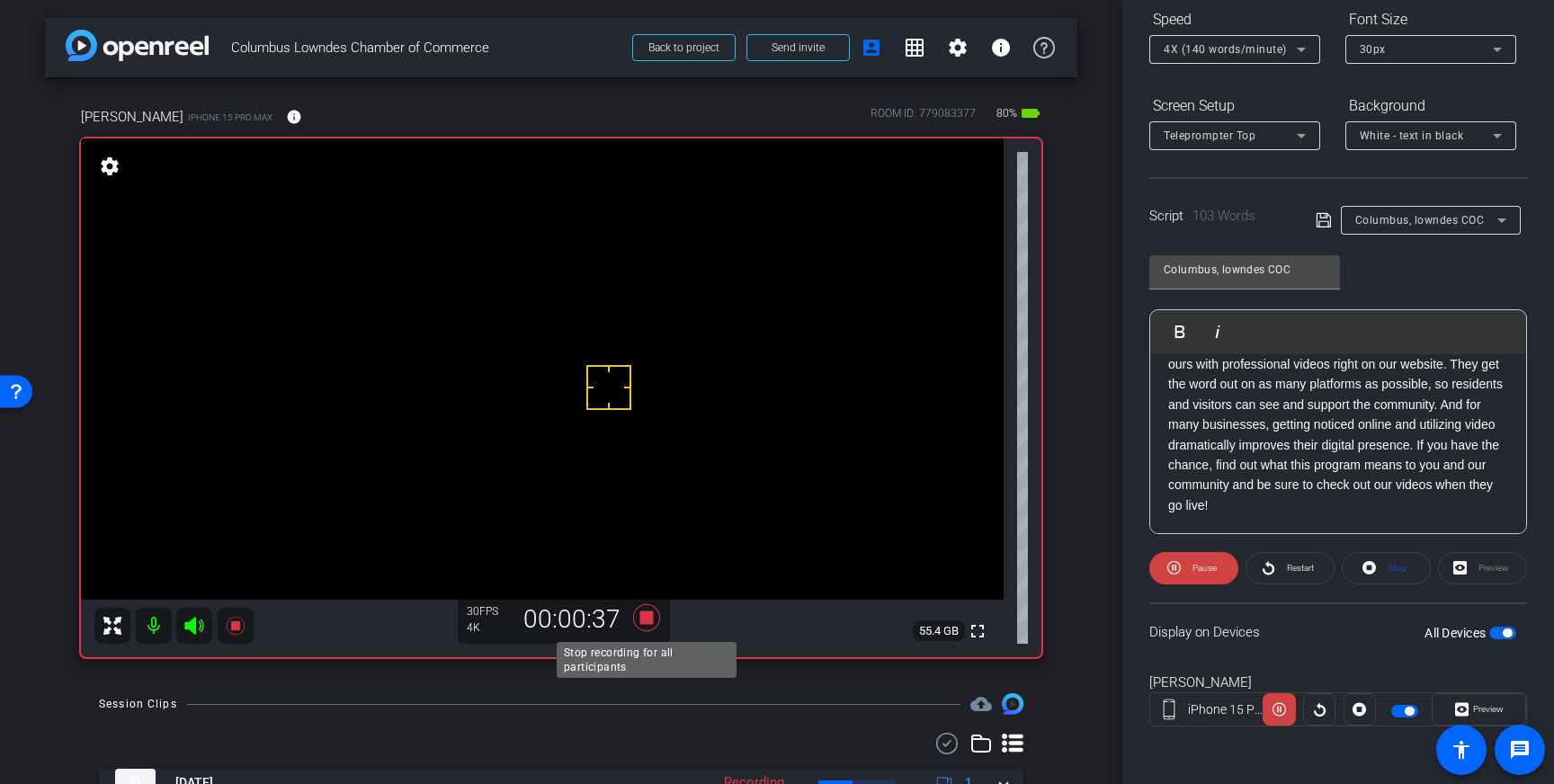
click at [647, 623] on icon at bounding box center [647, 617] width 27 height 27
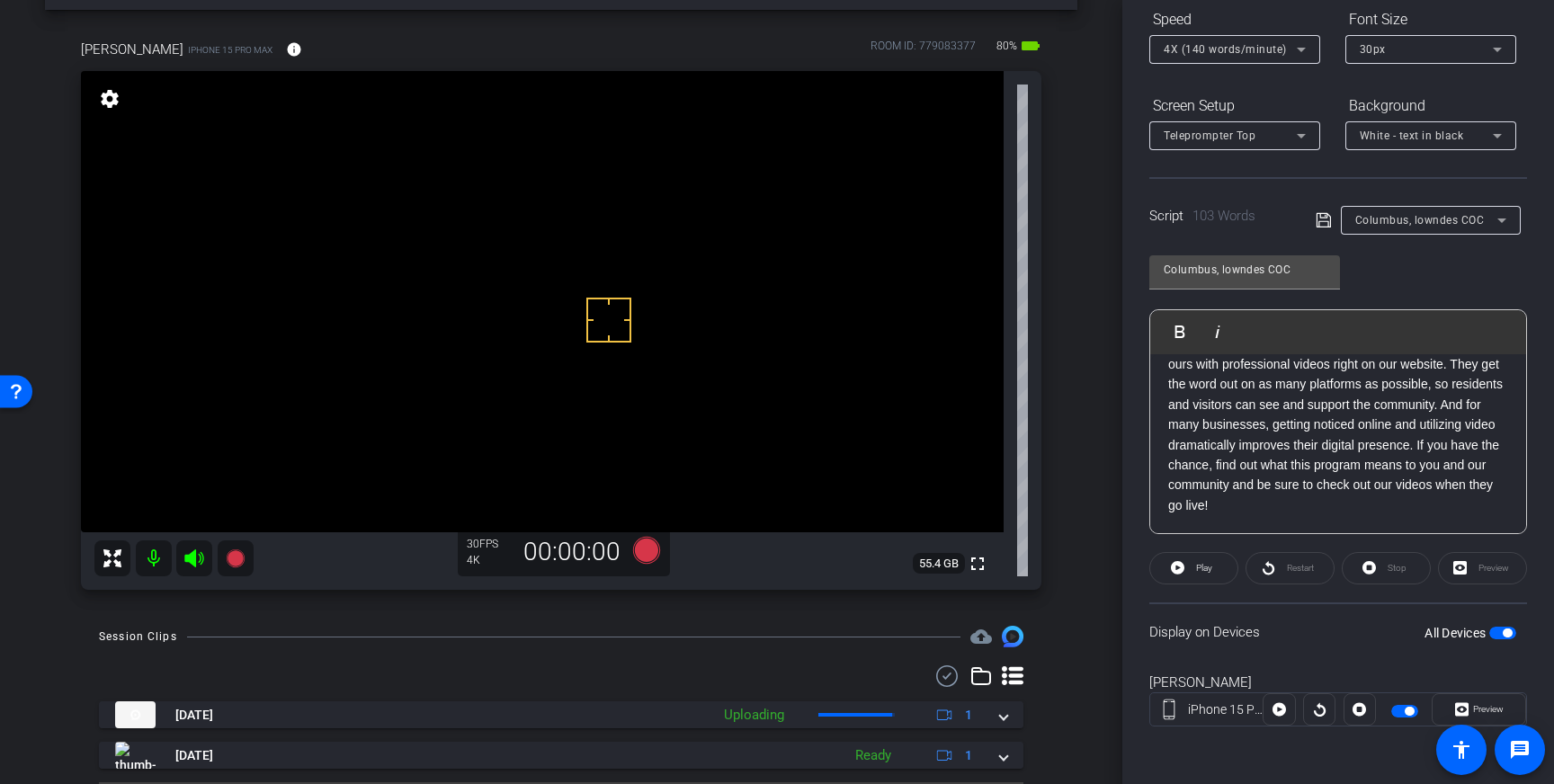
scroll to position [73, 0]
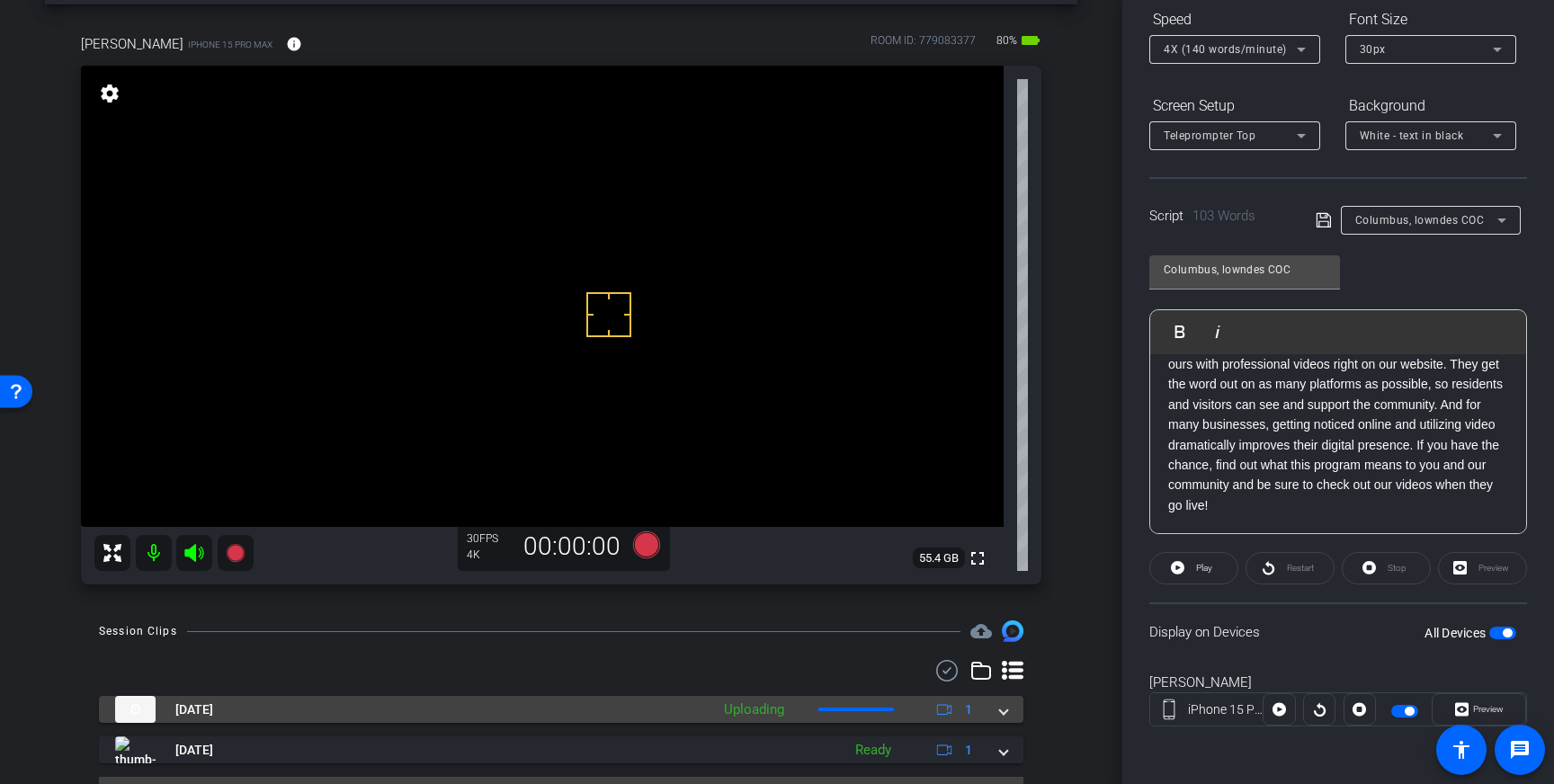
click at [1000, 710] on span at bounding box center [1004, 710] width 7 height 19
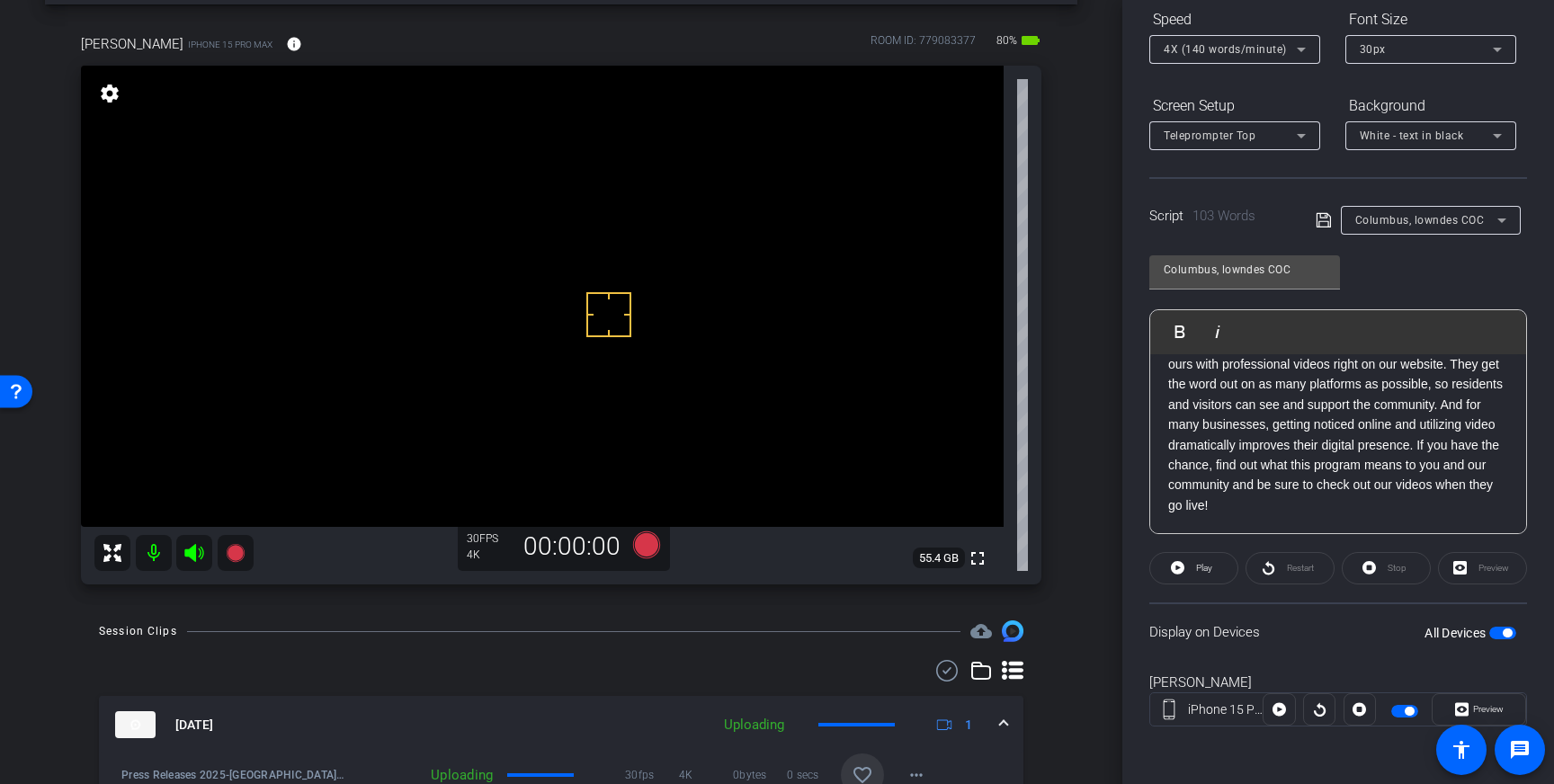
click at [866, 764] on mat-icon "favorite_border" at bounding box center [862, 775] width 22 height 22
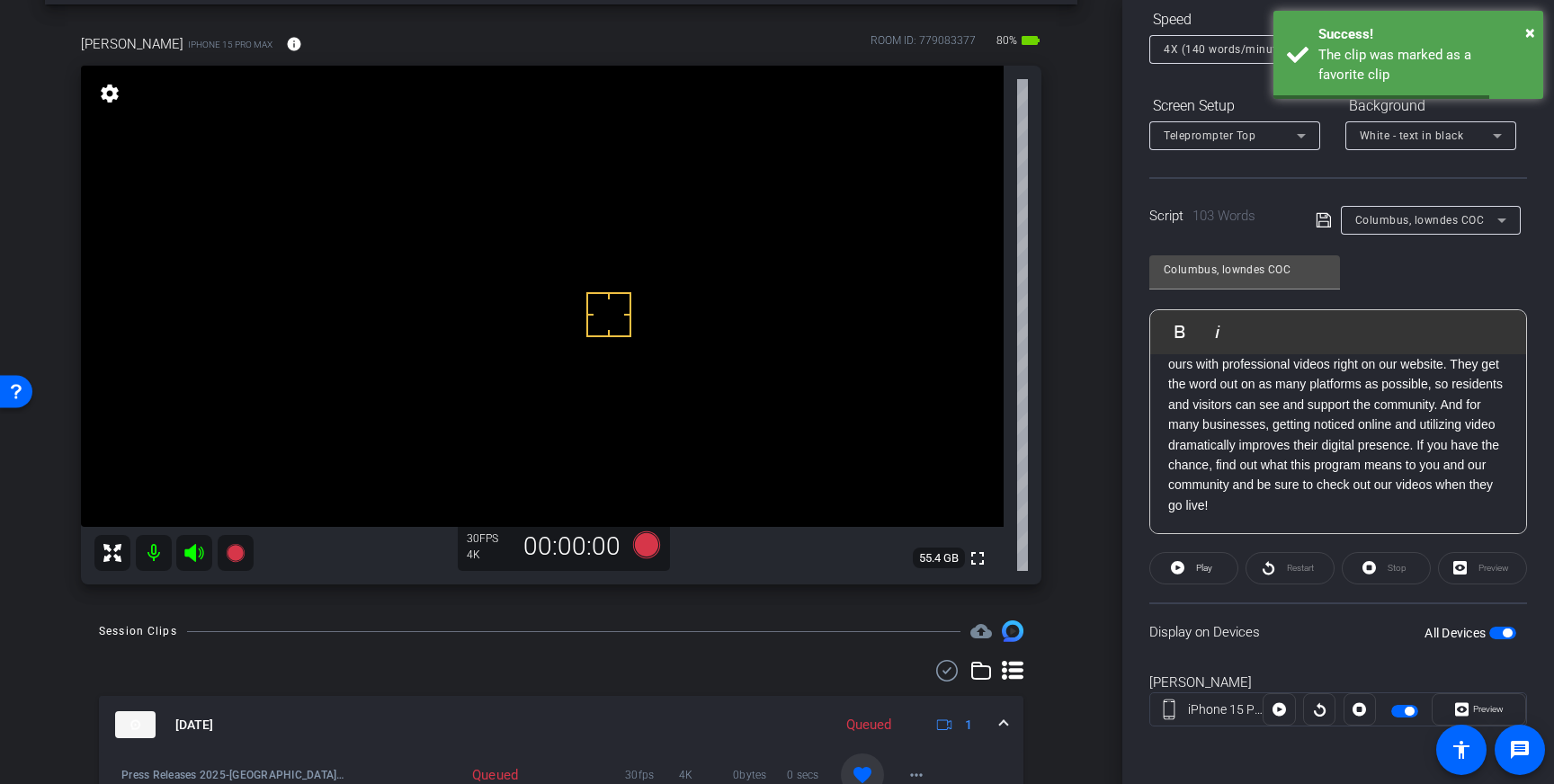
click at [1012, 719] on mat-expansion-panel-header "[DATE] Queued 1" at bounding box center [561, 724] width 925 height 57
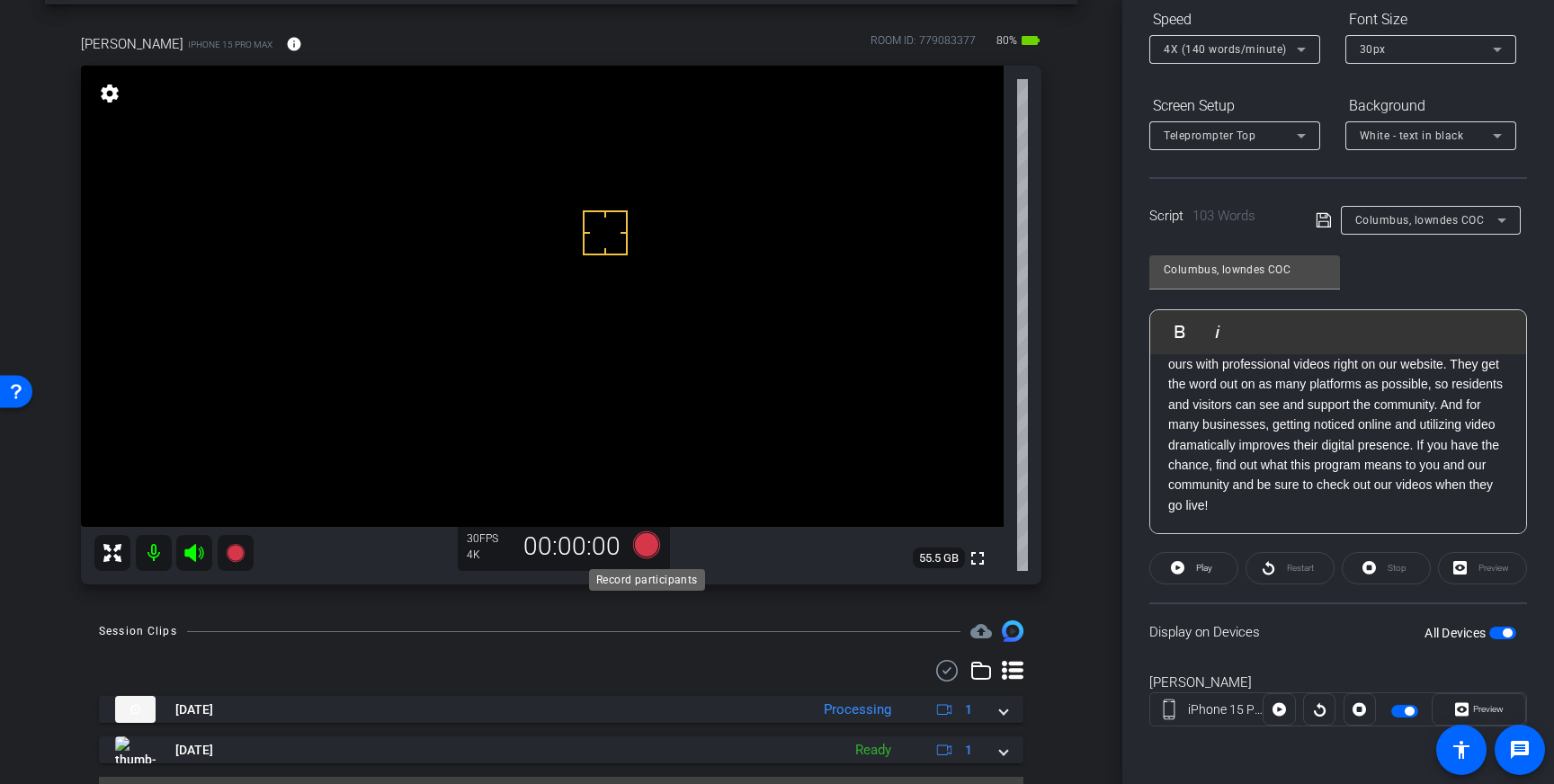
click at [645, 548] on icon at bounding box center [647, 544] width 27 height 27
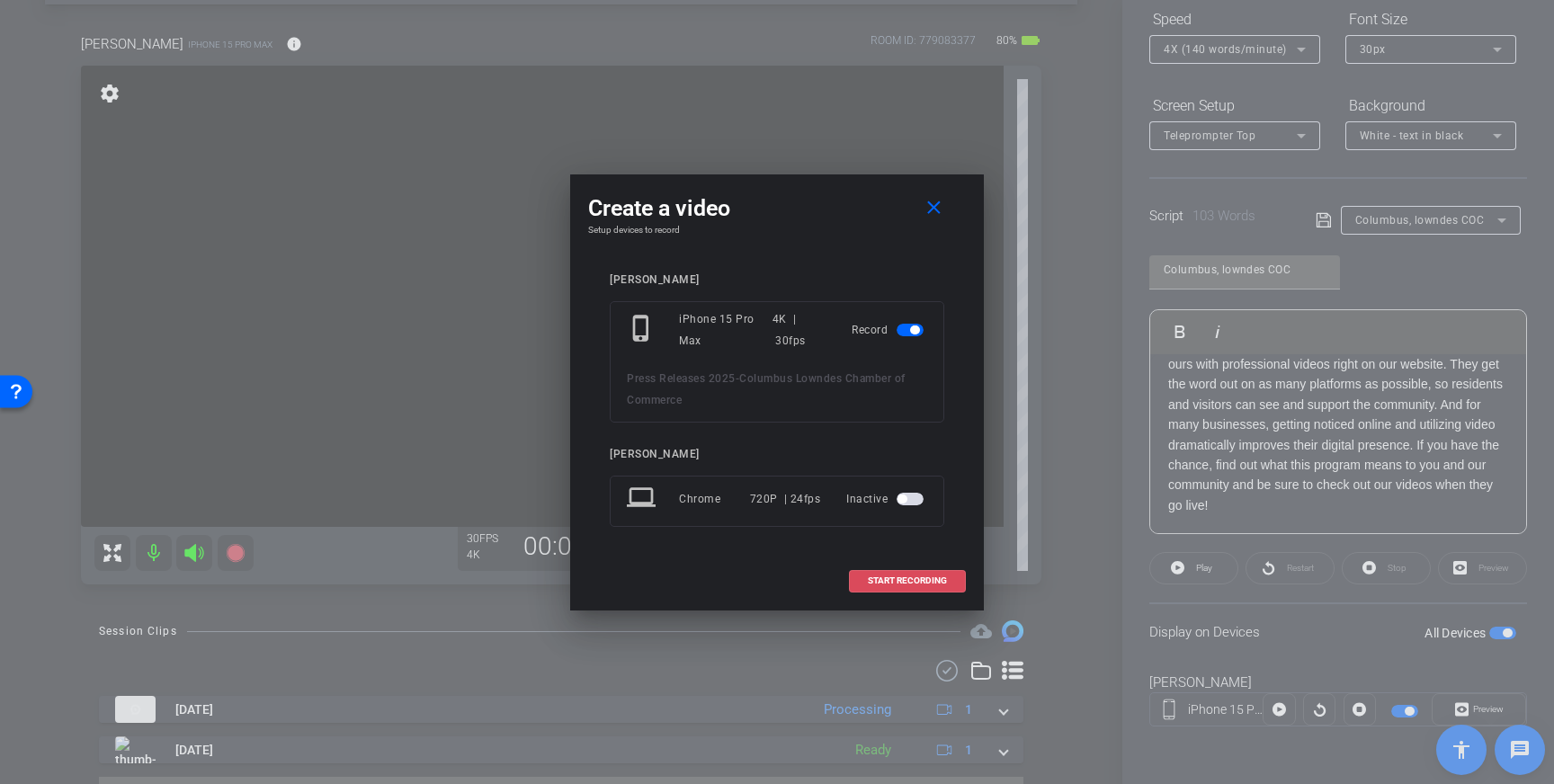
drag, startPoint x: 891, startPoint y: 580, endPoint x: 1079, endPoint y: 465, distance: 220.4
click at [919, 571] on button "START RECORDING" at bounding box center [907, 581] width 117 height 22
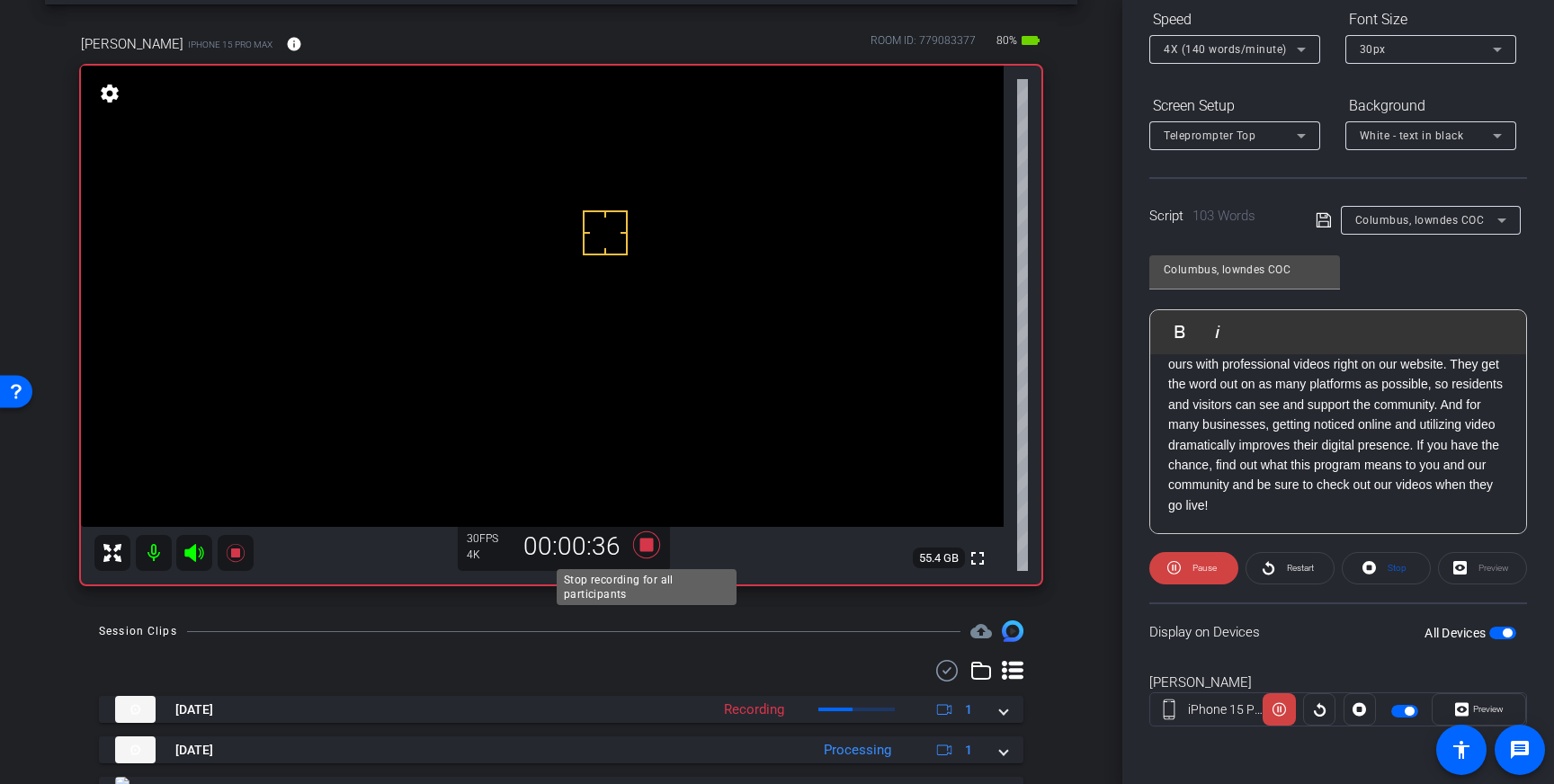
click at [650, 549] on icon at bounding box center [647, 544] width 27 height 27
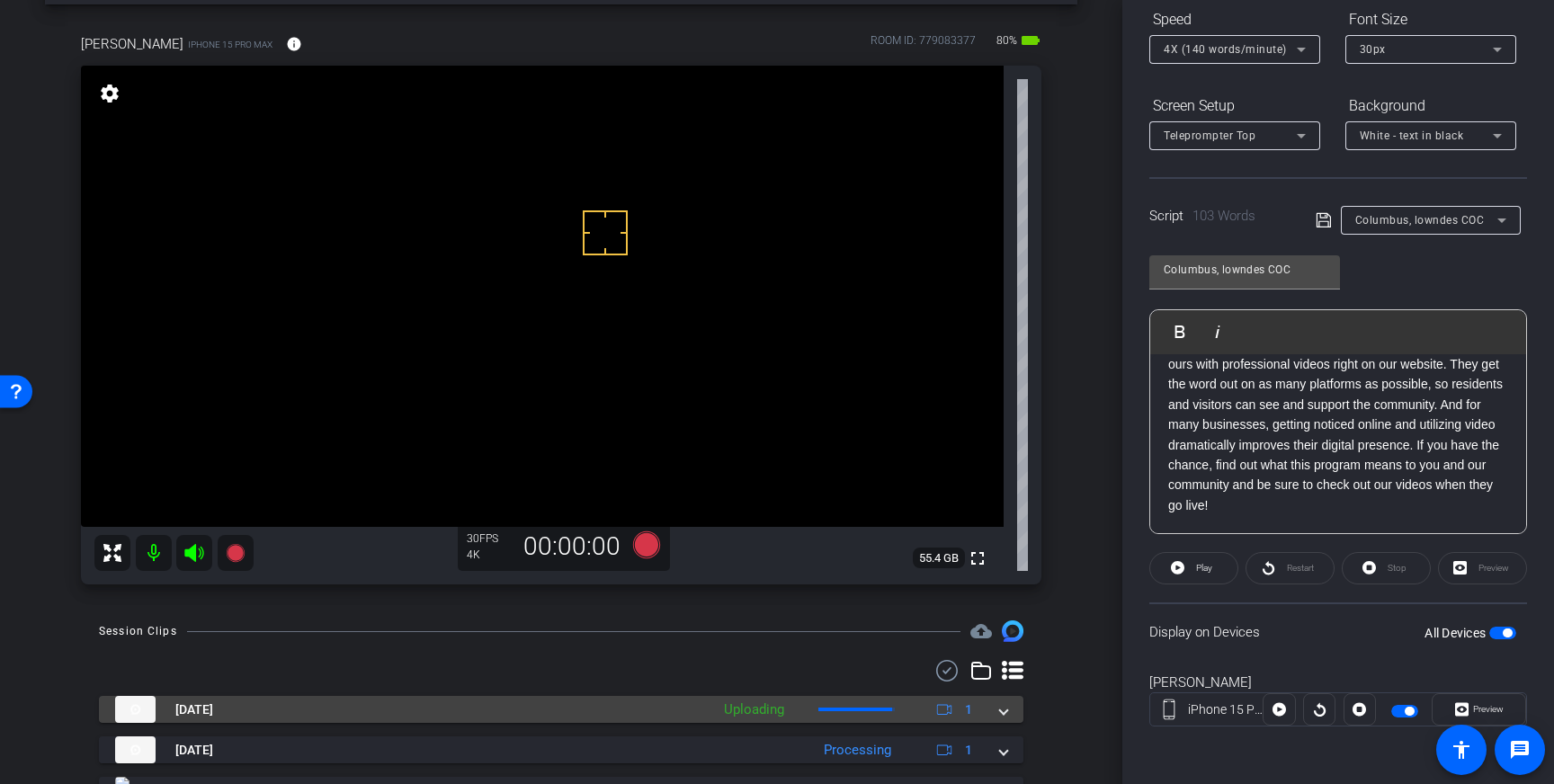
scroll to position [156, 0]
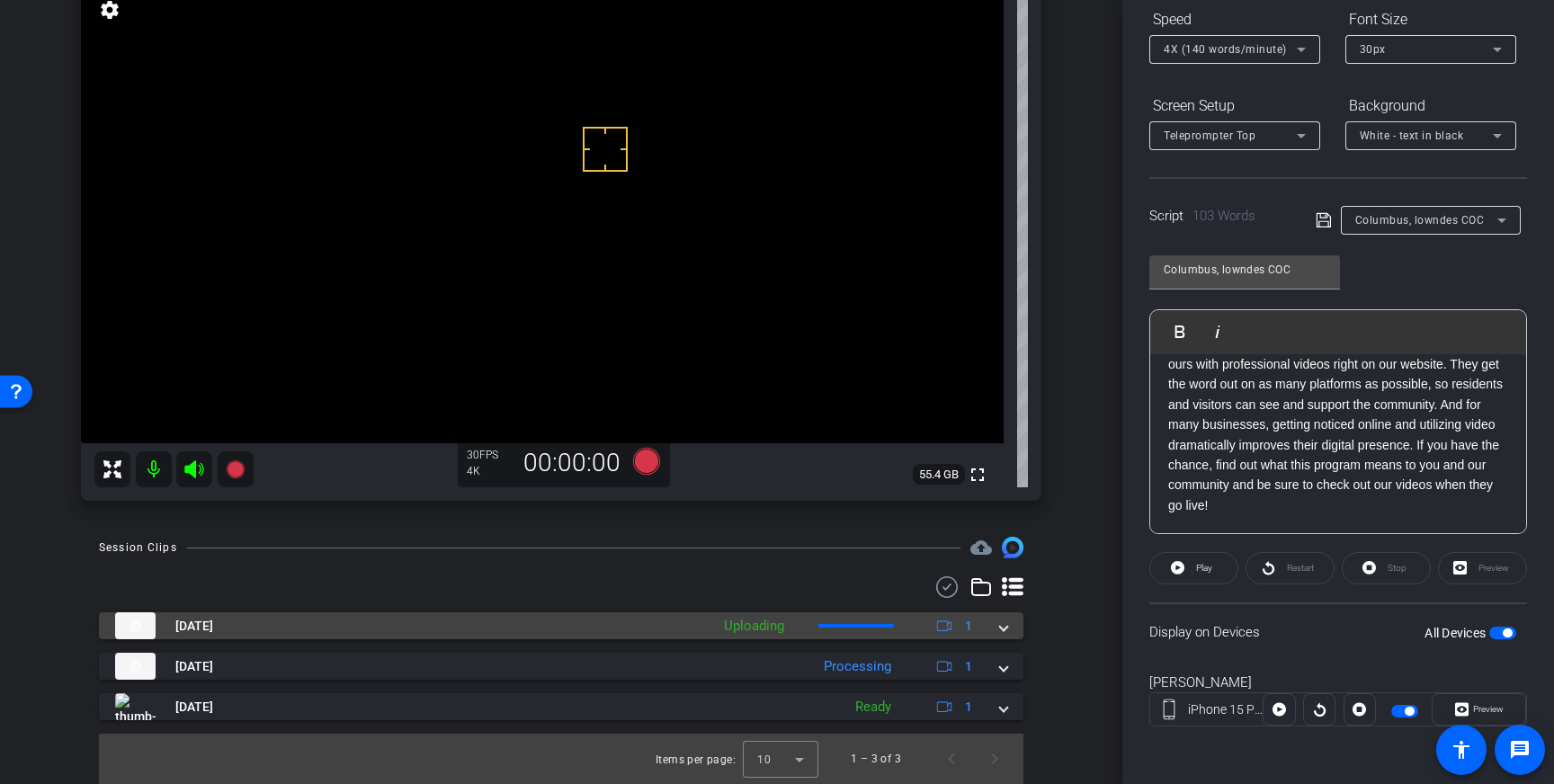
click at [1007, 628] on span at bounding box center [1004, 626] width 7 height 19
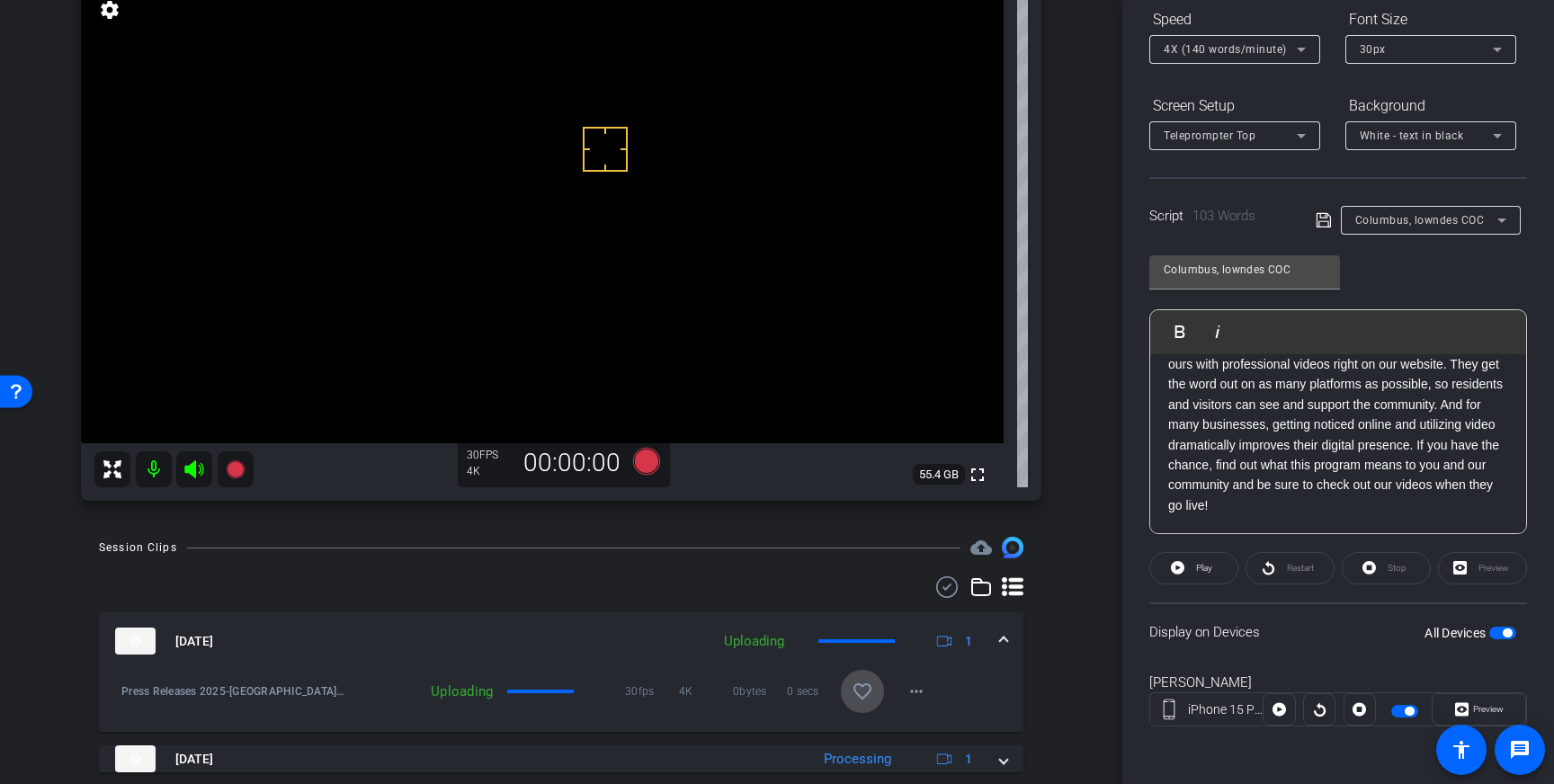
click at [859, 695] on mat-icon "favorite_border" at bounding box center [862, 691] width 22 height 22
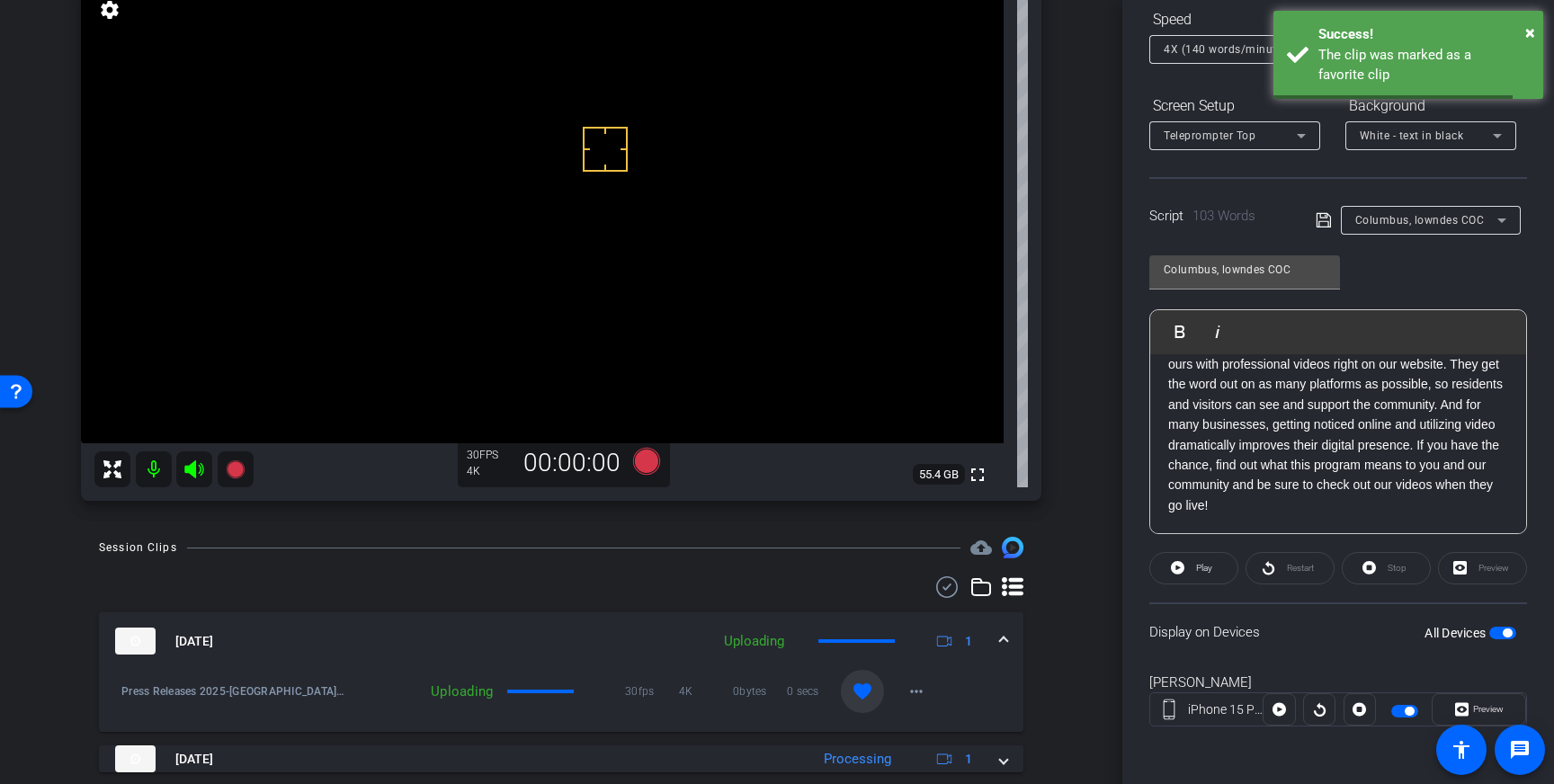
click at [1013, 635] on mat-expansion-panel-header "[DATE] Uploading 1" at bounding box center [561, 641] width 925 height 57
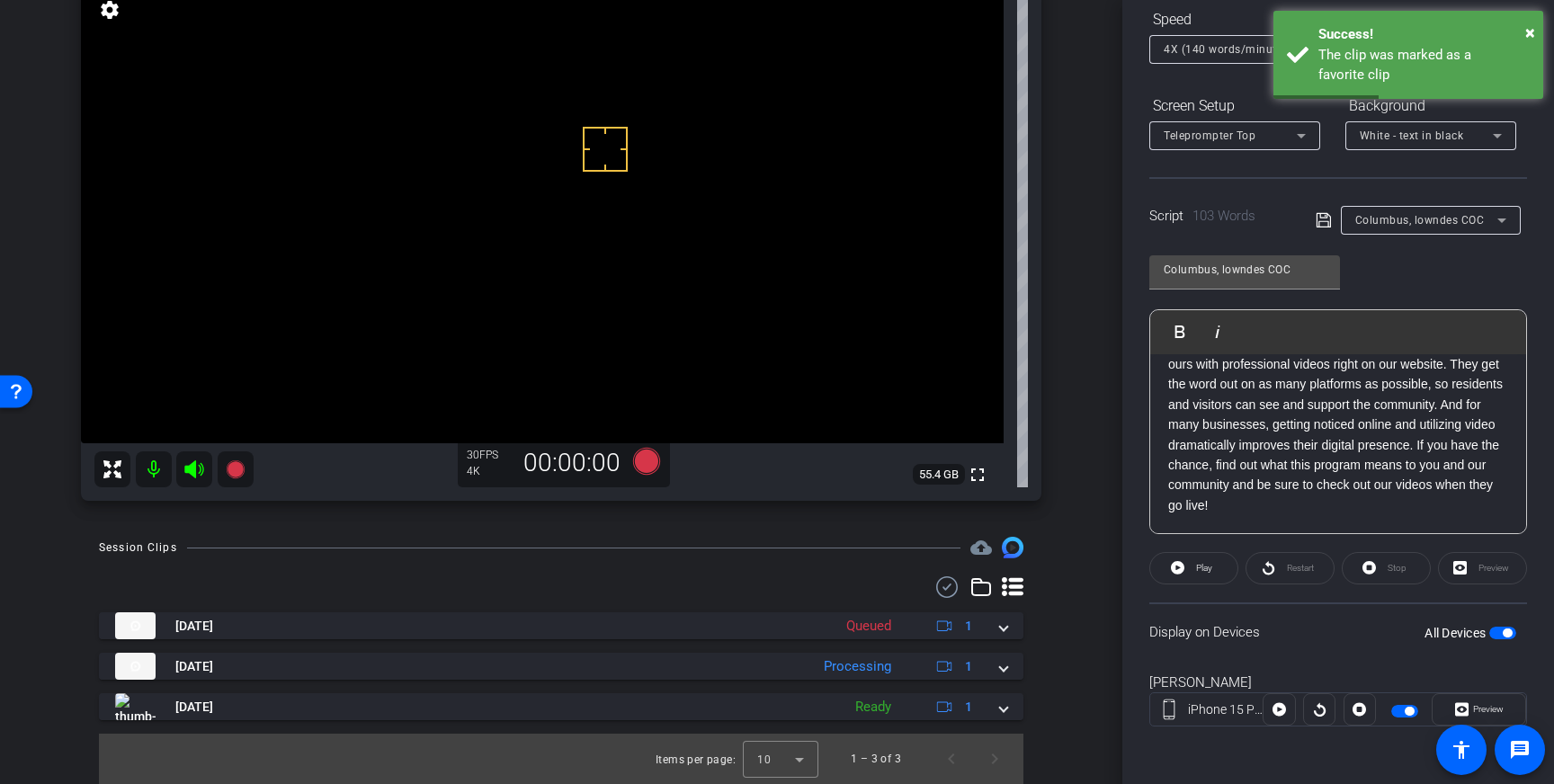
drag, startPoint x: 1502, startPoint y: 629, endPoint x: 1514, endPoint y: 646, distance: 20.8
click at [1502, 630] on span "button" at bounding box center [1502, 632] width 27 height 12
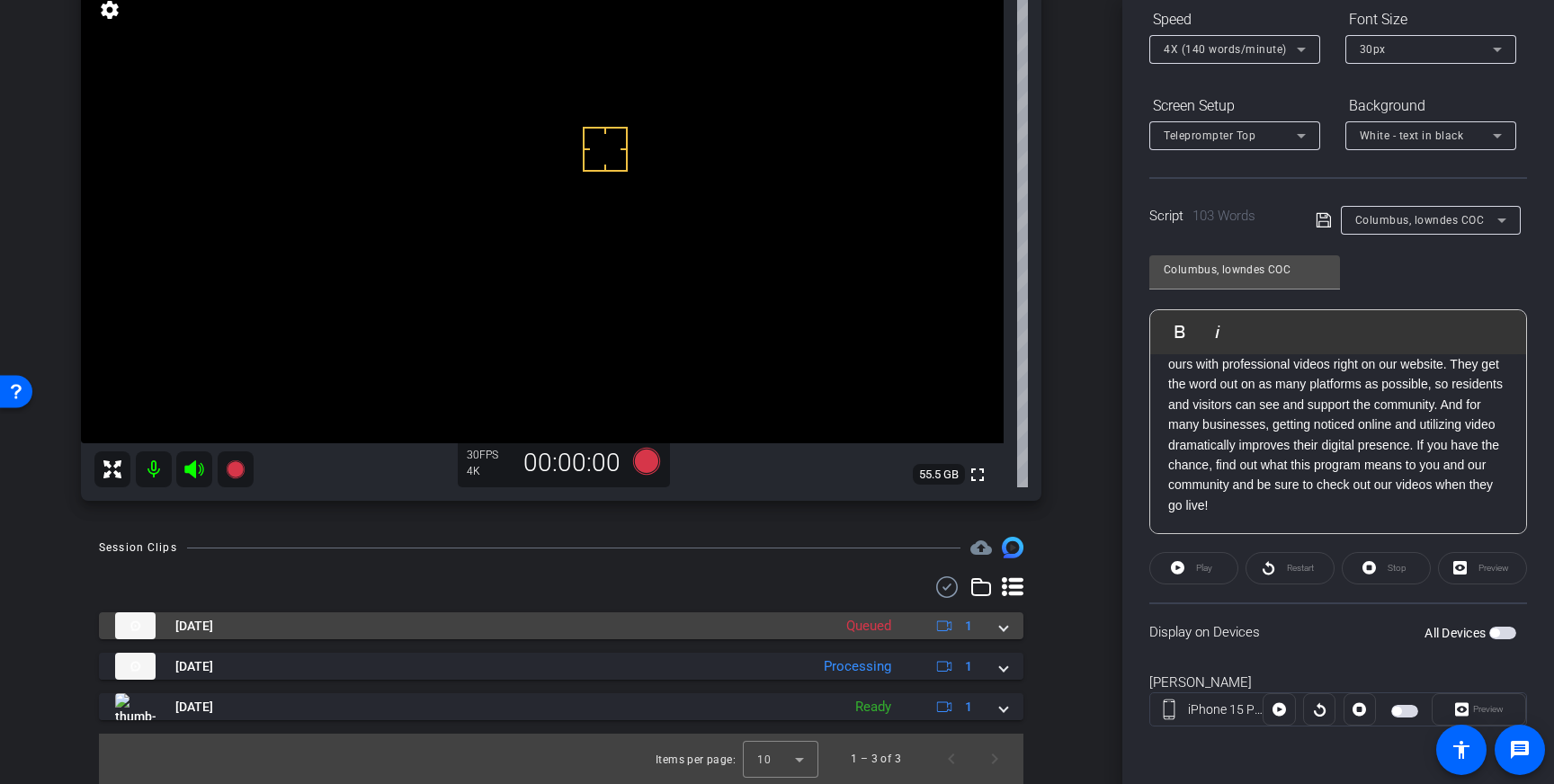
click at [1007, 629] on span at bounding box center [1004, 626] width 7 height 19
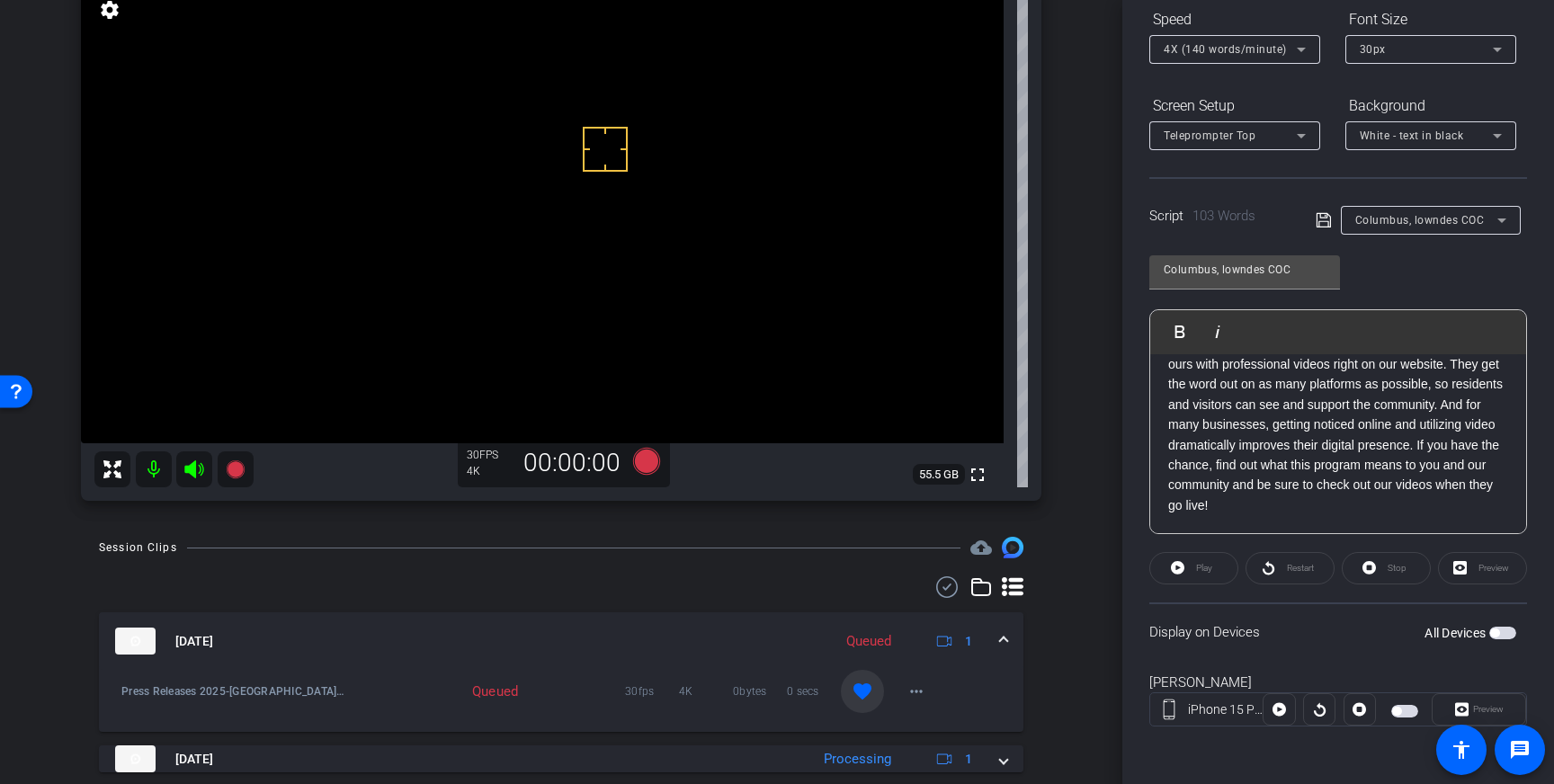
click at [1001, 630] on mat-expansion-panel-header "[DATE] Queued 1" at bounding box center [561, 641] width 925 height 57
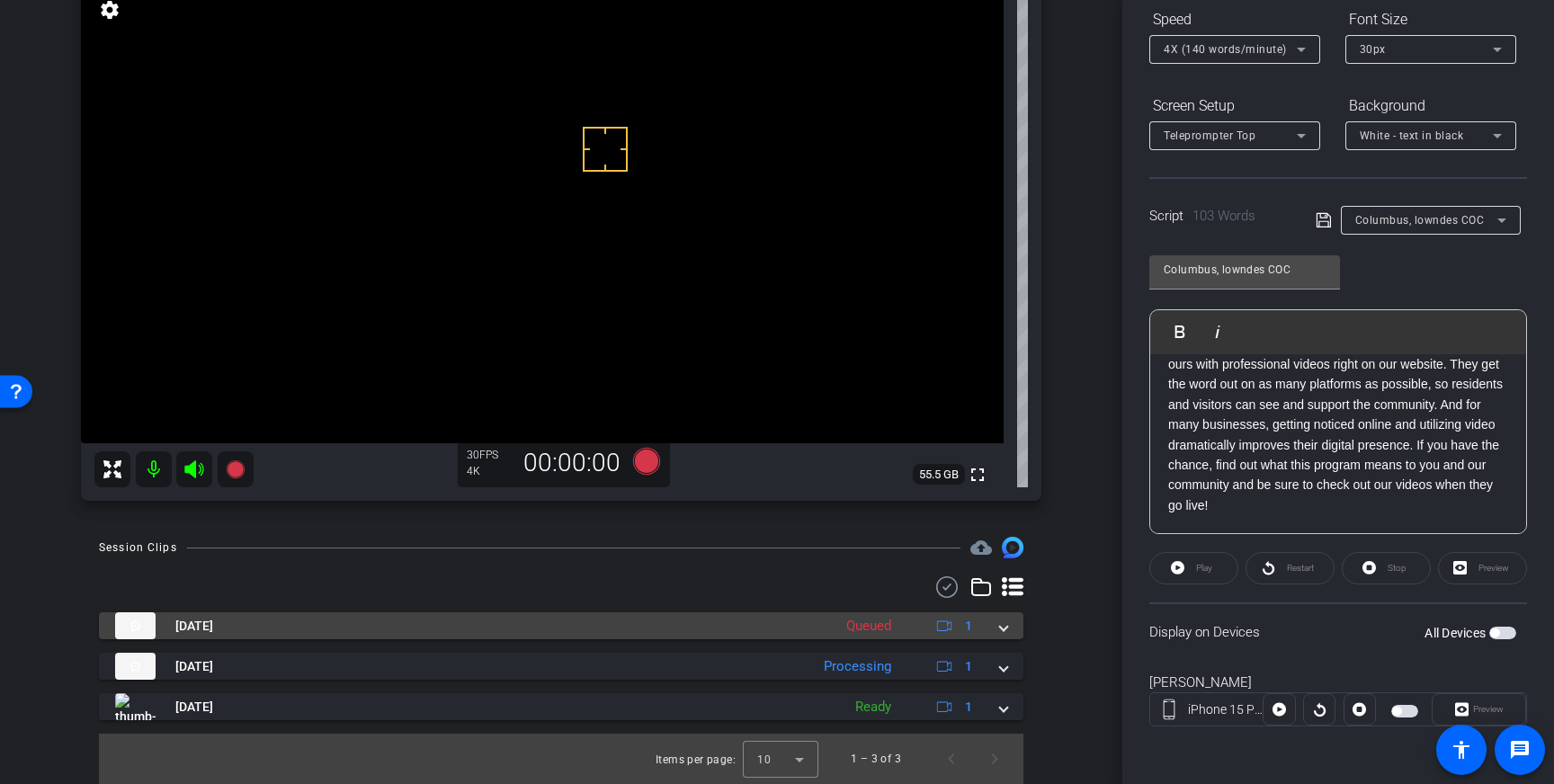
click at [1006, 625] on span at bounding box center [1004, 626] width 7 height 19
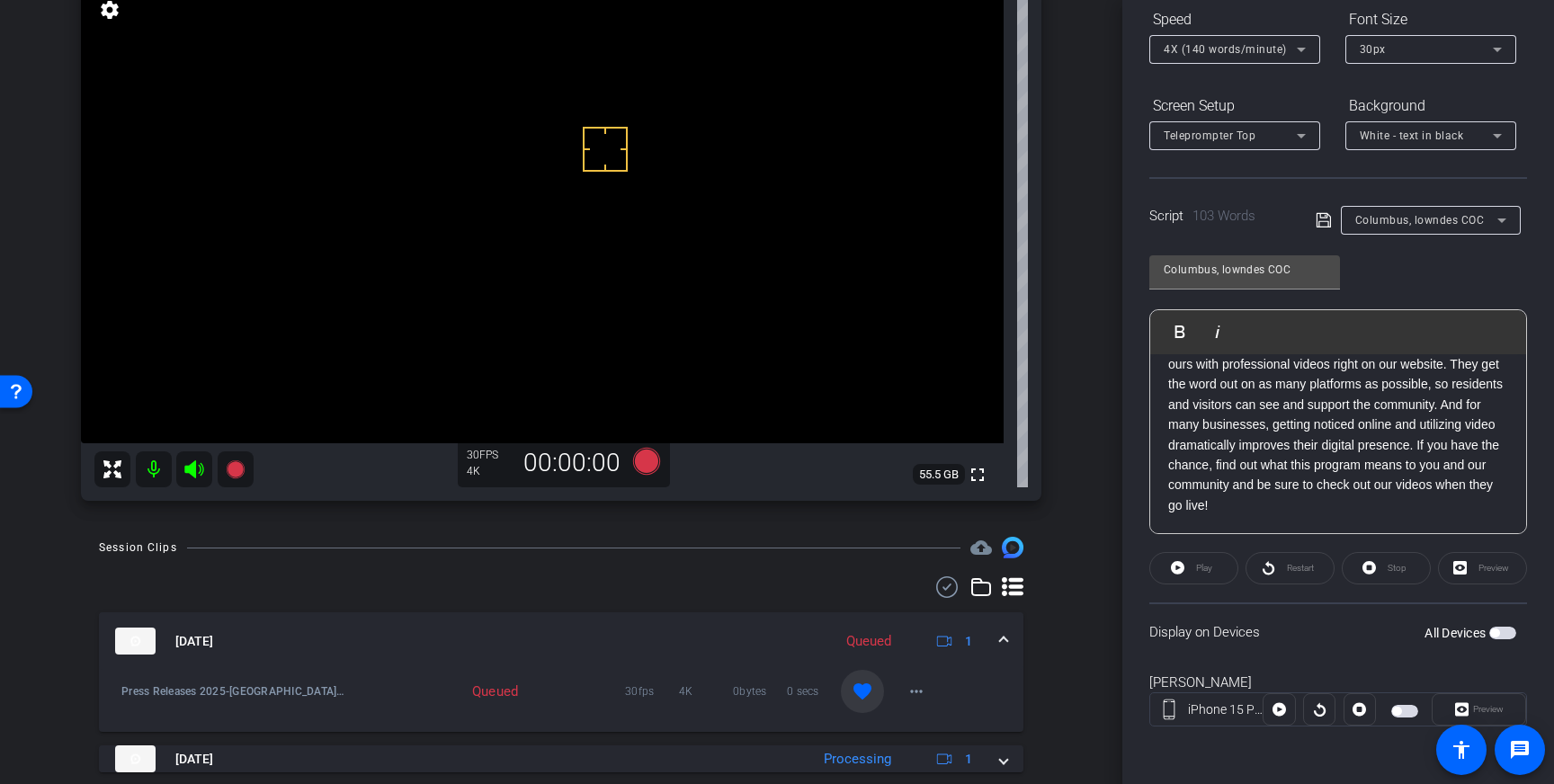
click at [1006, 634] on span at bounding box center [1004, 642] width 7 height 19
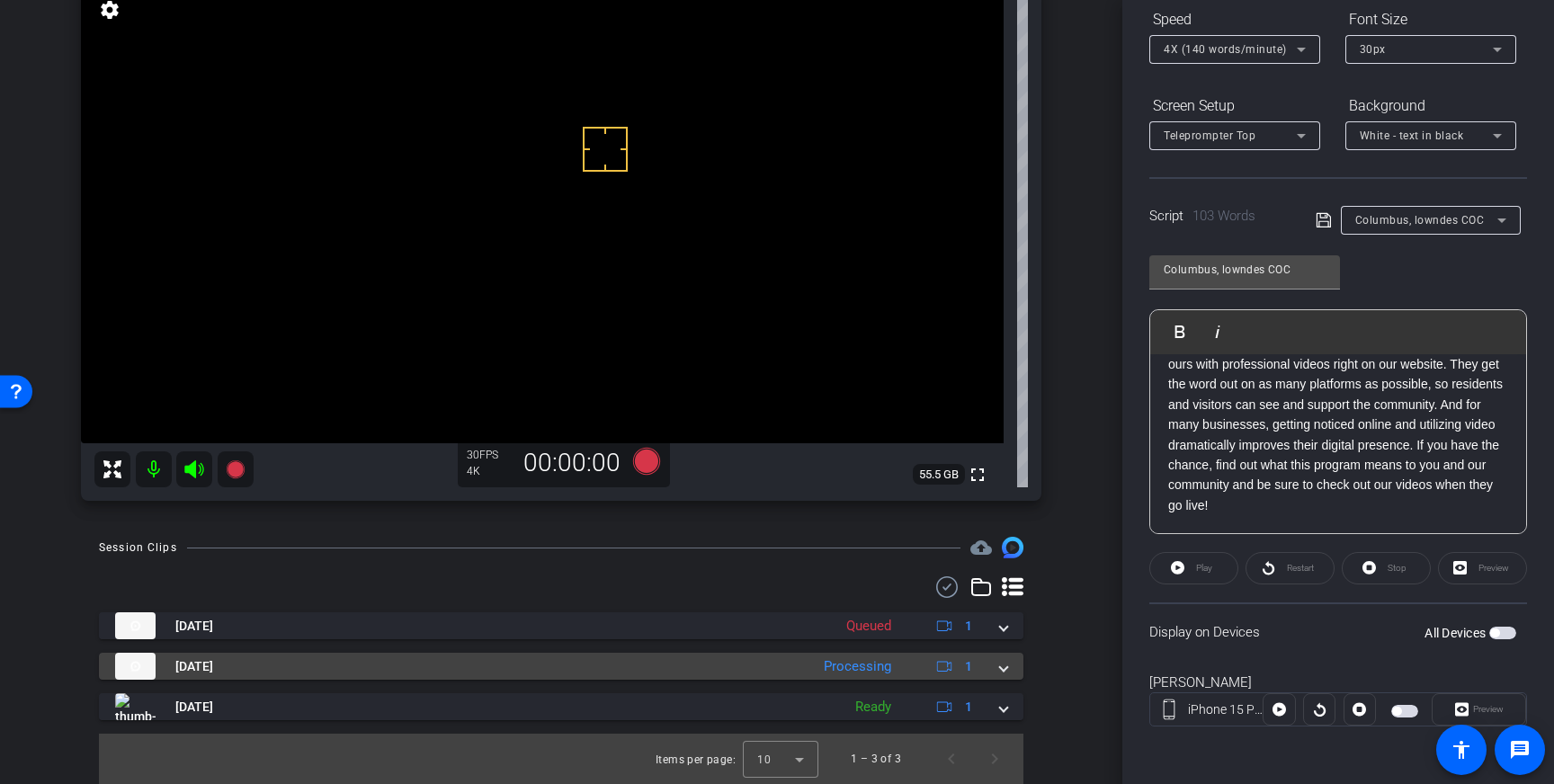
click at [1005, 658] on span at bounding box center [1004, 667] width 7 height 19
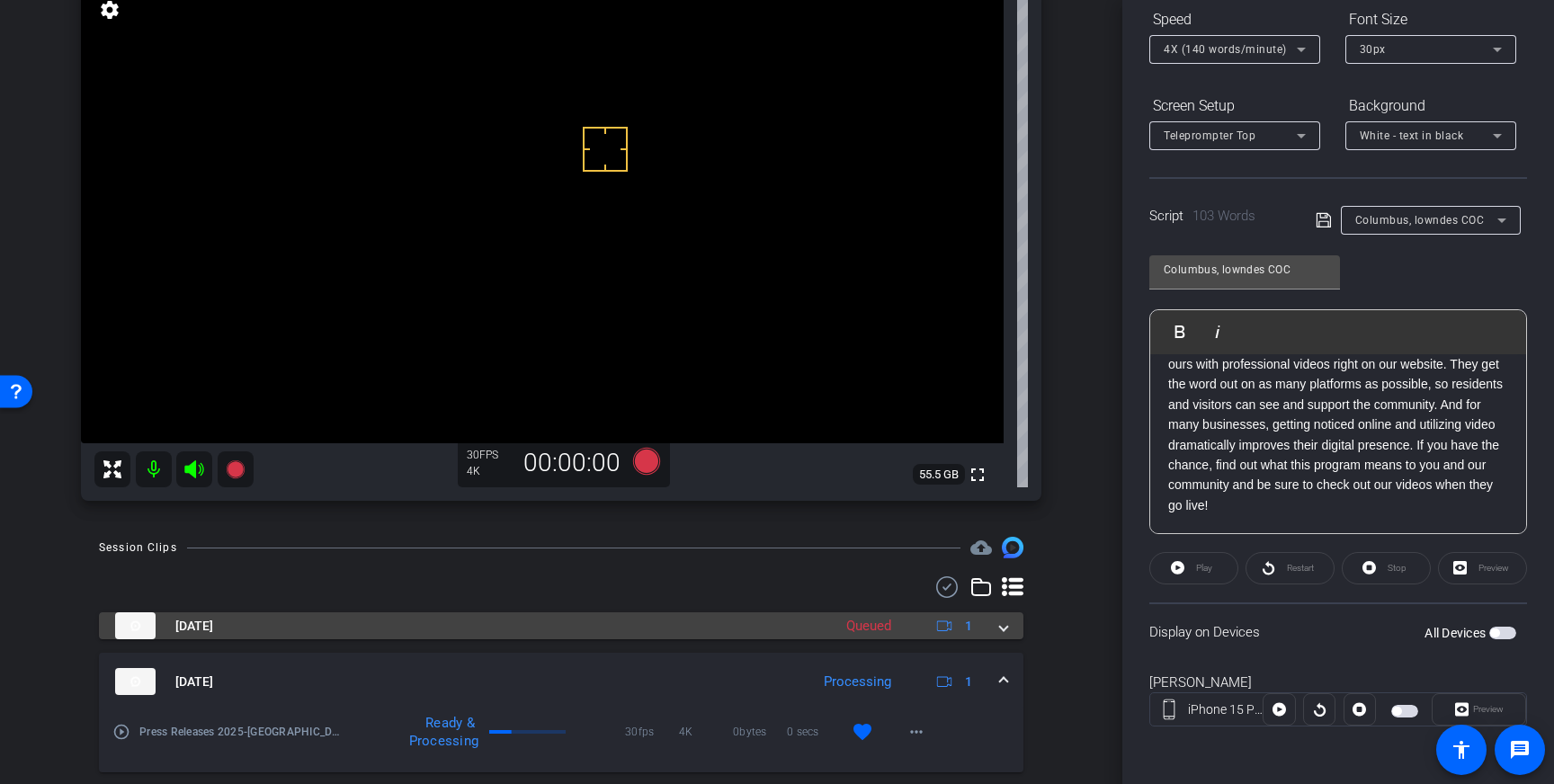
click at [1005, 632] on span at bounding box center [1004, 626] width 7 height 19
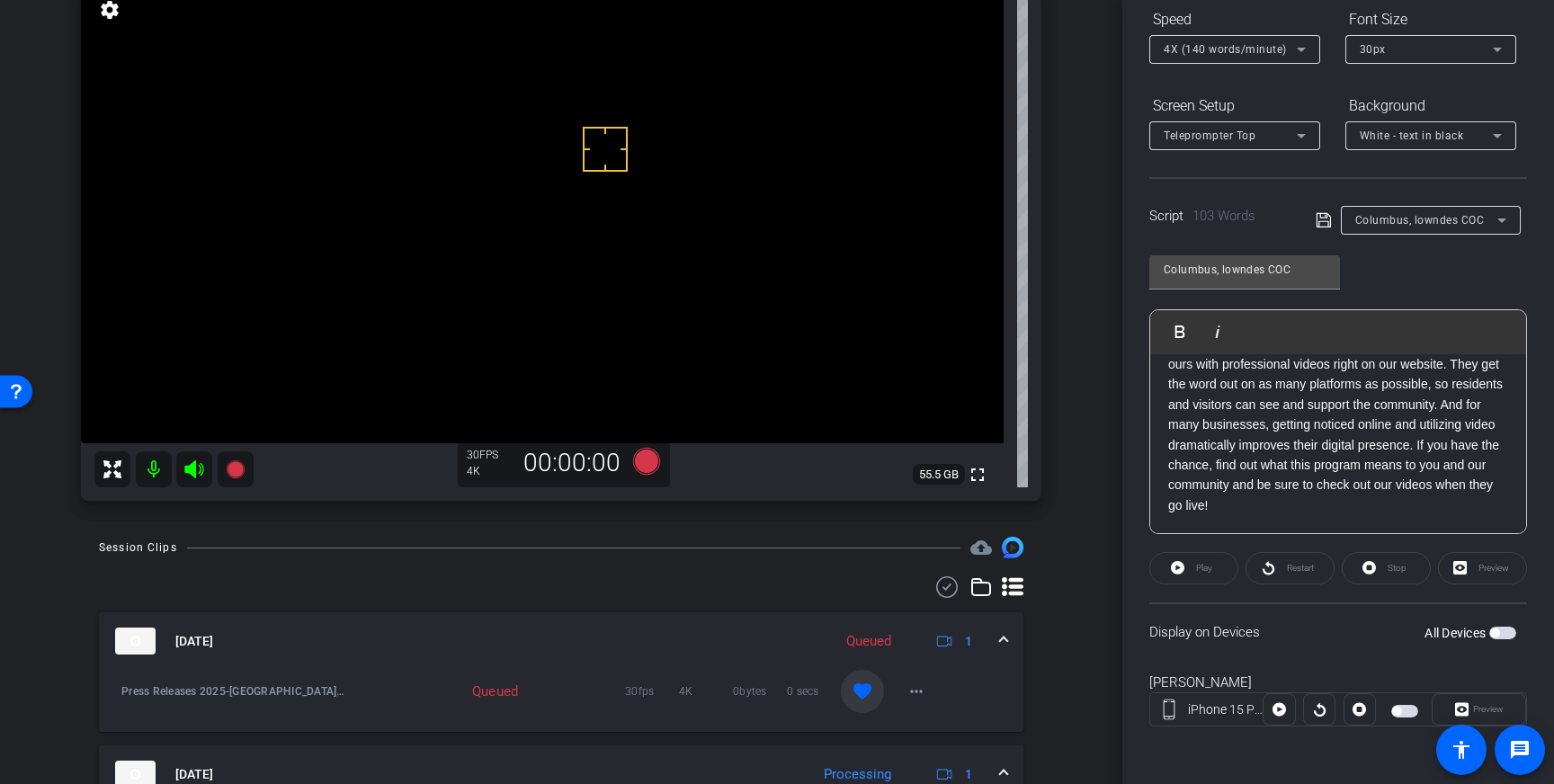
click at [1005, 632] on span at bounding box center [1004, 642] width 7 height 19
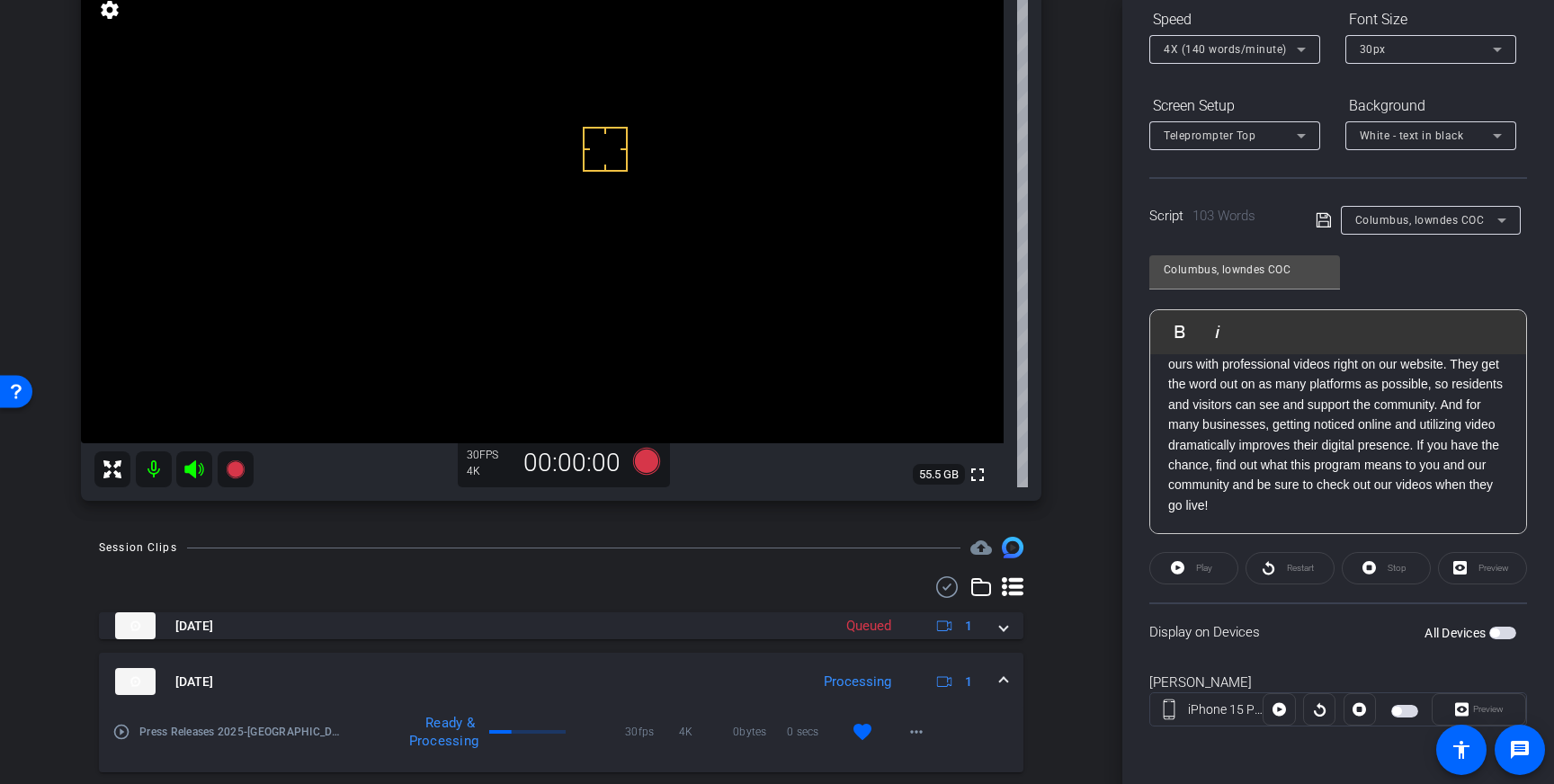
click at [1006, 688] on span at bounding box center [1004, 682] width 7 height 19
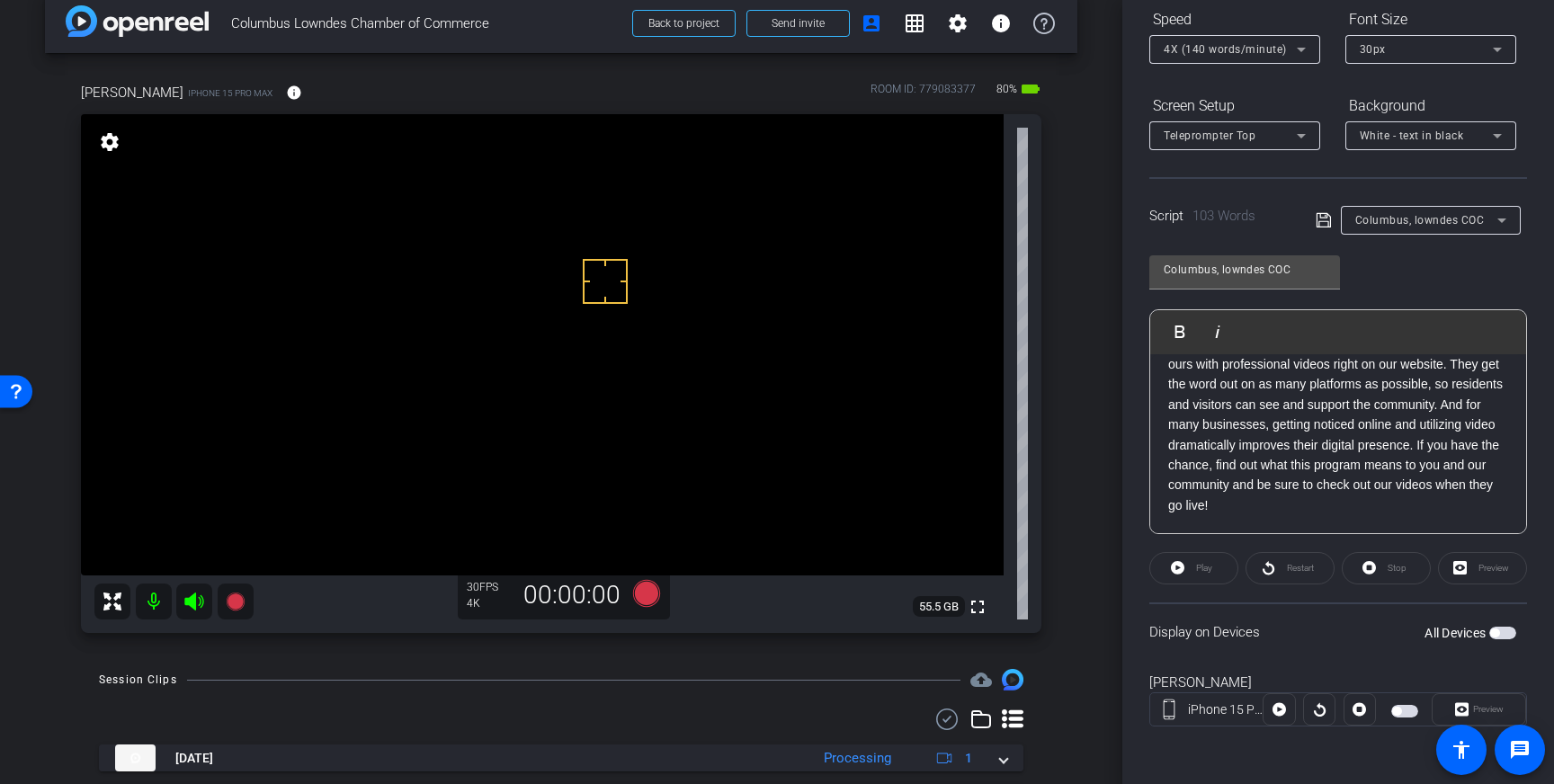
scroll to position [15, 0]
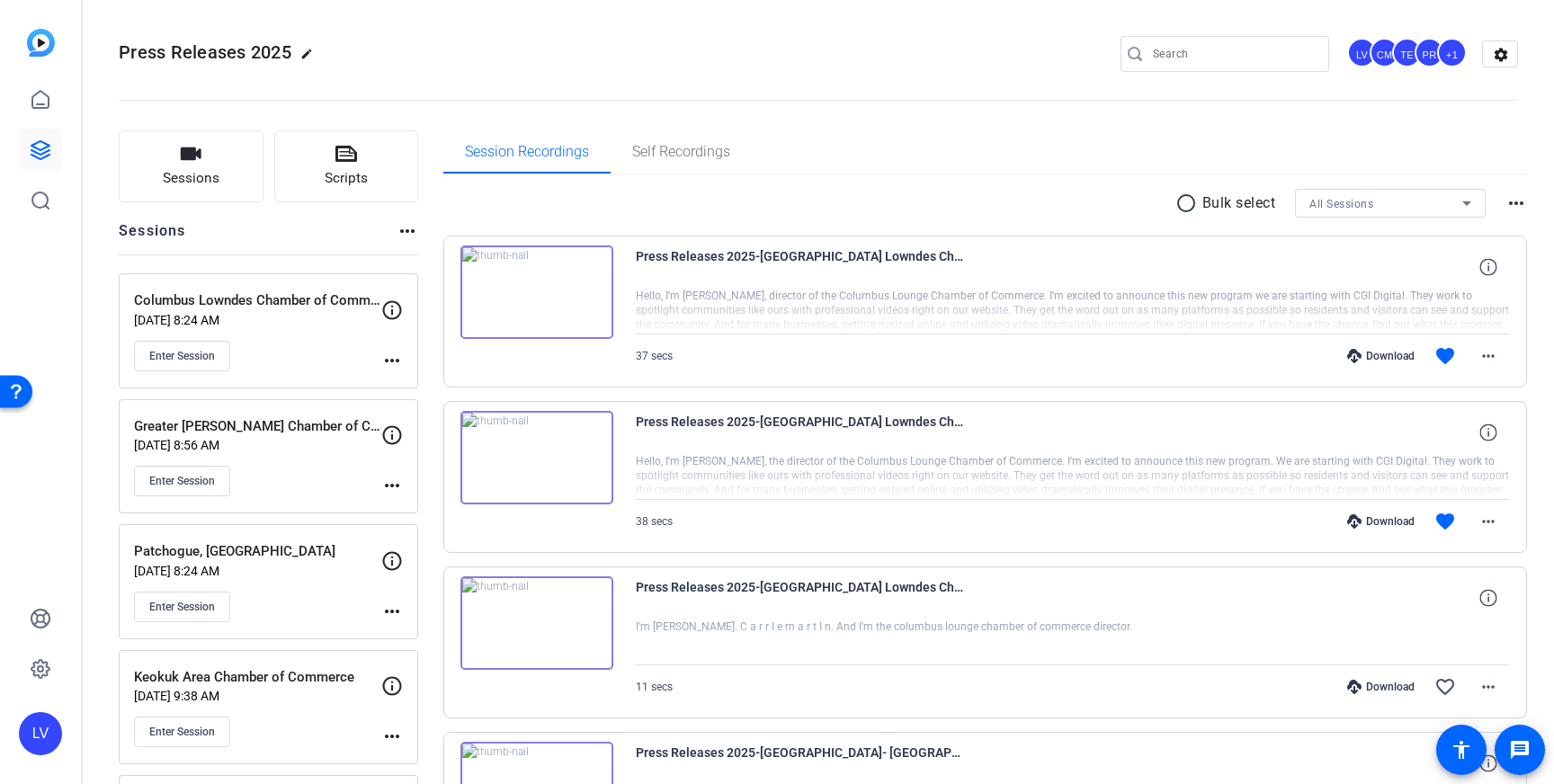
click at [1510, 690] on div "Press Releases 2025-Columbus Lowndes Chamber of Commerce-2025-08-21-11-04-43-15…" at bounding box center [985, 643] width 1084 height 152
click at [1497, 686] on mat-icon "more_horiz" at bounding box center [1488, 687] width 22 height 22
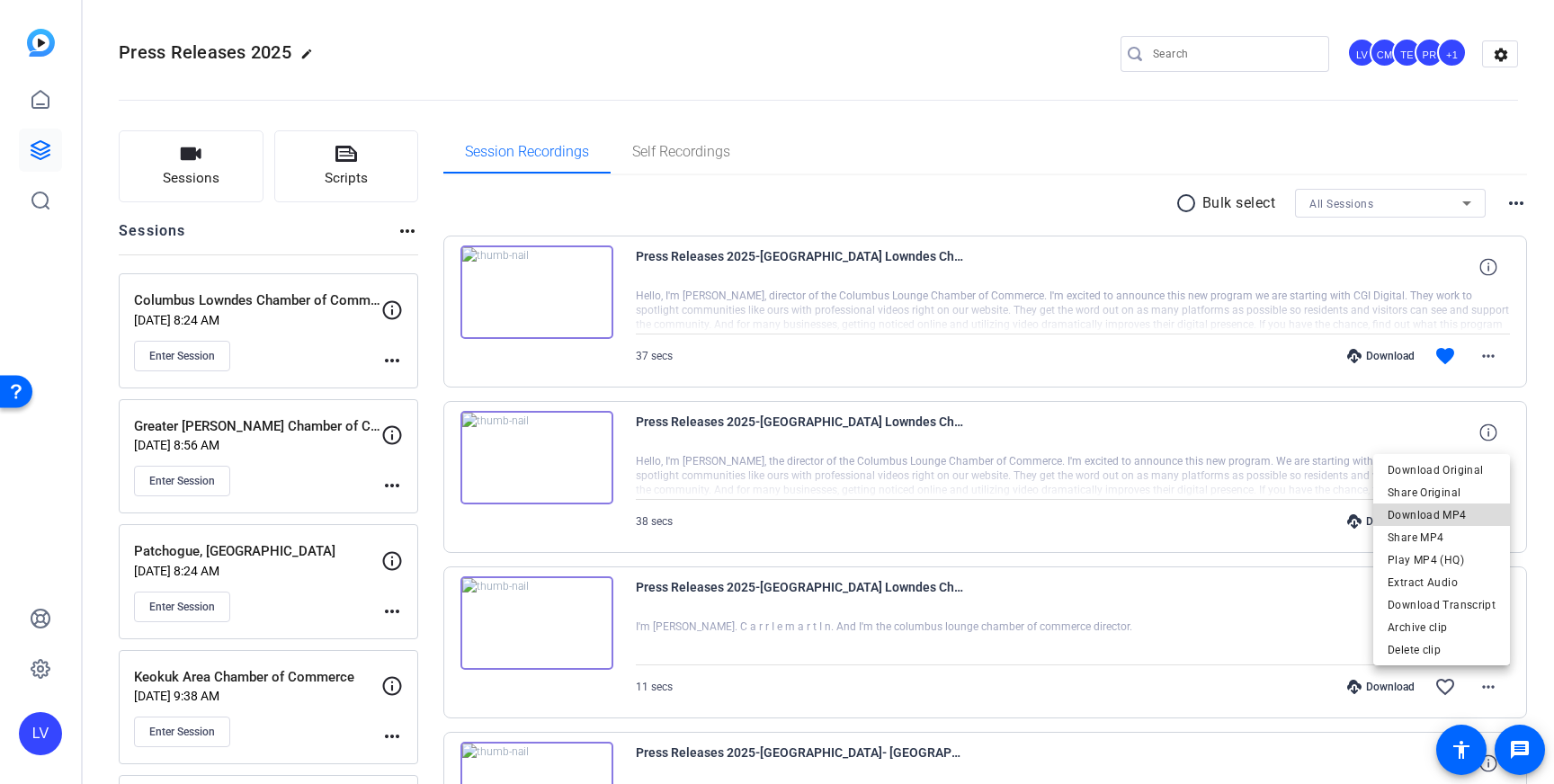
click at [1476, 517] on span "Download MP4" at bounding box center [1442, 514] width 108 height 22
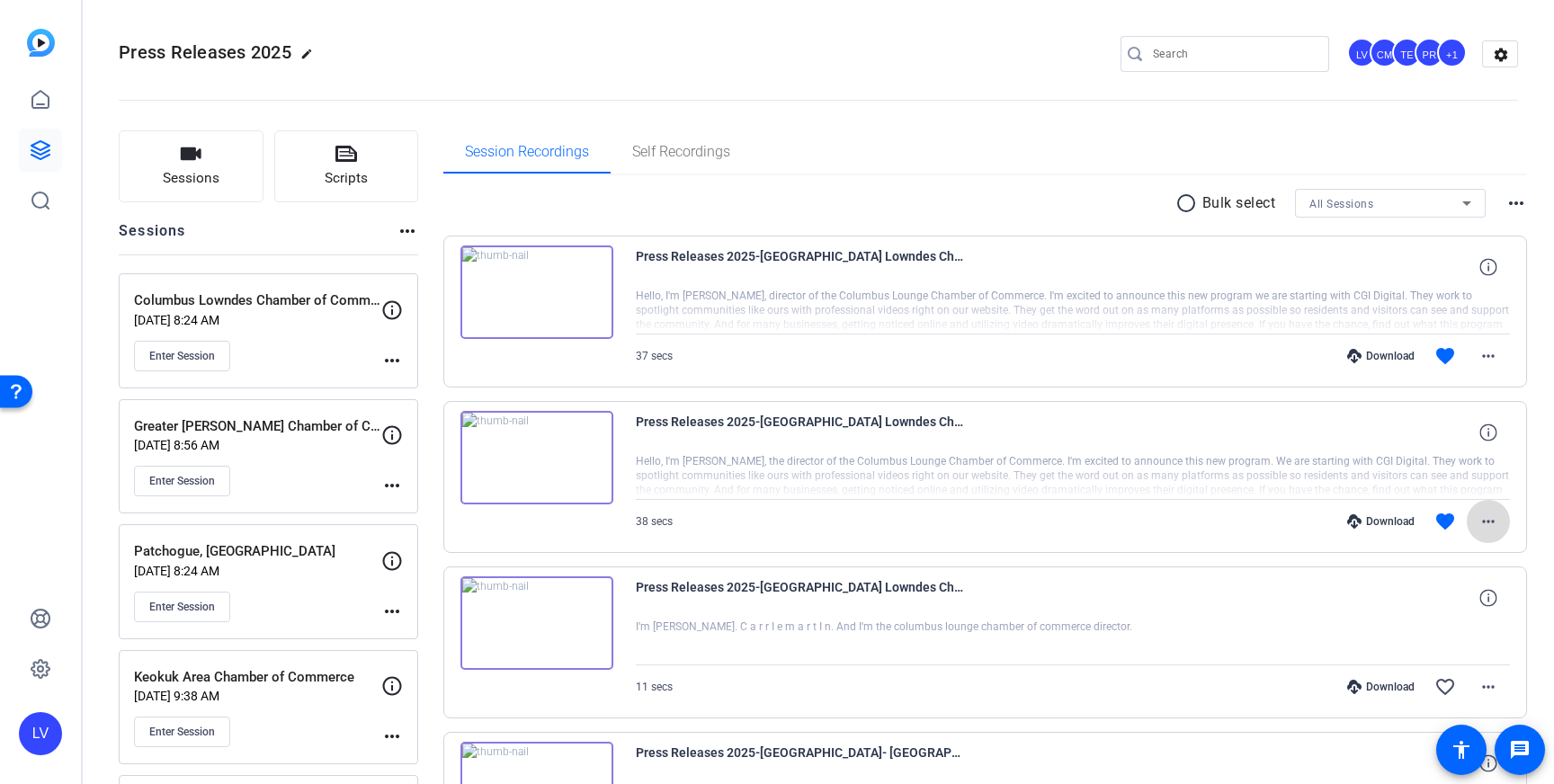
click at [1486, 514] on mat-icon "more_horiz" at bounding box center [1488, 521] width 22 height 22
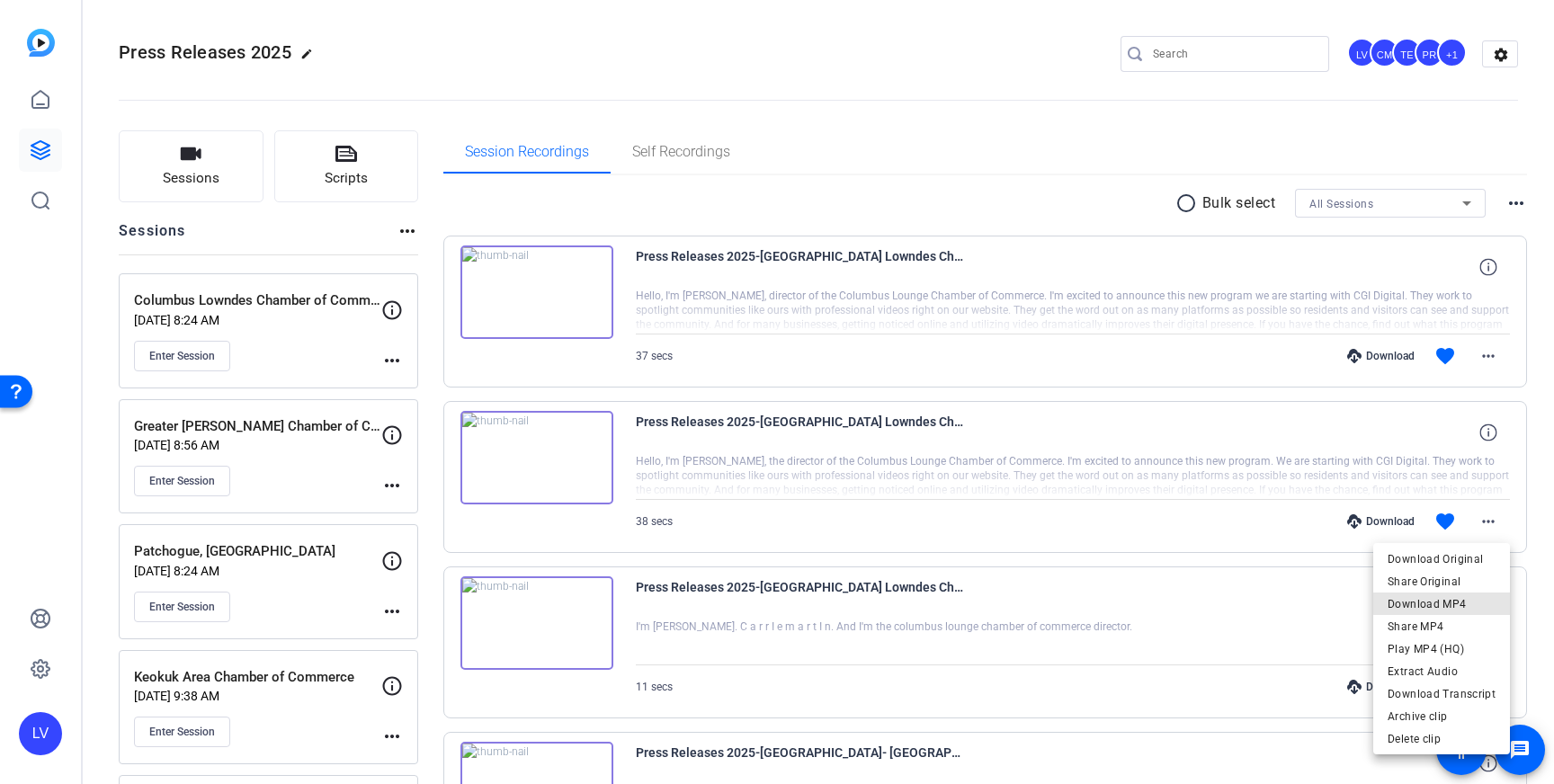
drag, startPoint x: 1457, startPoint y: 603, endPoint x: 1466, endPoint y: 587, distance: 18.4
click at [1457, 603] on span "Download MP4" at bounding box center [1442, 603] width 108 height 22
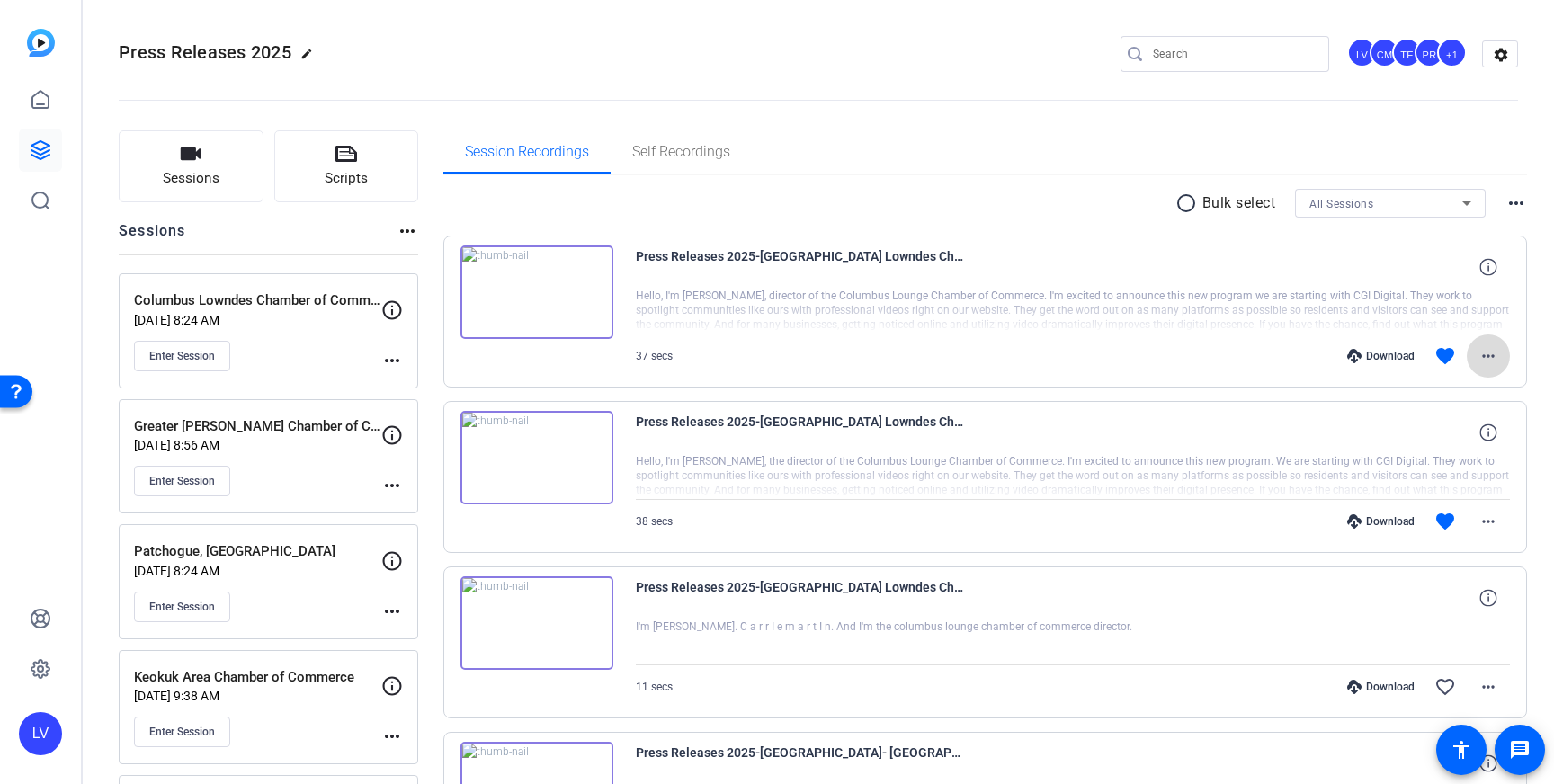
click at [1489, 344] on span at bounding box center [1488, 356] width 43 height 43
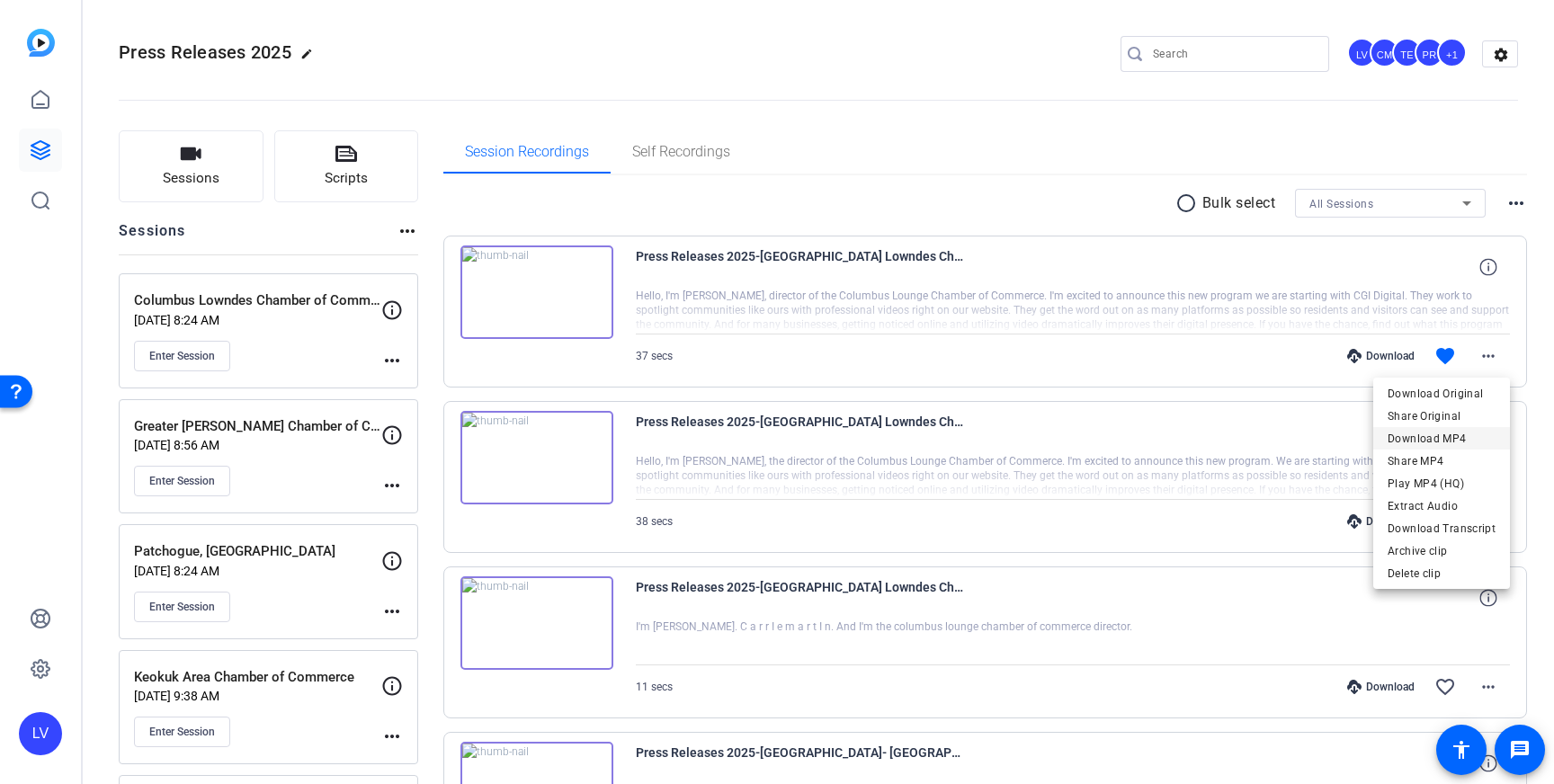
click at [1476, 429] on span "Download MP4" at bounding box center [1442, 438] width 108 height 22
